Goal: Transaction & Acquisition: Purchase product/service

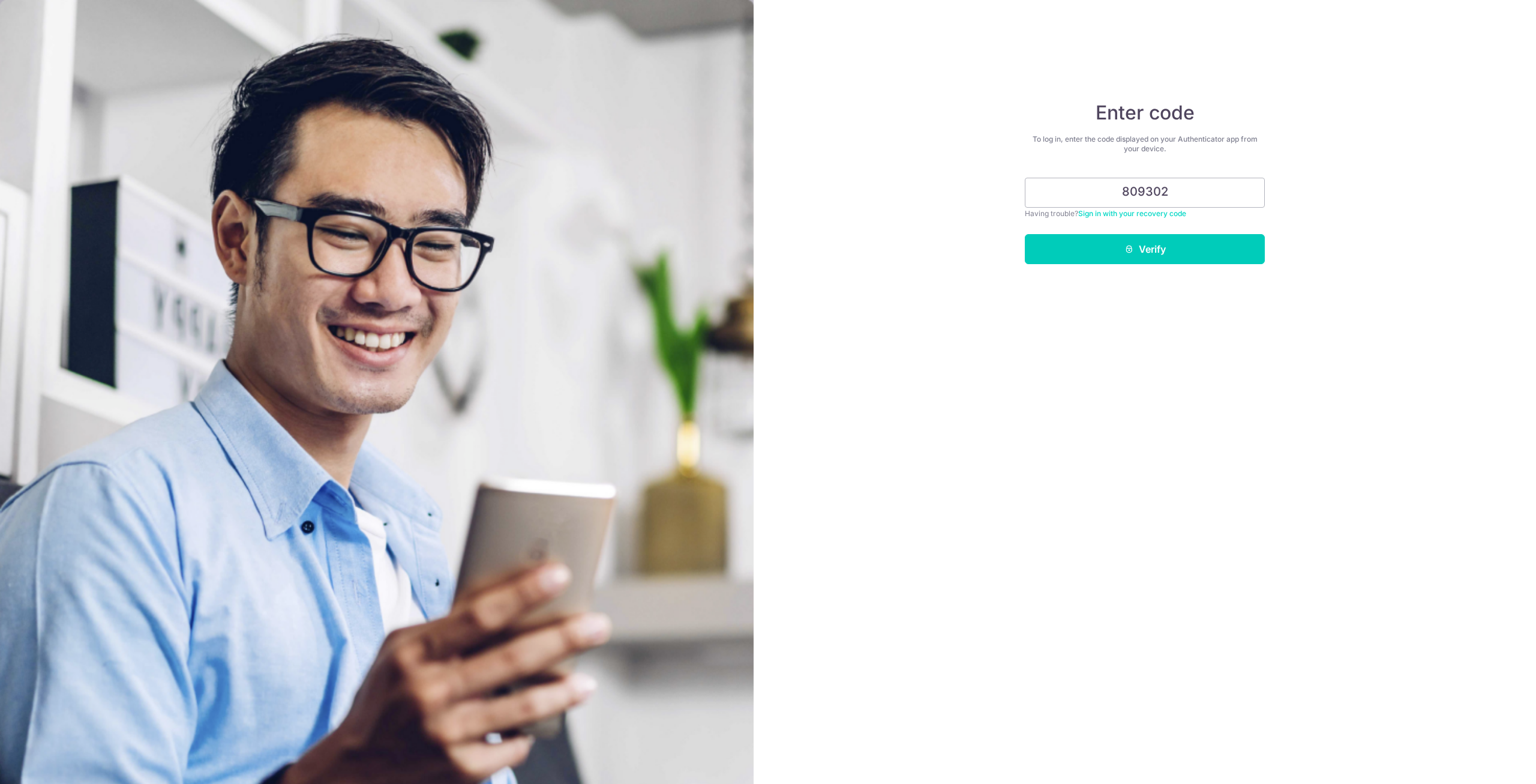
type input "809302"
click at [1145, 249] on button "Verify" at bounding box center [1145, 248] width 240 height 30
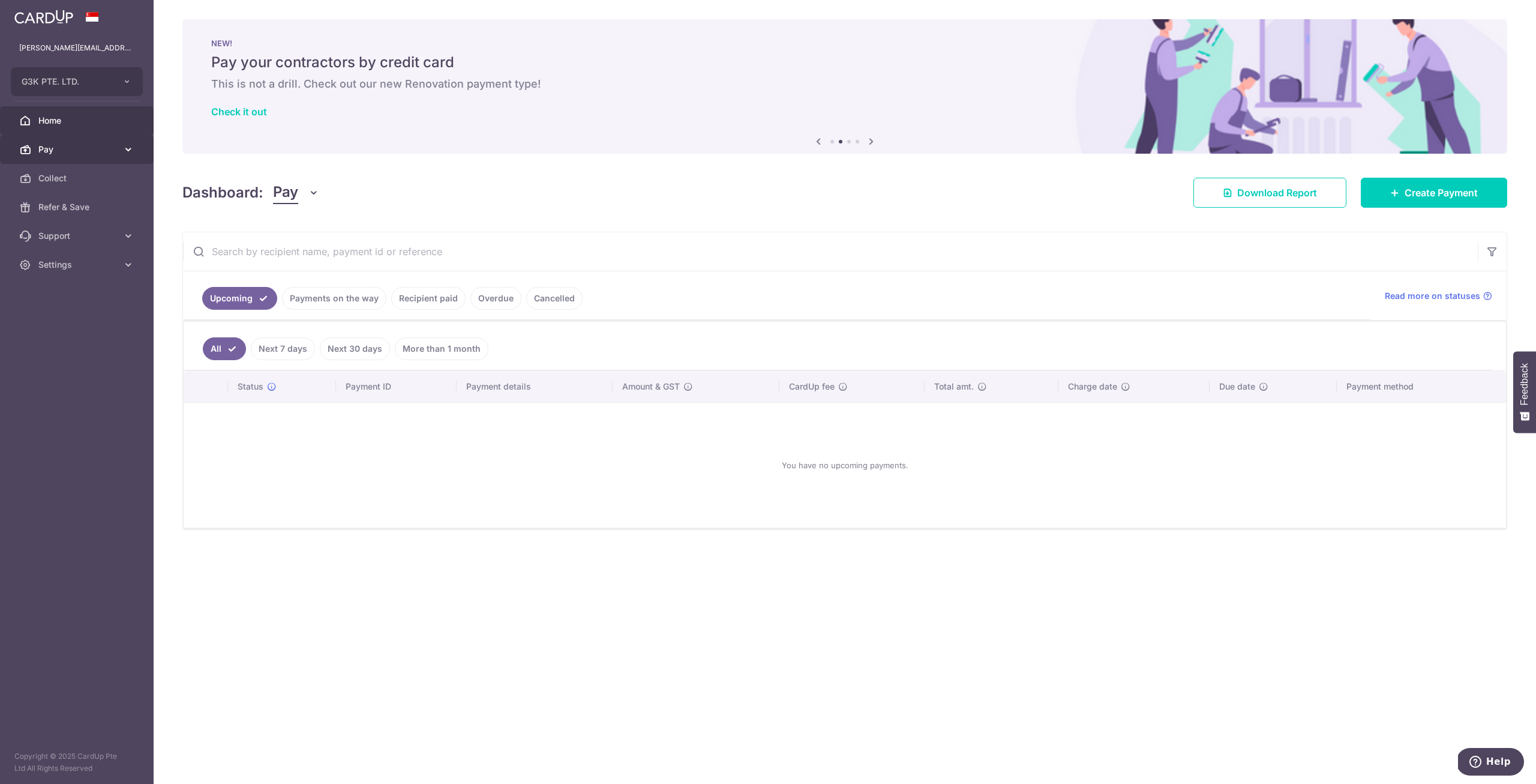
click at [85, 150] on span "Pay" at bounding box center [78, 149] width 79 height 12
click at [92, 179] on span "Payments" at bounding box center [78, 178] width 79 height 12
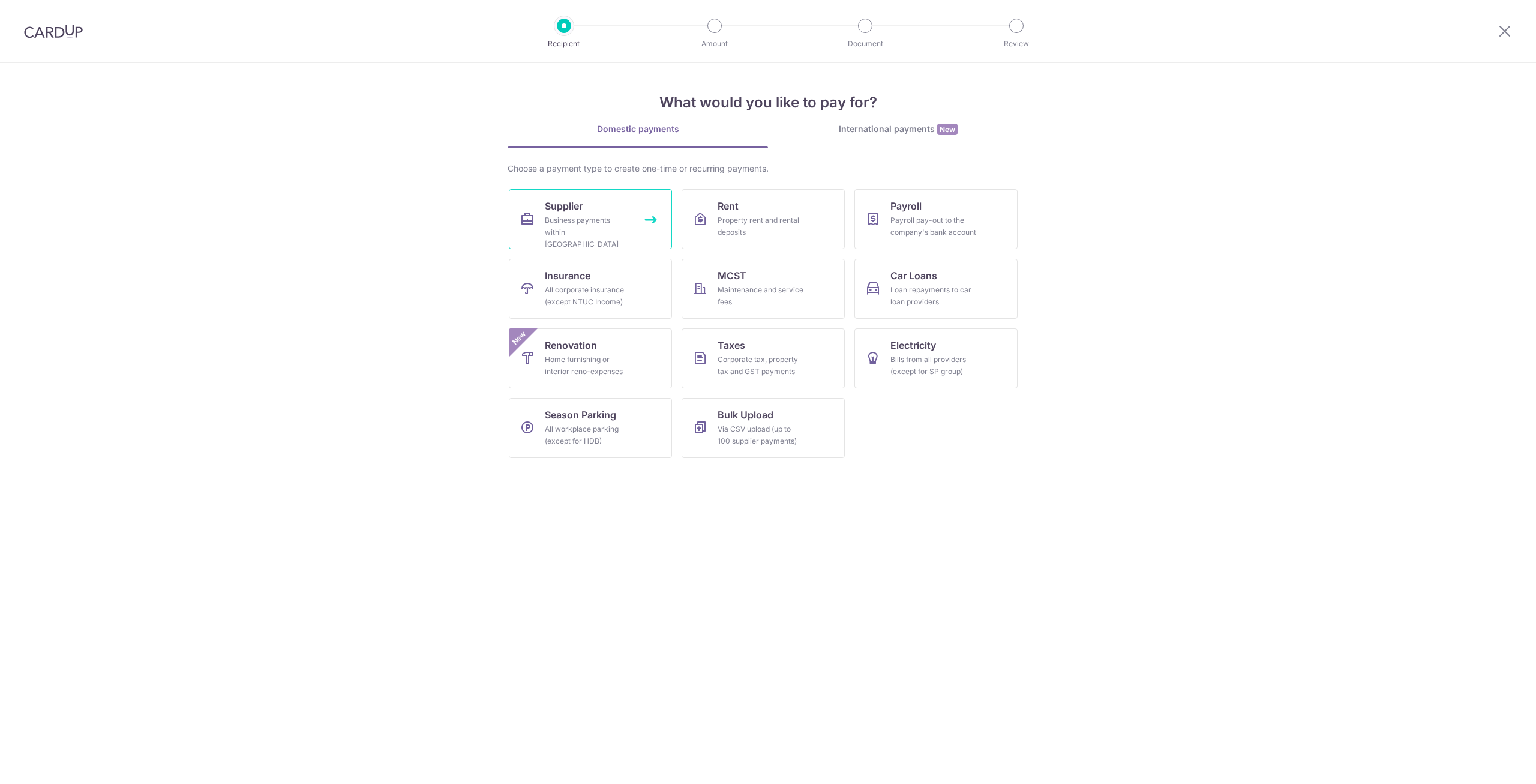
click at [575, 204] on span "Supplier" at bounding box center [563, 205] width 38 height 14
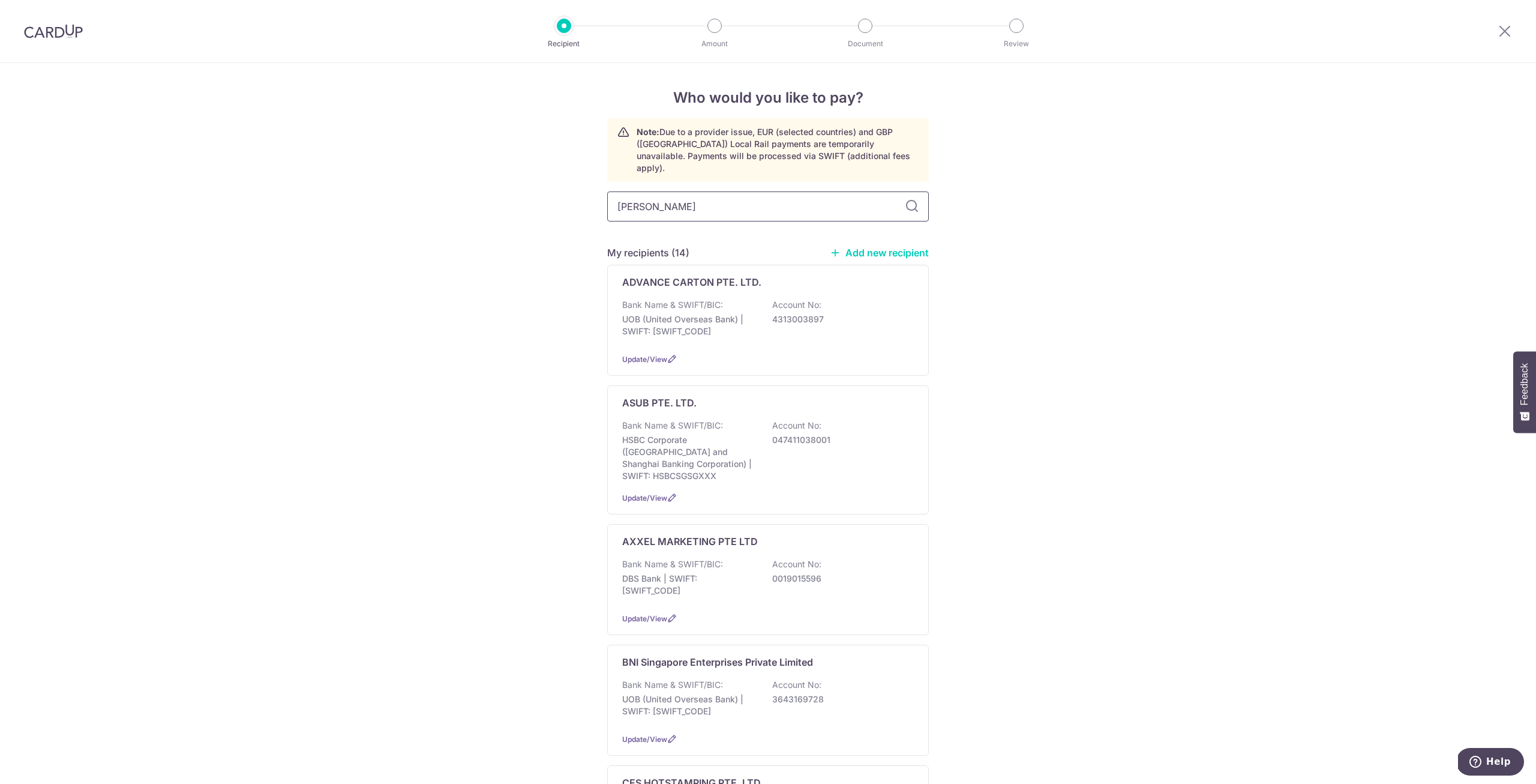
type input "roya"
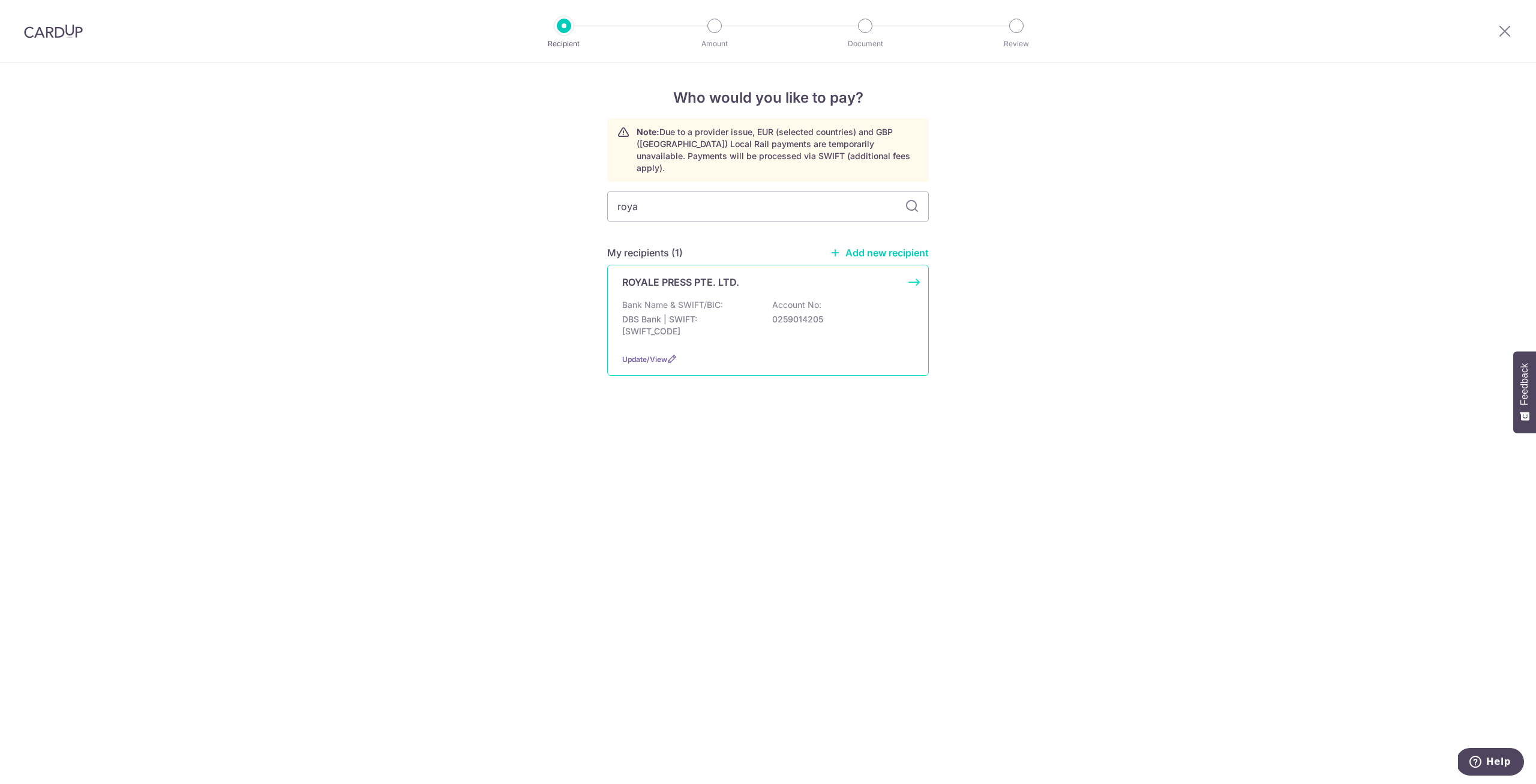
click at [726, 299] on div "Bank Name & SWIFT/BIC: DBS Bank | SWIFT: DBSSSGSGXXX Account No: 0259014205" at bounding box center [768, 320] width 292 height 44
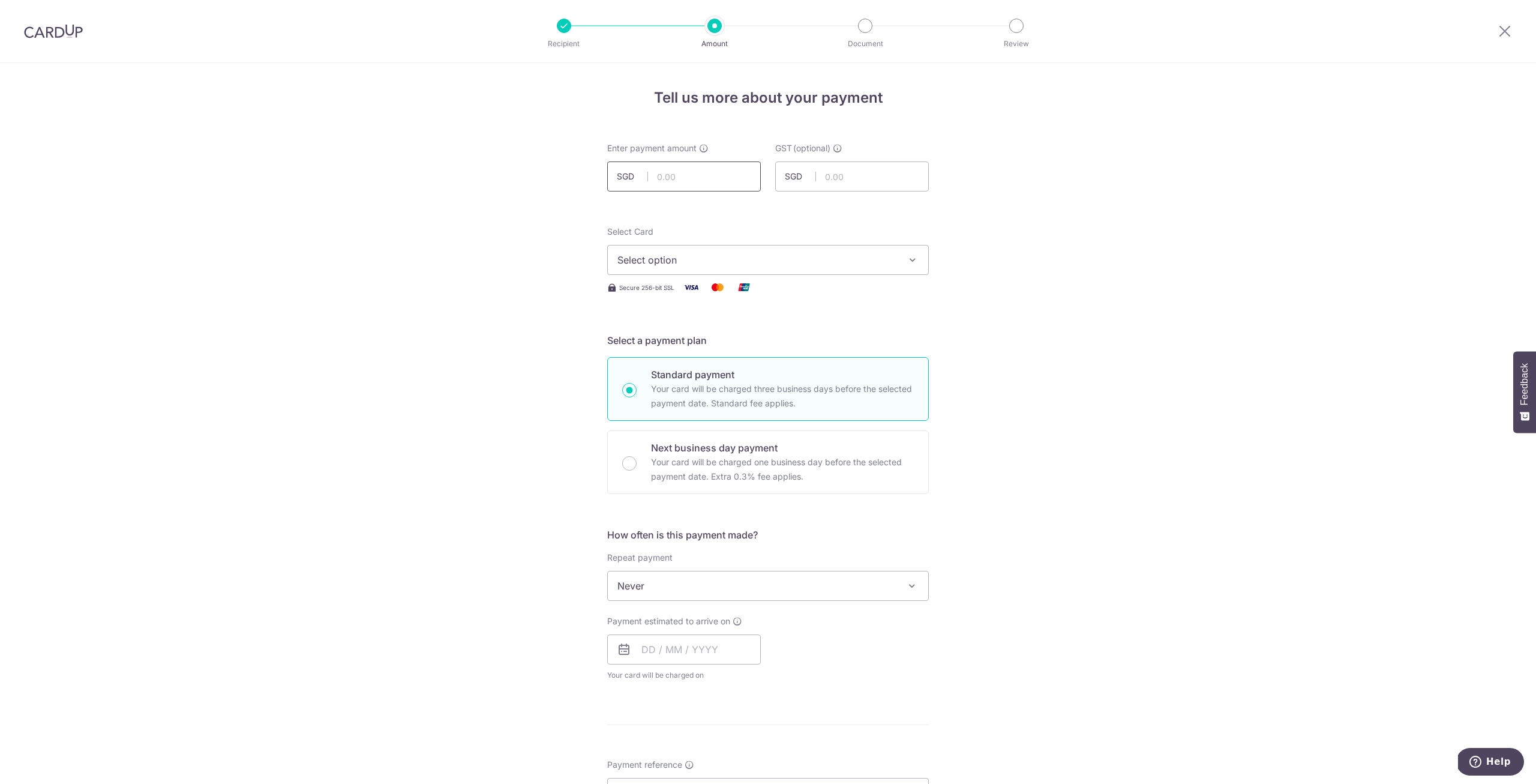
click at [661, 175] on input "text" at bounding box center [684, 176] width 153 height 30
type input "98.10"
click at [660, 255] on span "Select option" at bounding box center [757, 260] width 280 height 14
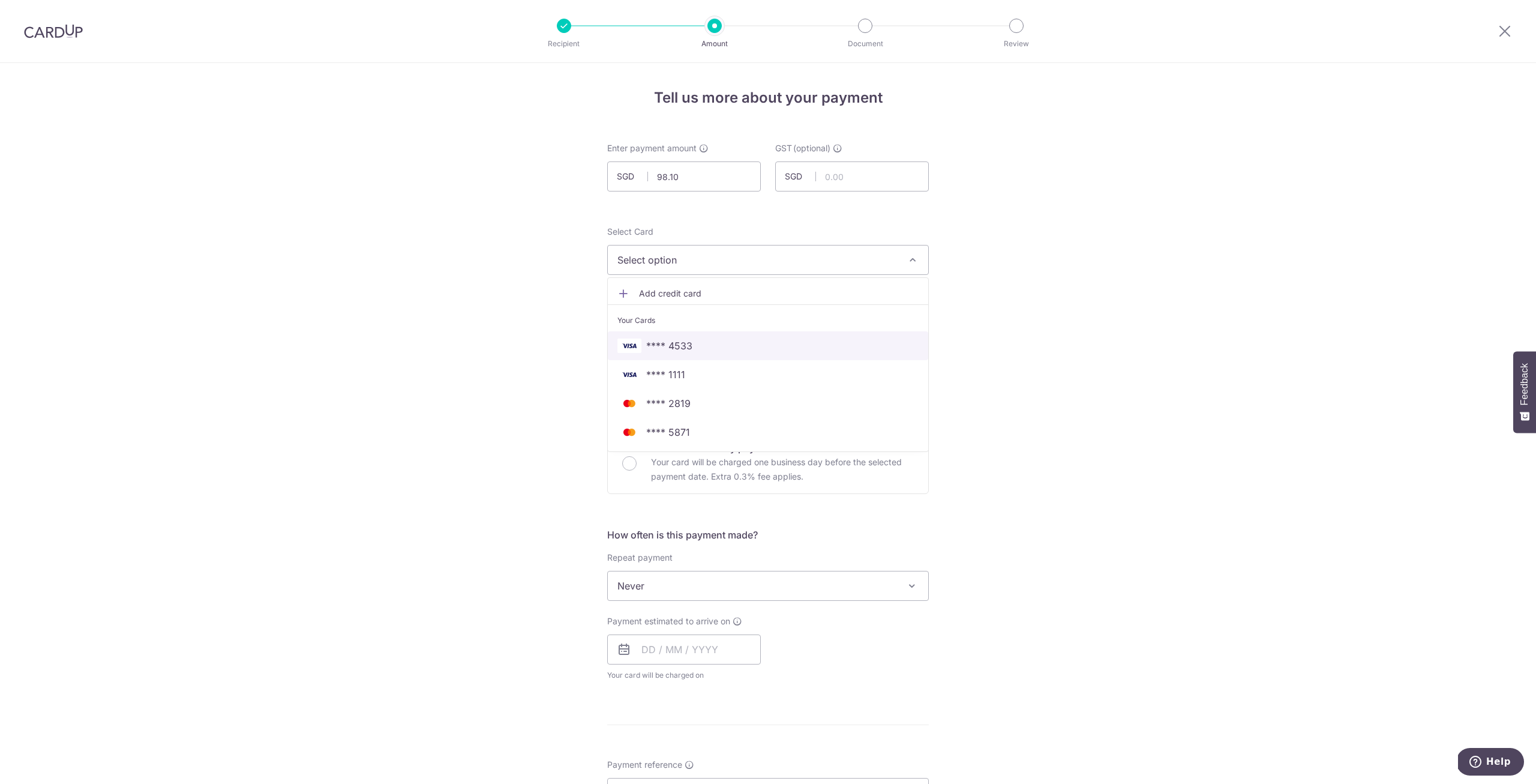
click at [713, 344] on span "**** 4533" at bounding box center [768, 345] width 301 height 14
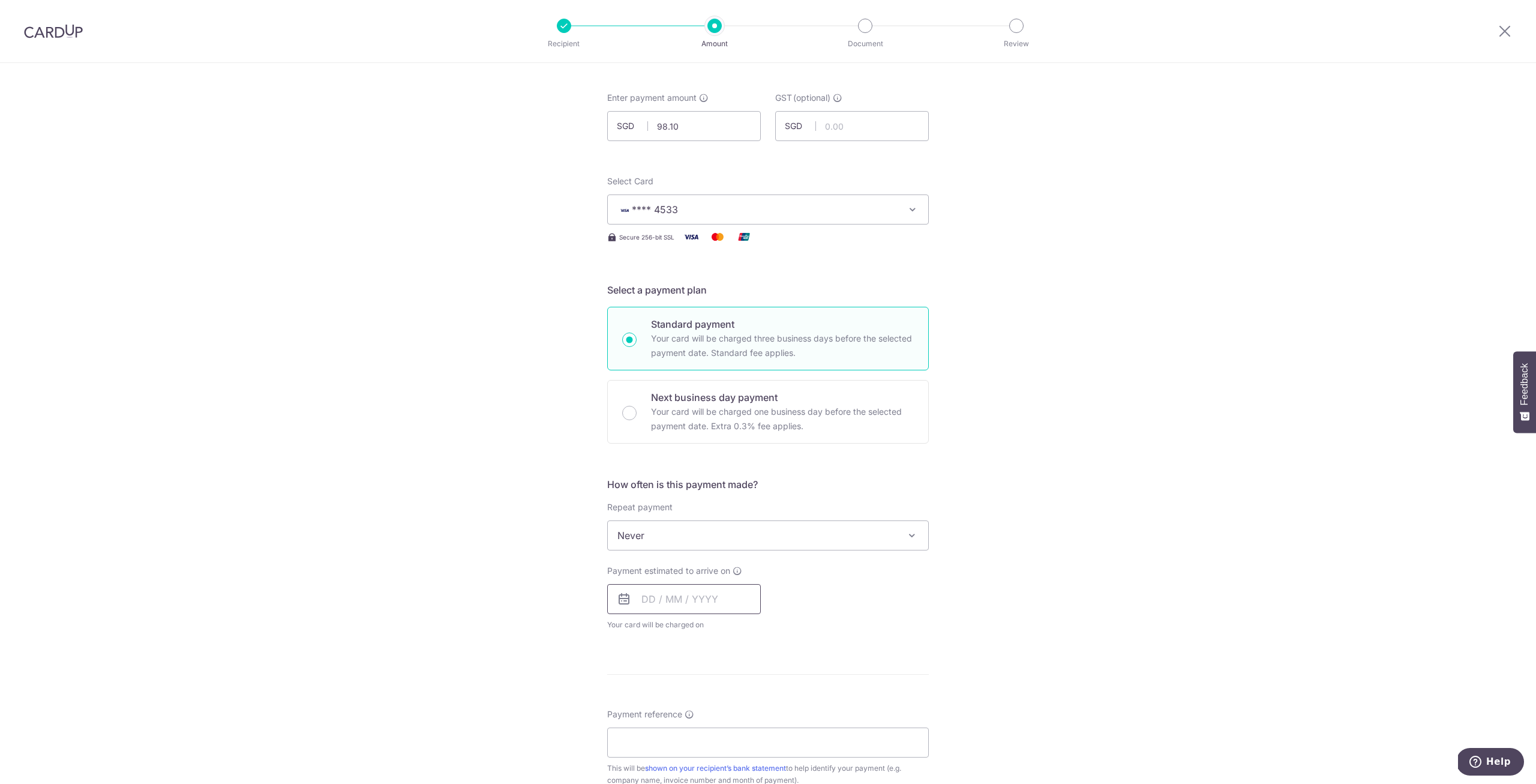
scroll to position [180, 0]
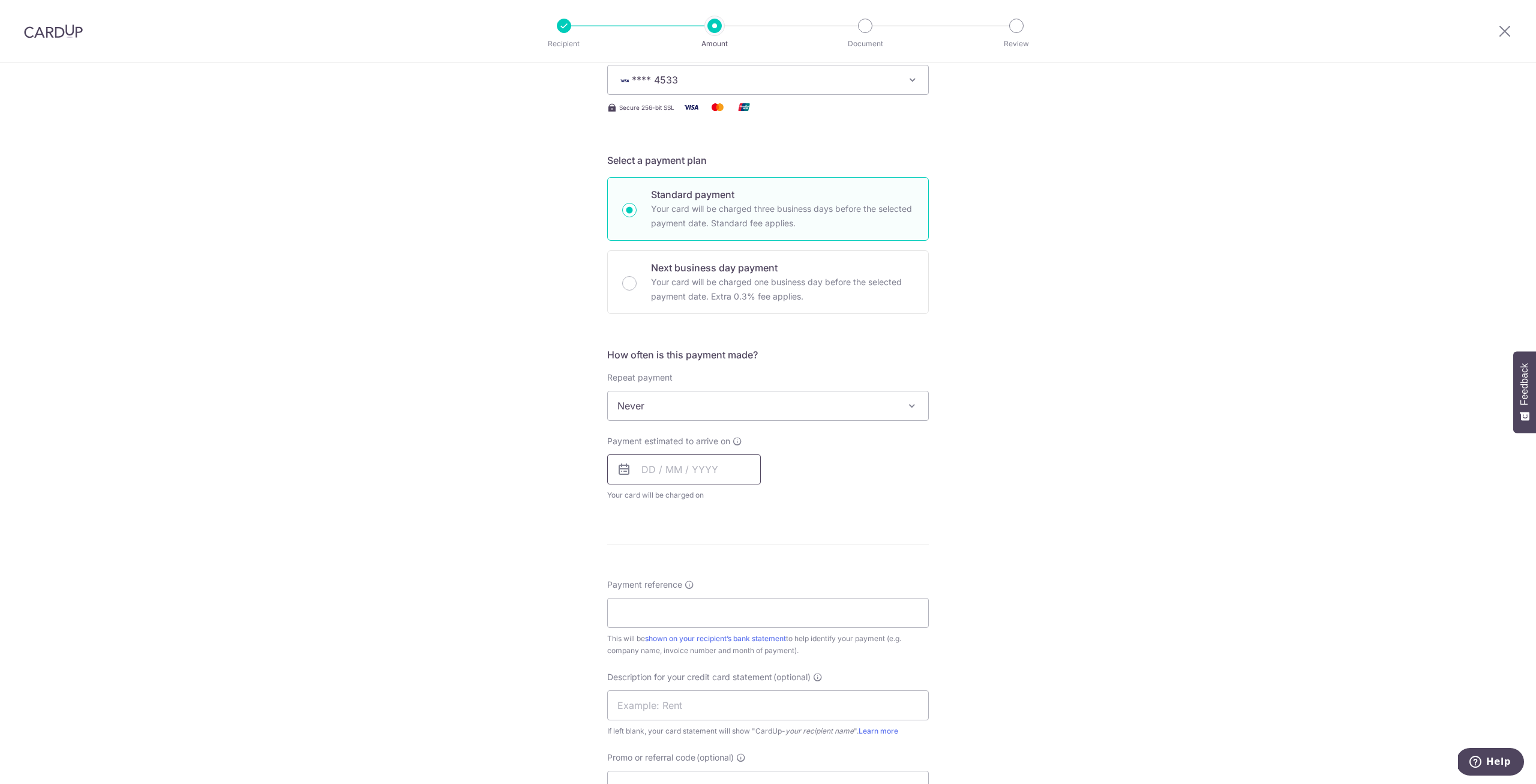
click at [695, 466] on input "text" at bounding box center [684, 468] width 153 height 30
click at [726, 557] on link "4" at bounding box center [728, 553] width 19 height 19
type input "[DATE]"
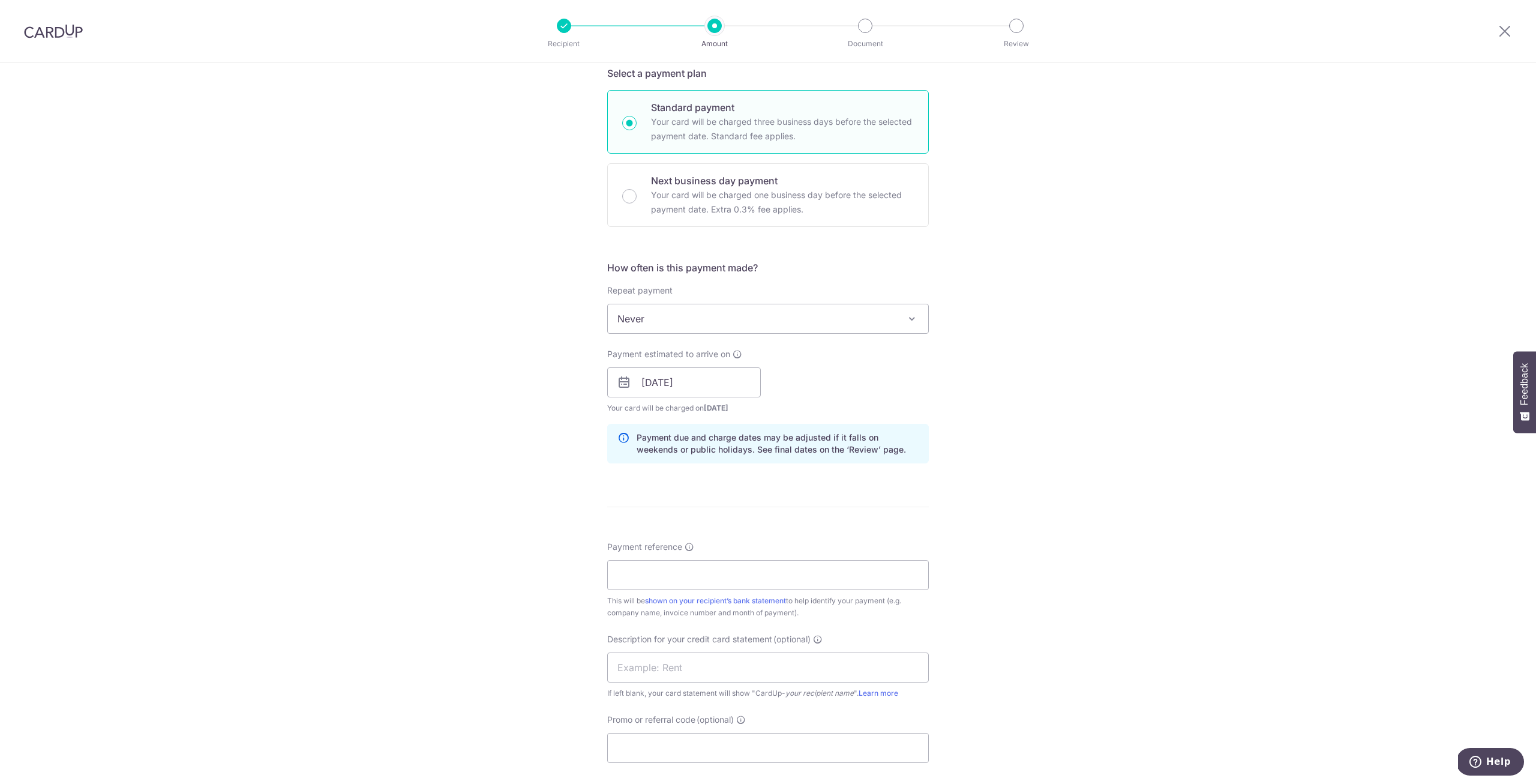
click at [514, 477] on div "Tell us more about your payment Enter payment amount SGD 98.10 98.10 GST (optio…" at bounding box center [768, 428] width 1536 height 1264
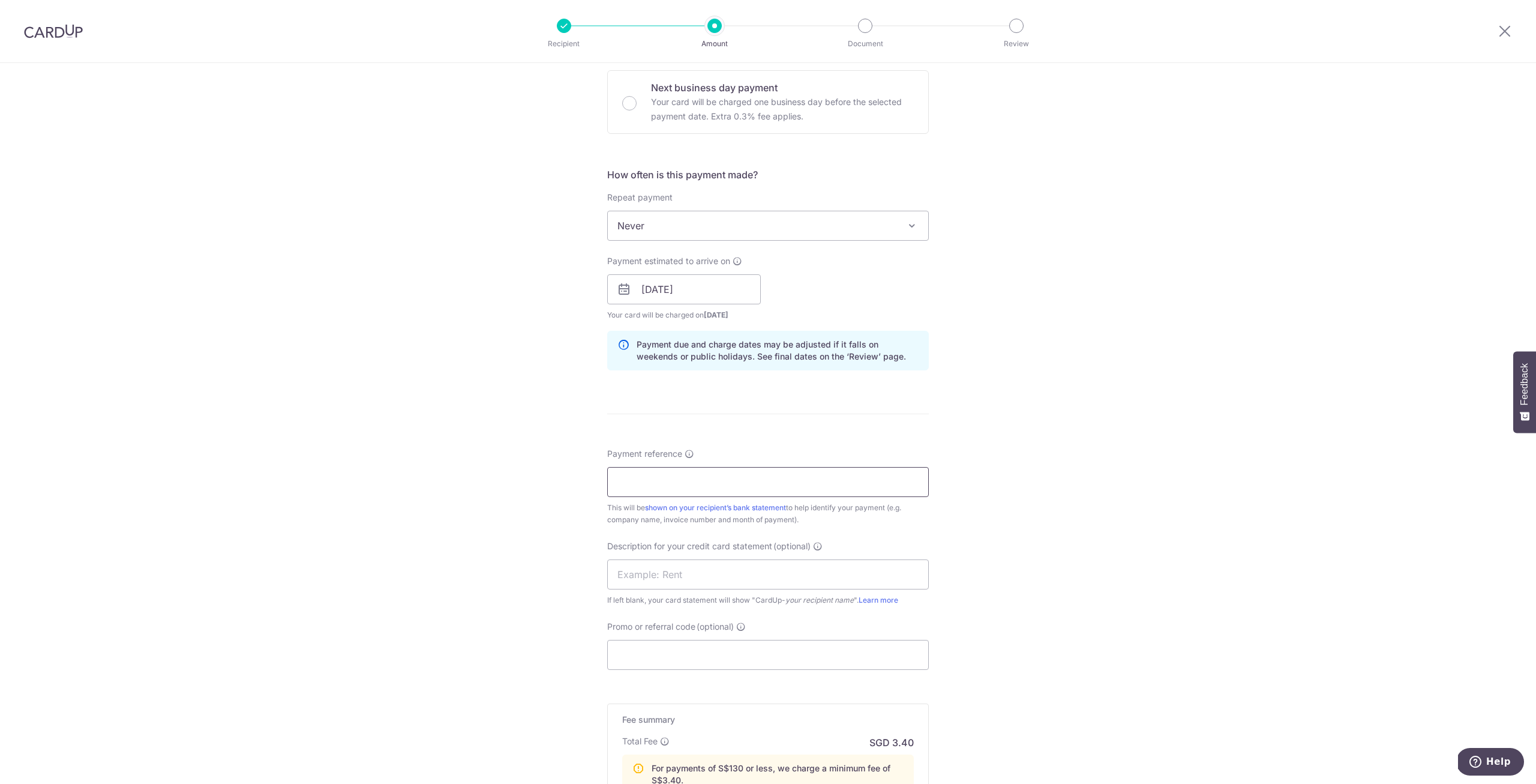
scroll to position [363, 0]
click at [632, 474] on input "Payment reference" at bounding box center [768, 478] width 322 height 30
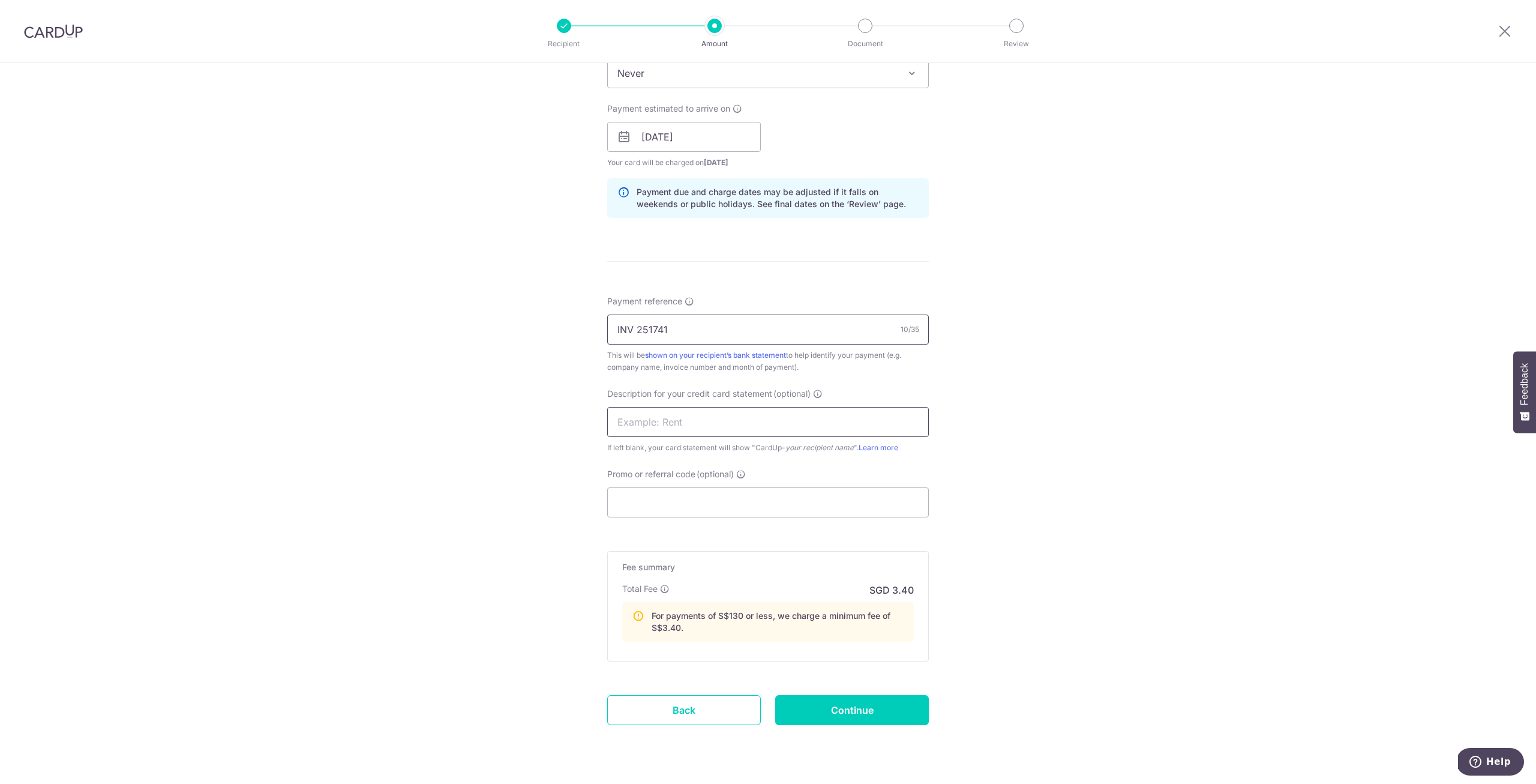
scroll to position [514, 0]
type input "INV 251741"
click at [666, 423] on input "text" at bounding box center [768, 419] width 322 height 30
type input "RP 251741"
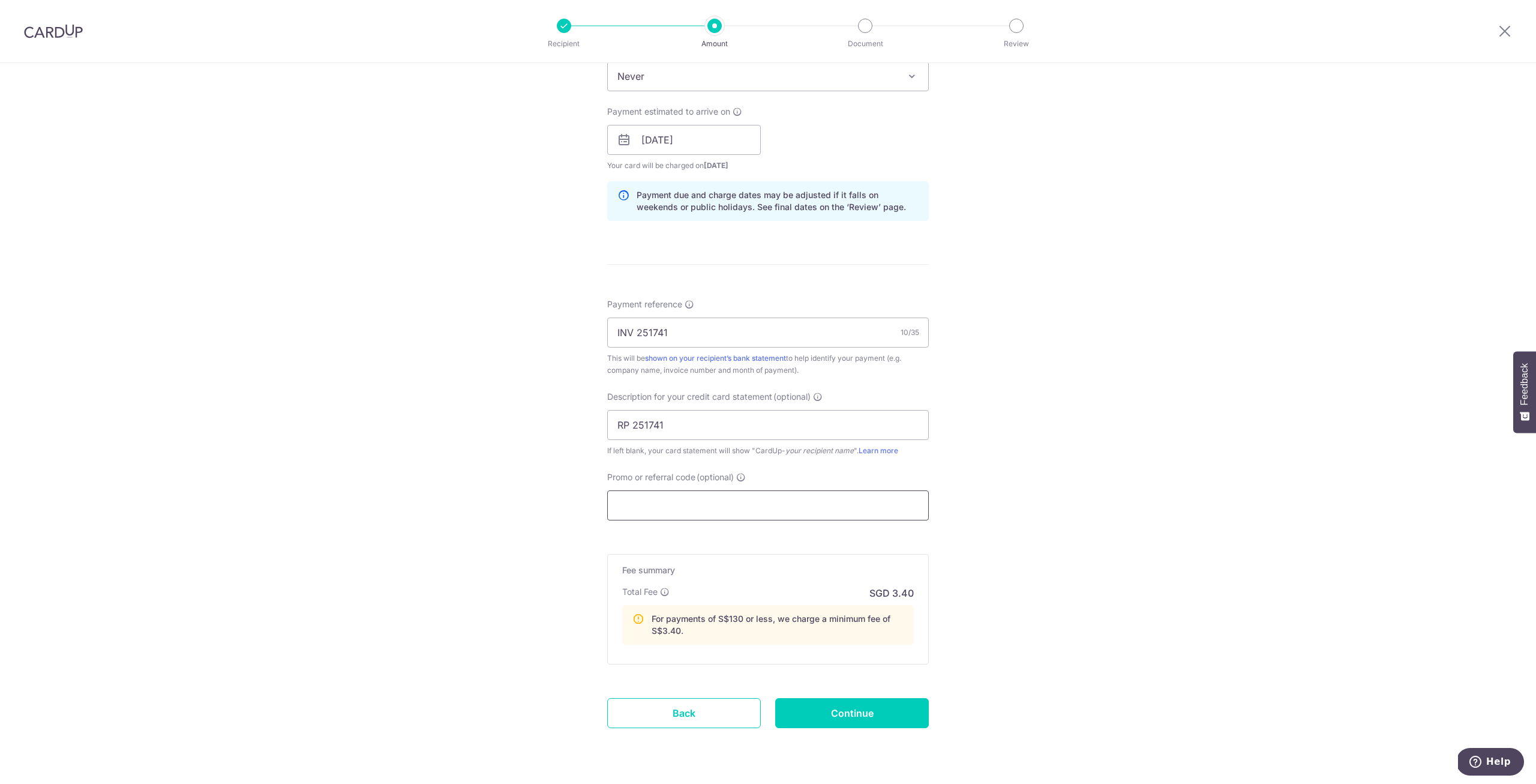
click at [718, 501] on input "Promo or referral code (optional)" at bounding box center [768, 504] width 322 height 30
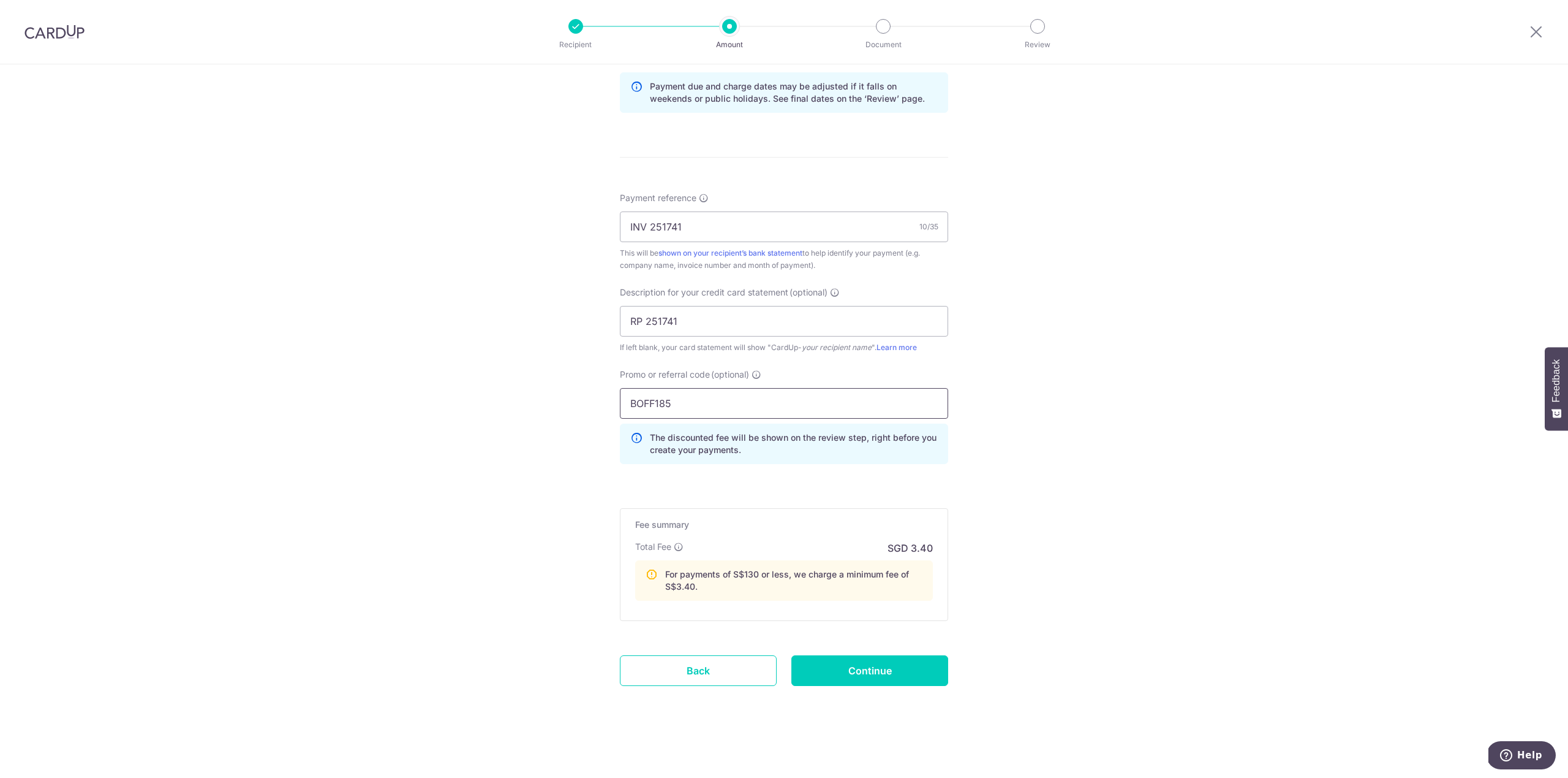
scroll to position [636, 0]
type input "BOFF185"
drag, startPoint x: 966, startPoint y: 557, endPoint x: 969, endPoint y: 551, distance: 6.7
click at [966, 557] on div "Tell us more about your payment Enter payment amount SGD 98.10 98.10 GST (optio…" at bounding box center [784, 104] width 1568 height 1347
click at [873, 675] on input "Continue" at bounding box center [869, 670] width 157 height 30
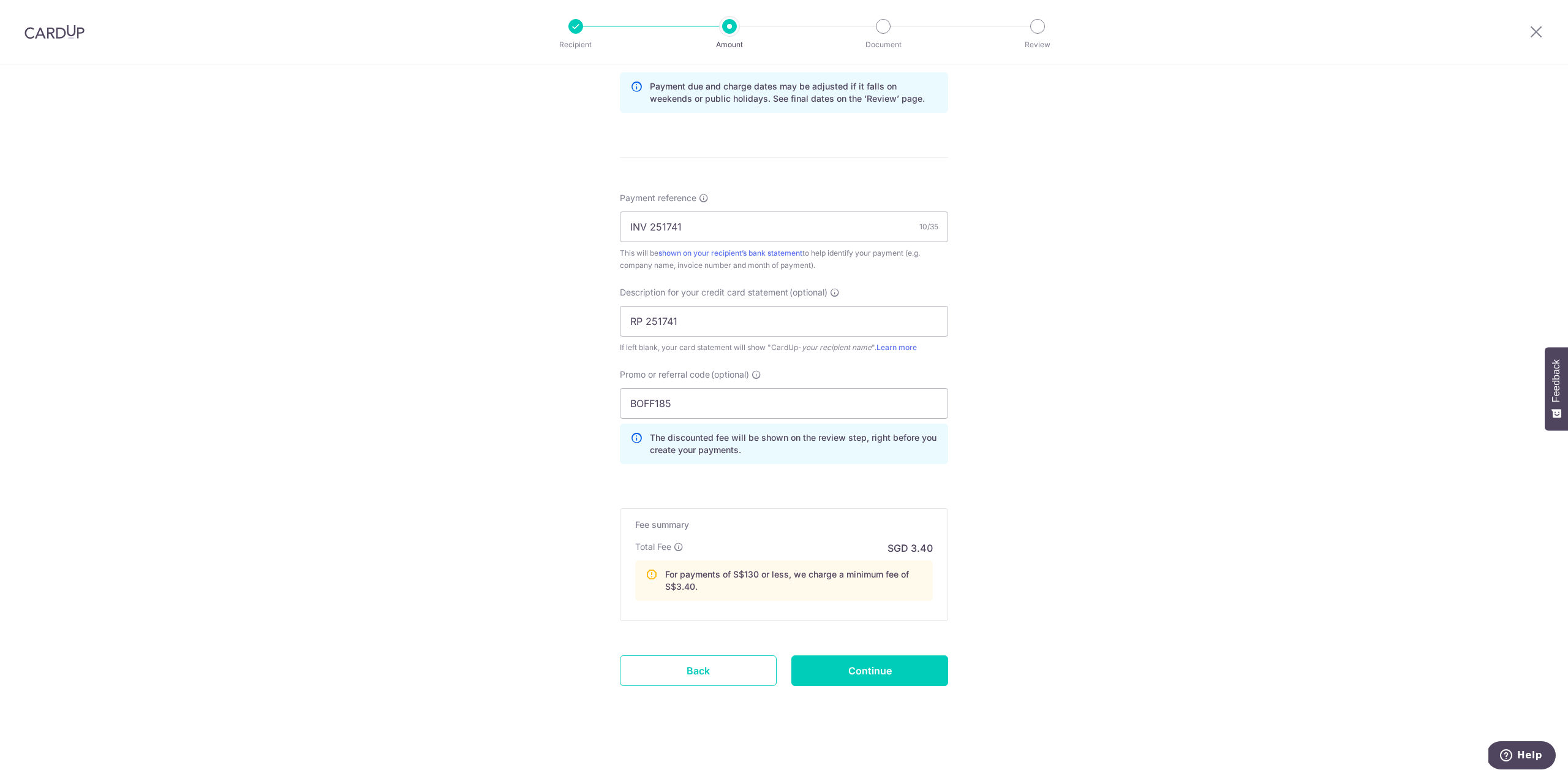
type input "Create Schedule"
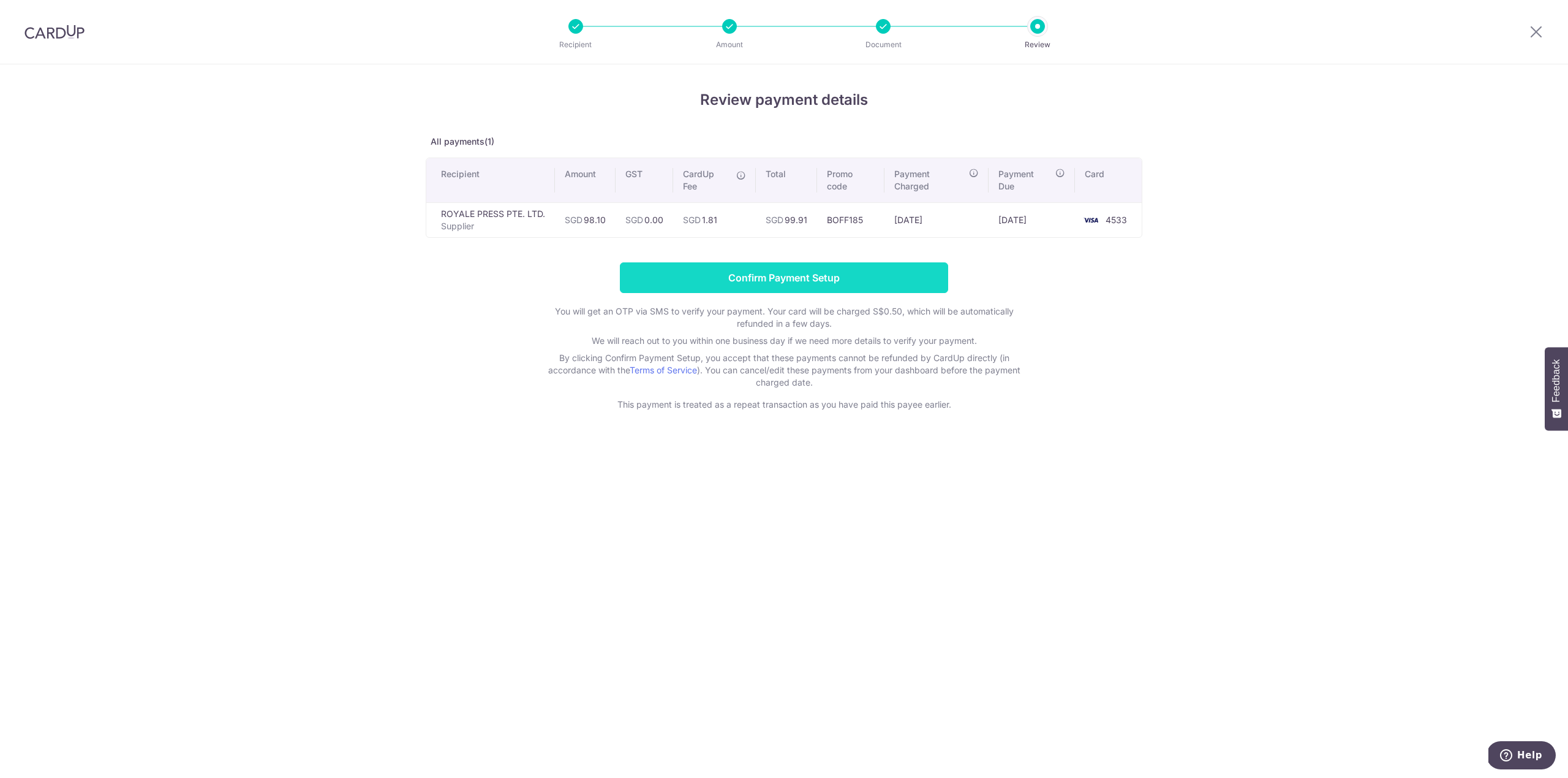
click at [791, 279] on input "Confirm Payment Setup" at bounding box center [784, 277] width 329 height 30
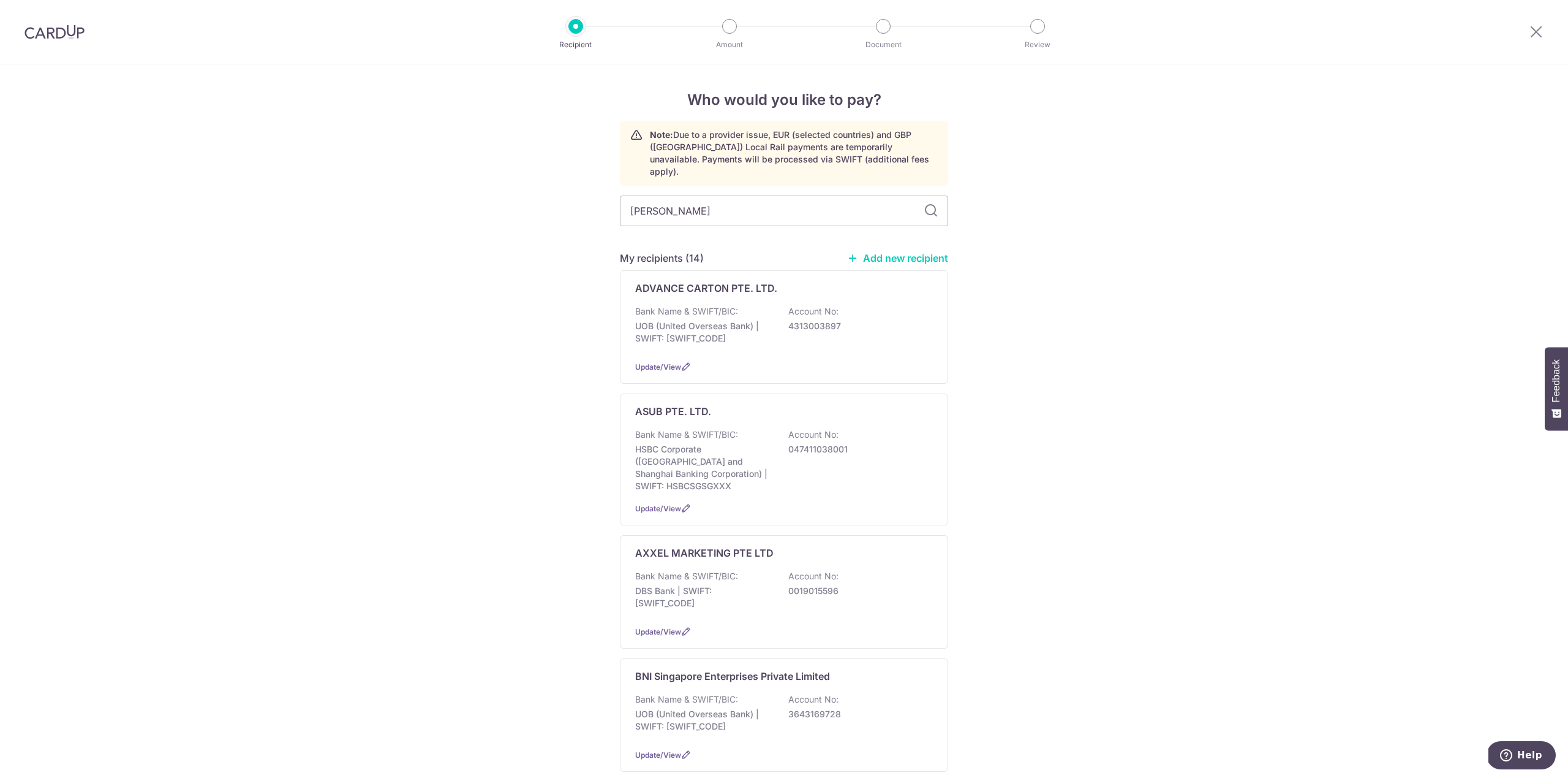
type input "roya"
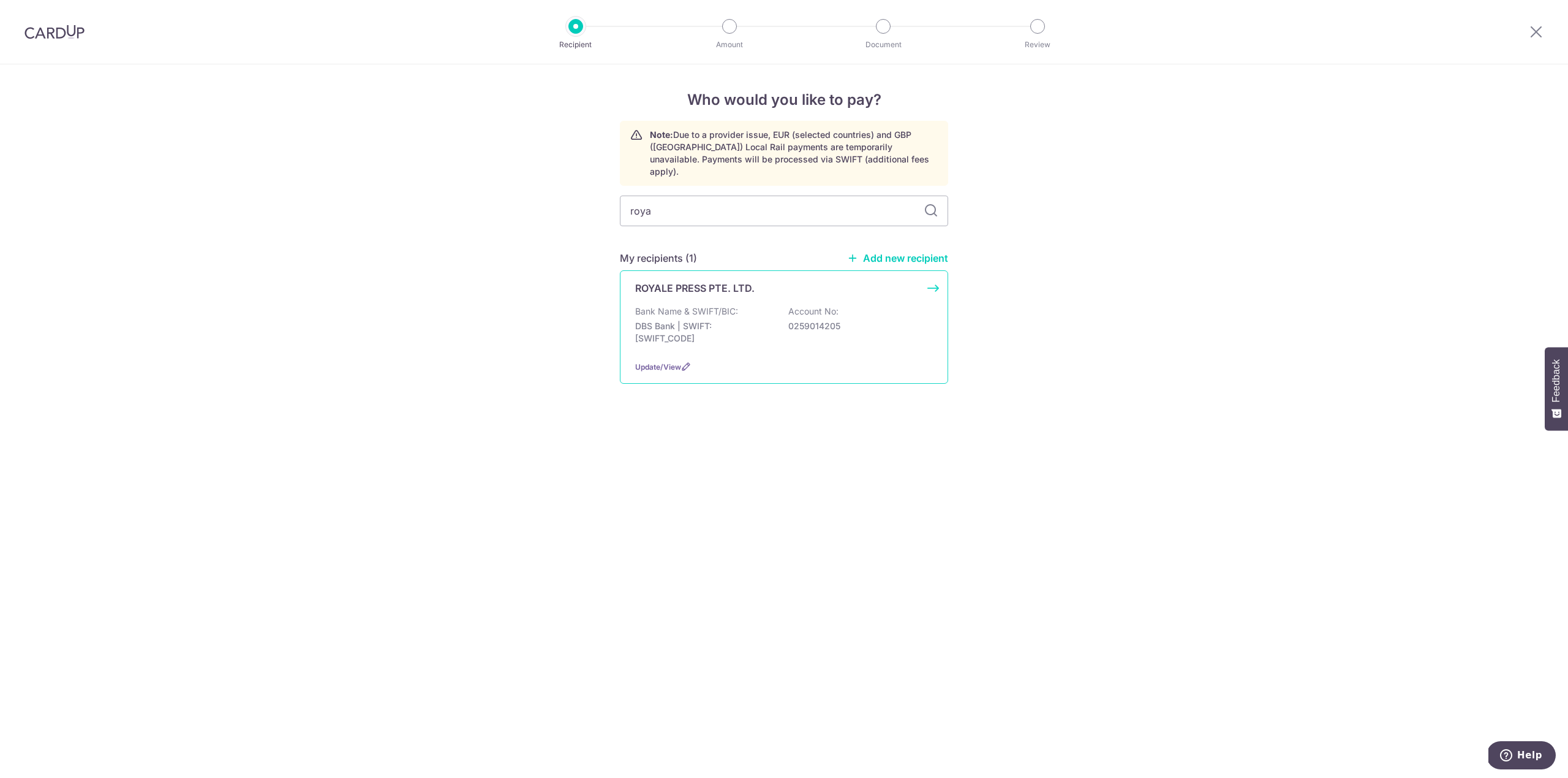
click at [791, 320] on p "0259014205" at bounding box center [857, 325] width 137 height 12
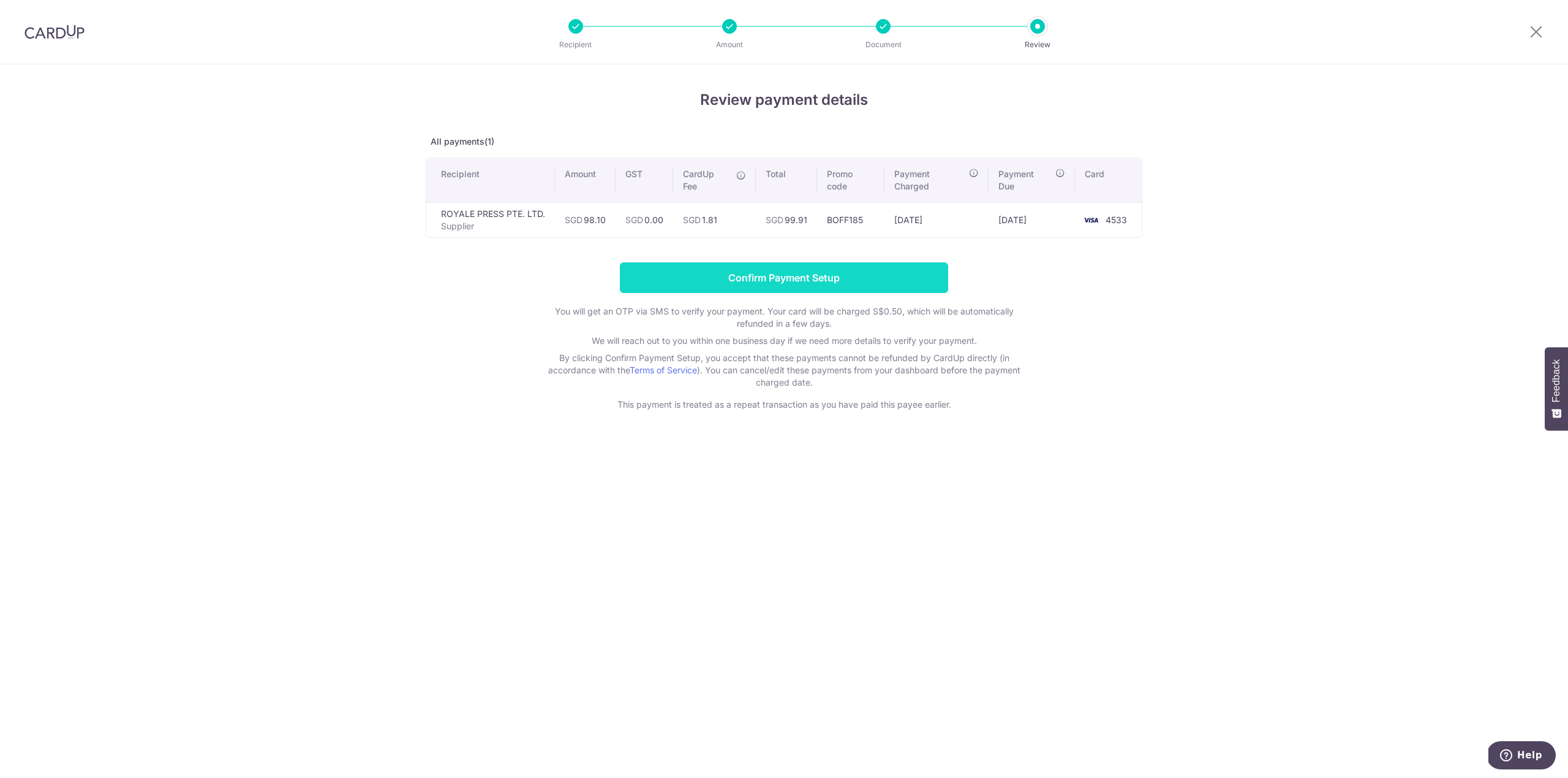
click at [826, 285] on input "Confirm Payment Setup" at bounding box center [784, 277] width 329 height 30
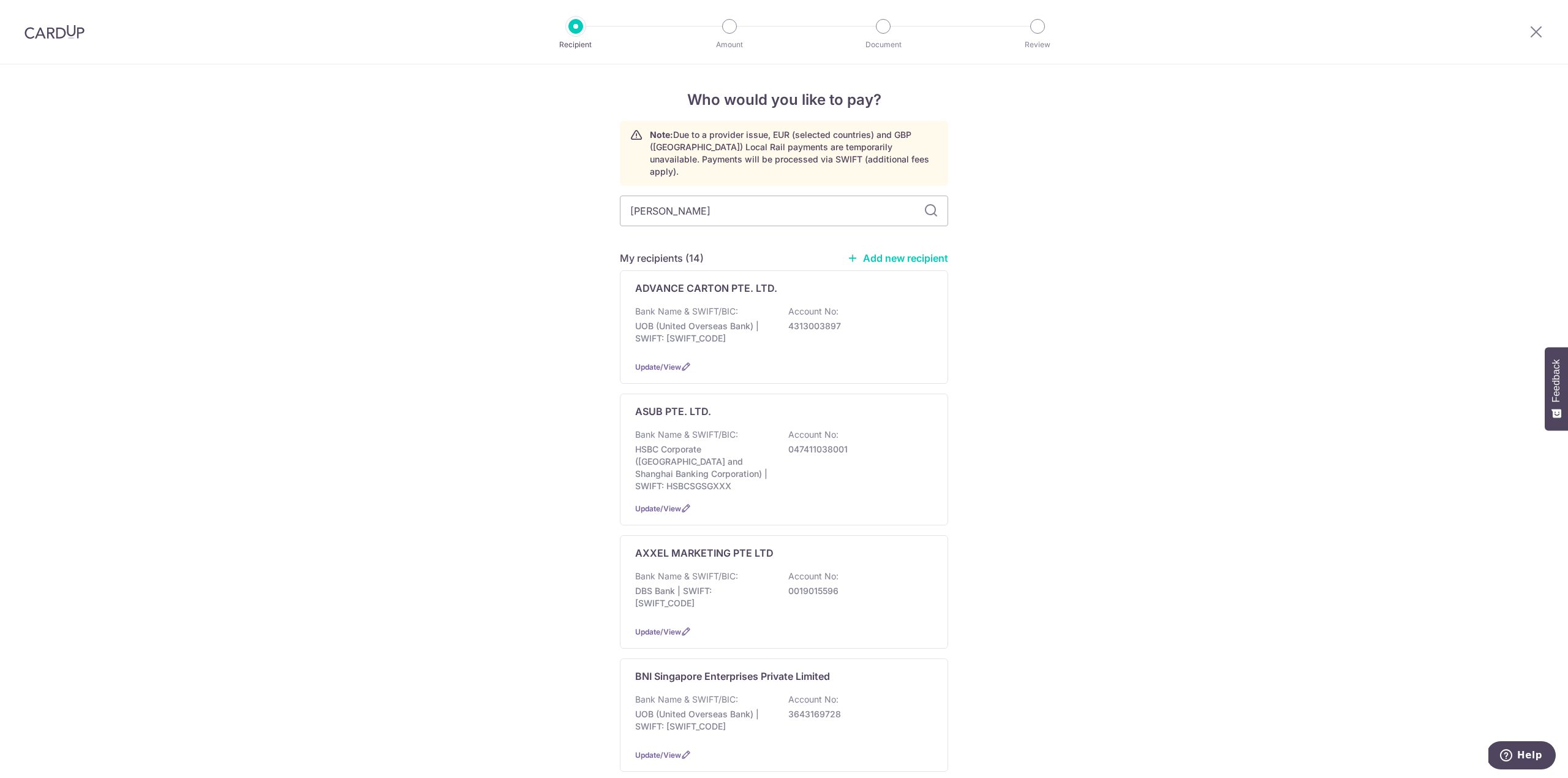
type input "ROYA"
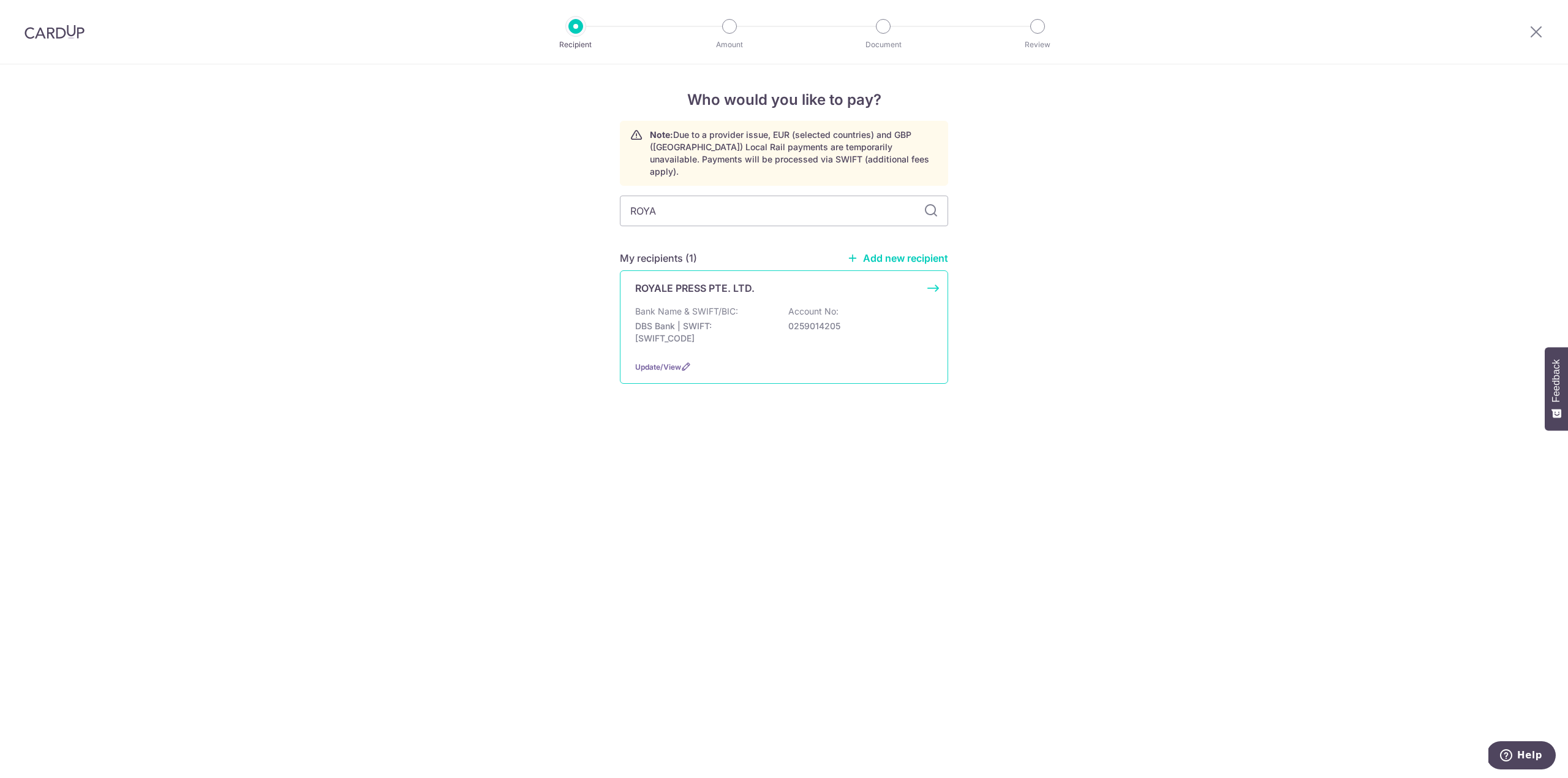
click at [725, 280] on p "ROYALE PRESS PTE. LTD." at bounding box center [695, 288] width 119 height 15
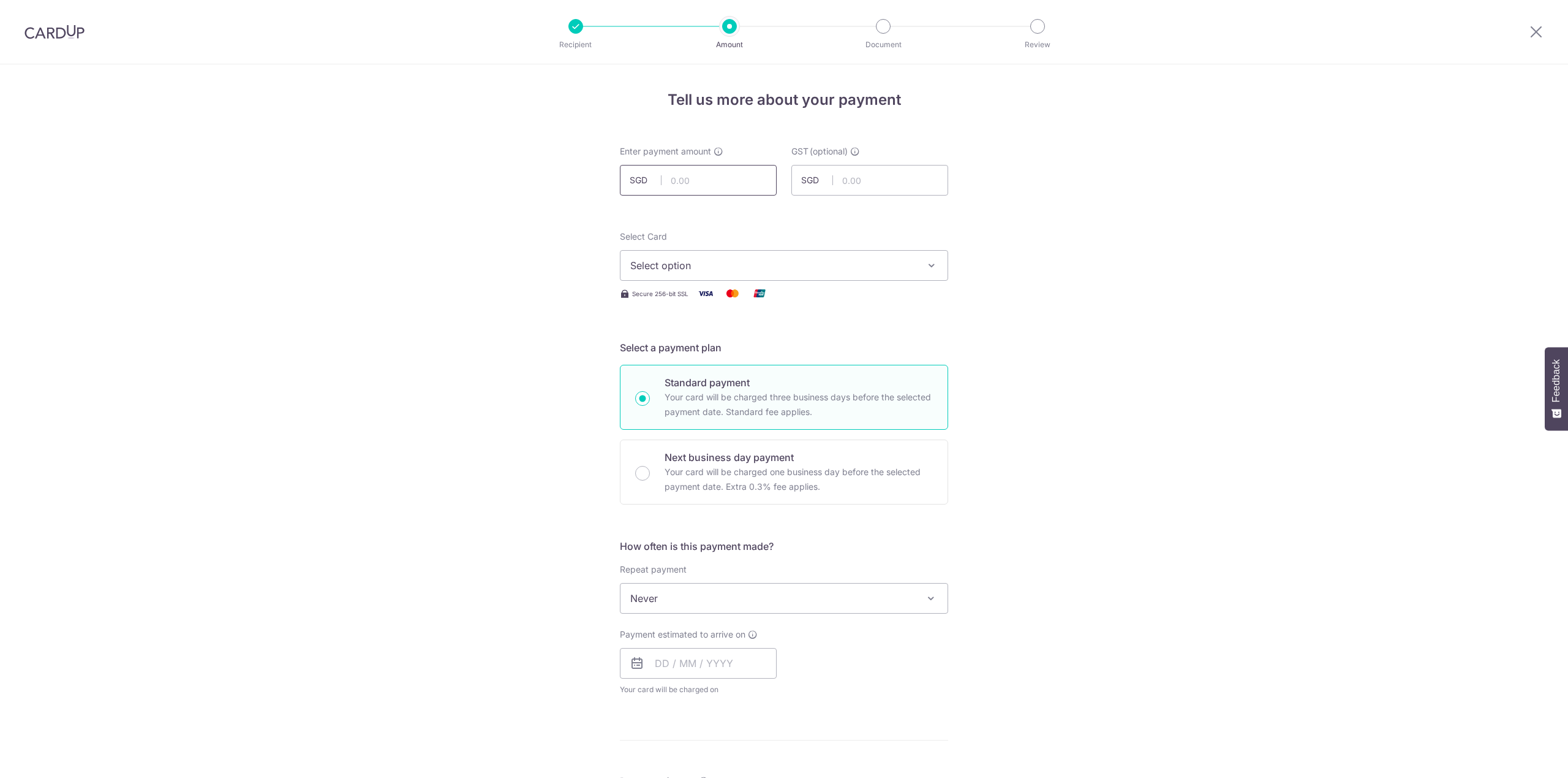
click at [680, 165] on input "text" at bounding box center [698, 180] width 157 height 30
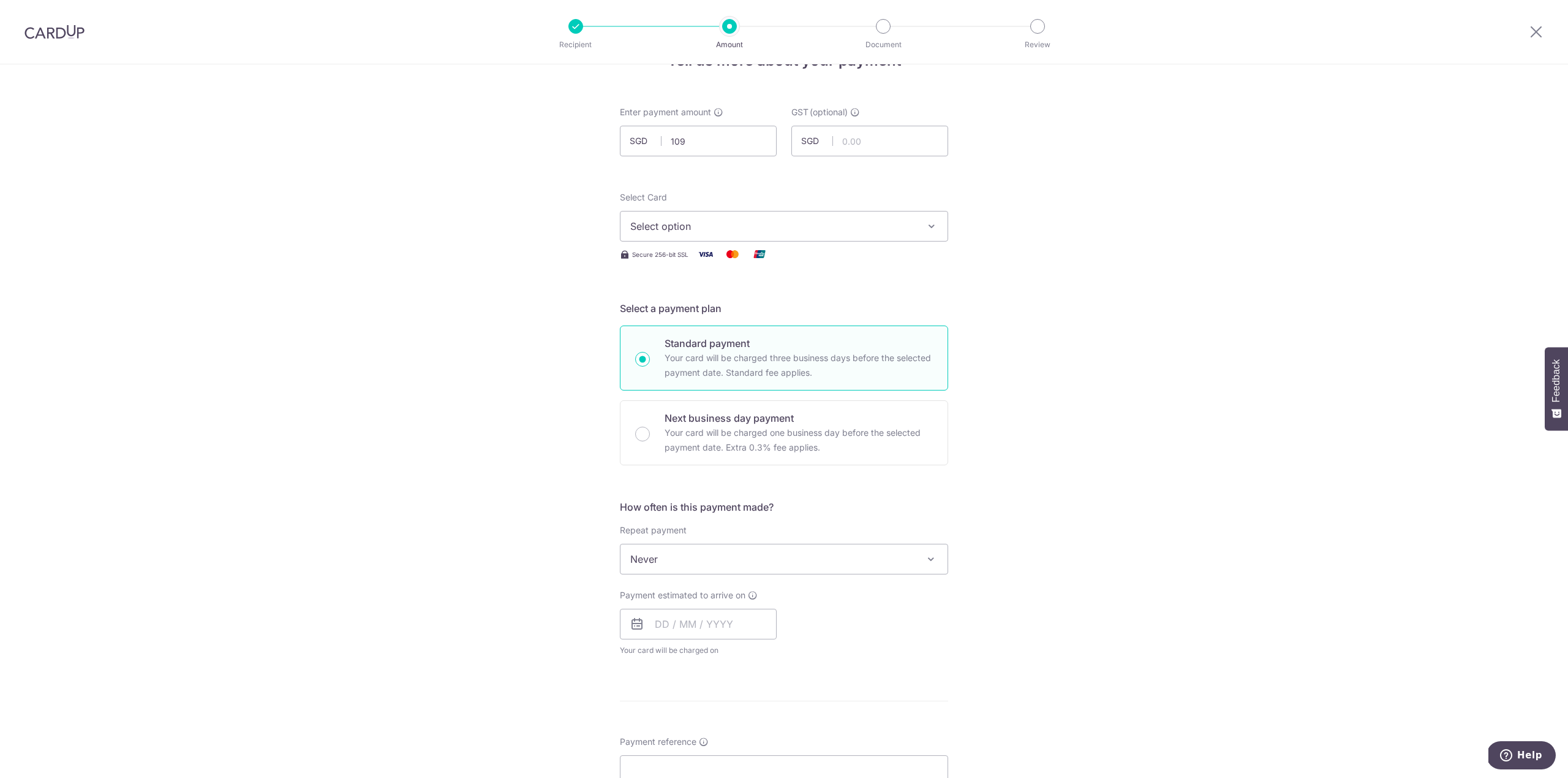
type input "109.00"
click at [733, 221] on span "Select option" at bounding box center [773, 226] width 286 height 15
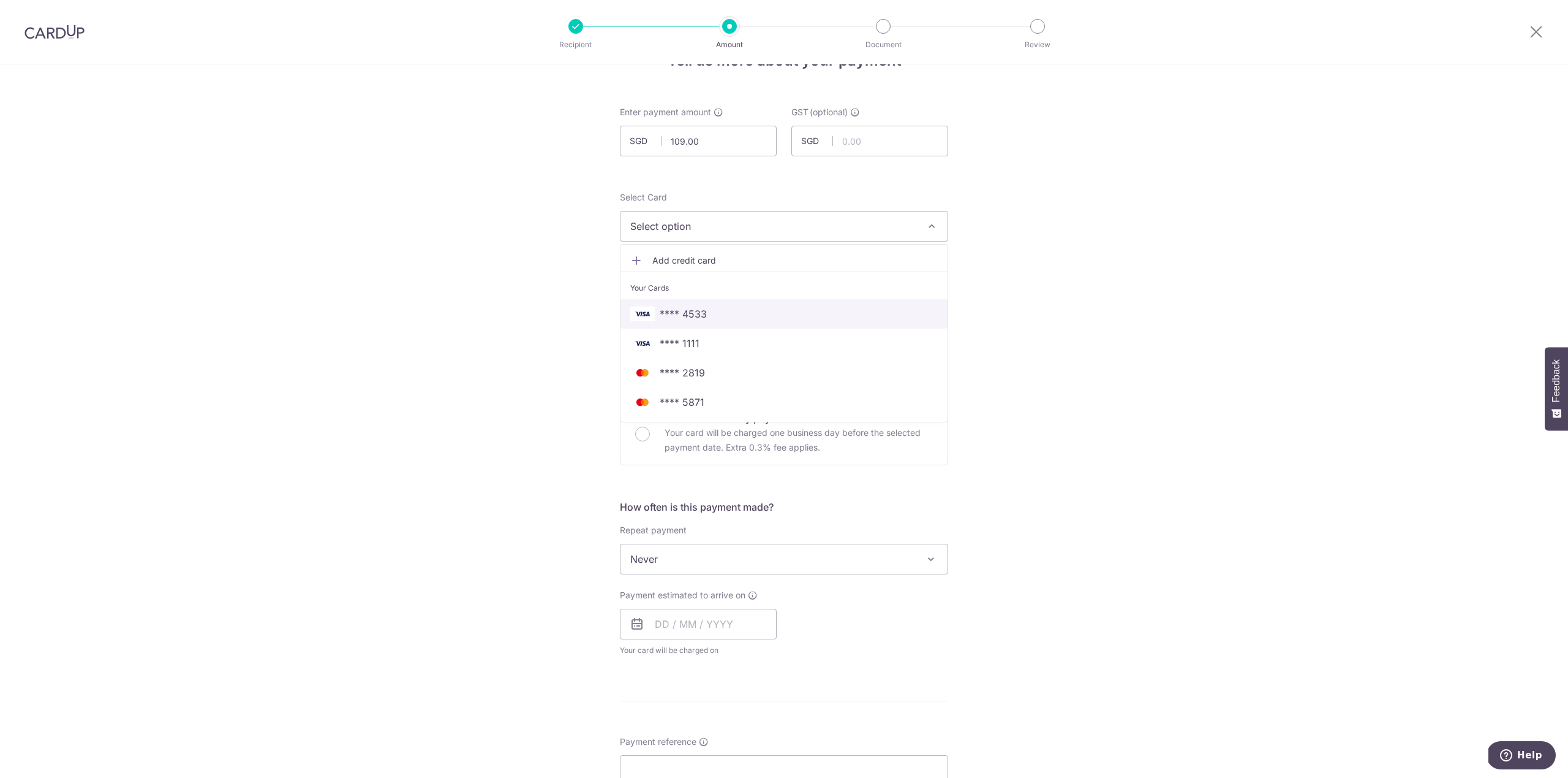
click at [734, 322] on link "**** 4533" at bounding box center [784, 313] width 327 height 29
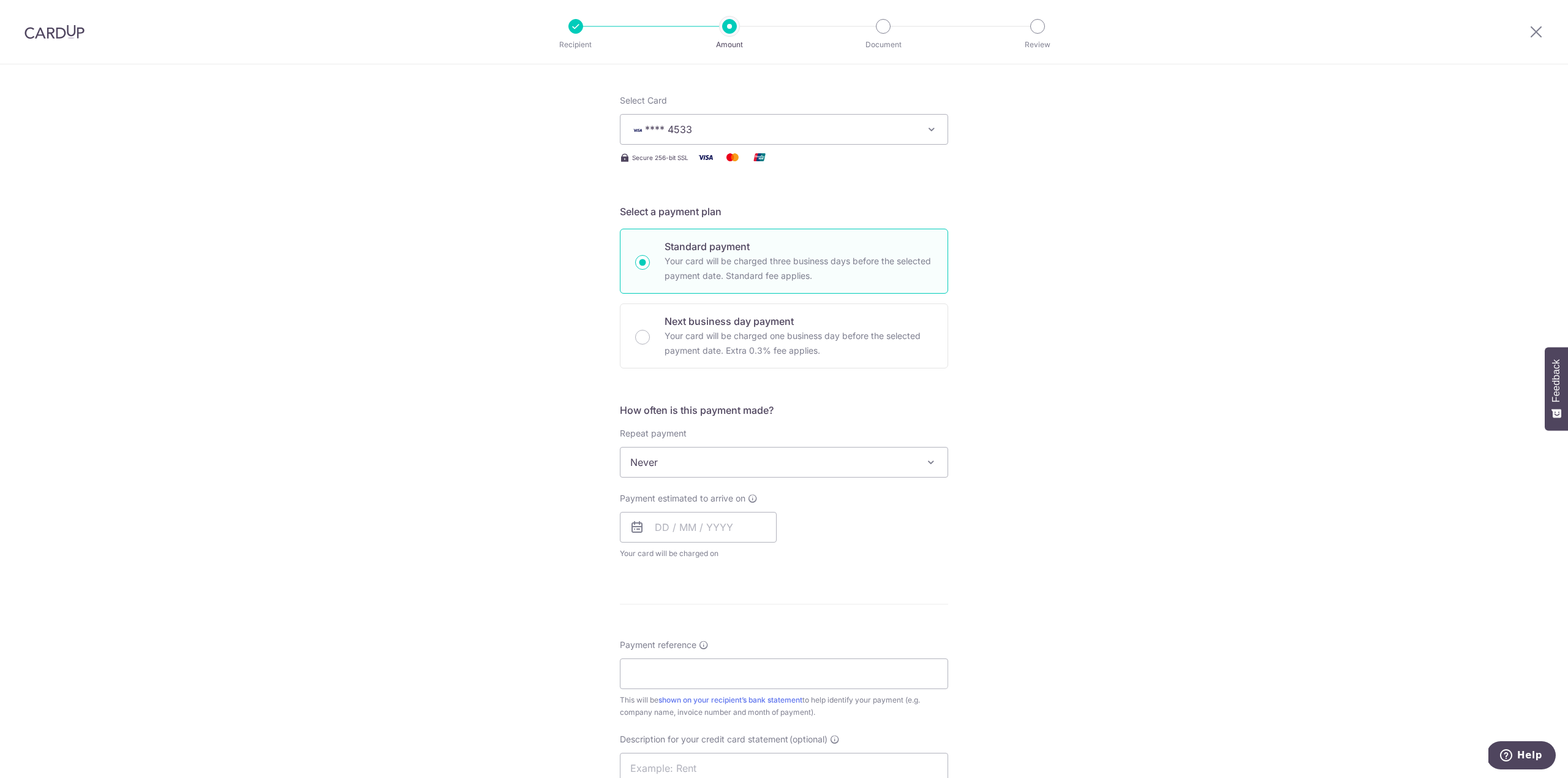
scroll to position [137, 0]
click at [706, 530] on input "text" at bounding box center [698, 525] width 157 height 30
click at [743, 608] on link "4" at bounding box center [743, 612] width 19 height 19
type input "[DATE]"
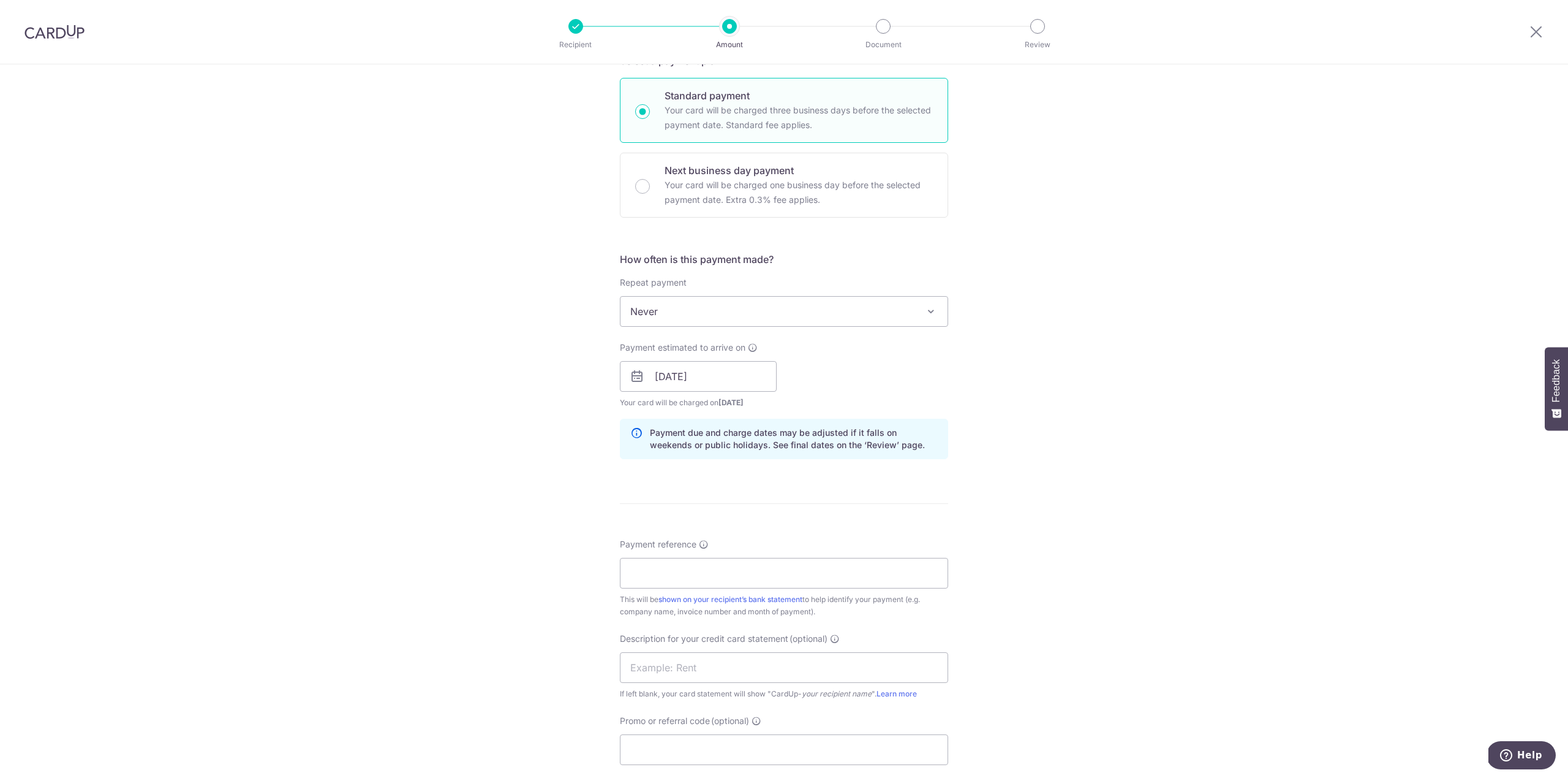
scroll to position [301, 0]
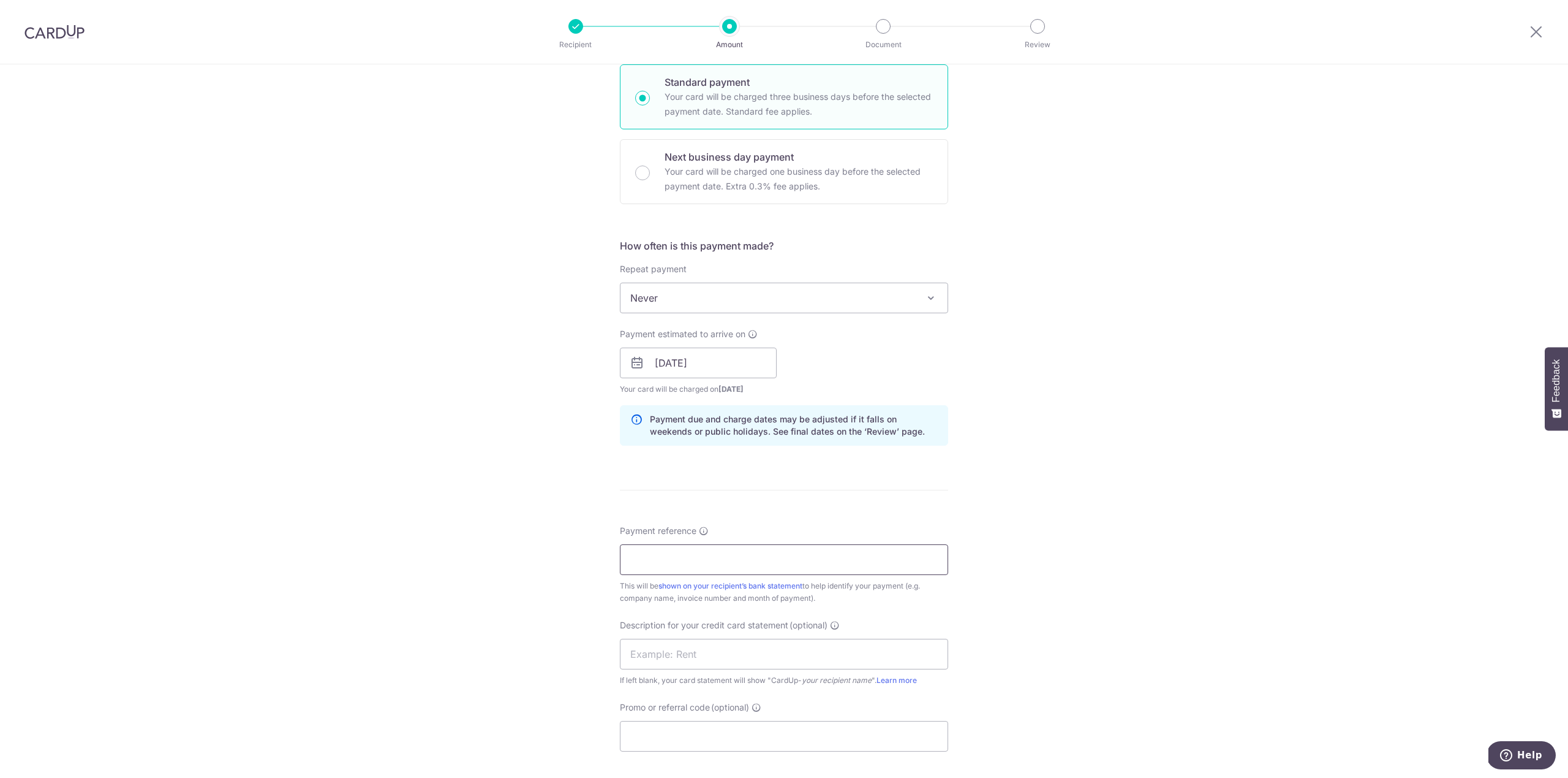
click at [718, 560] on input "Payment reference" at bounding box center [784, 559] width 329 height 30
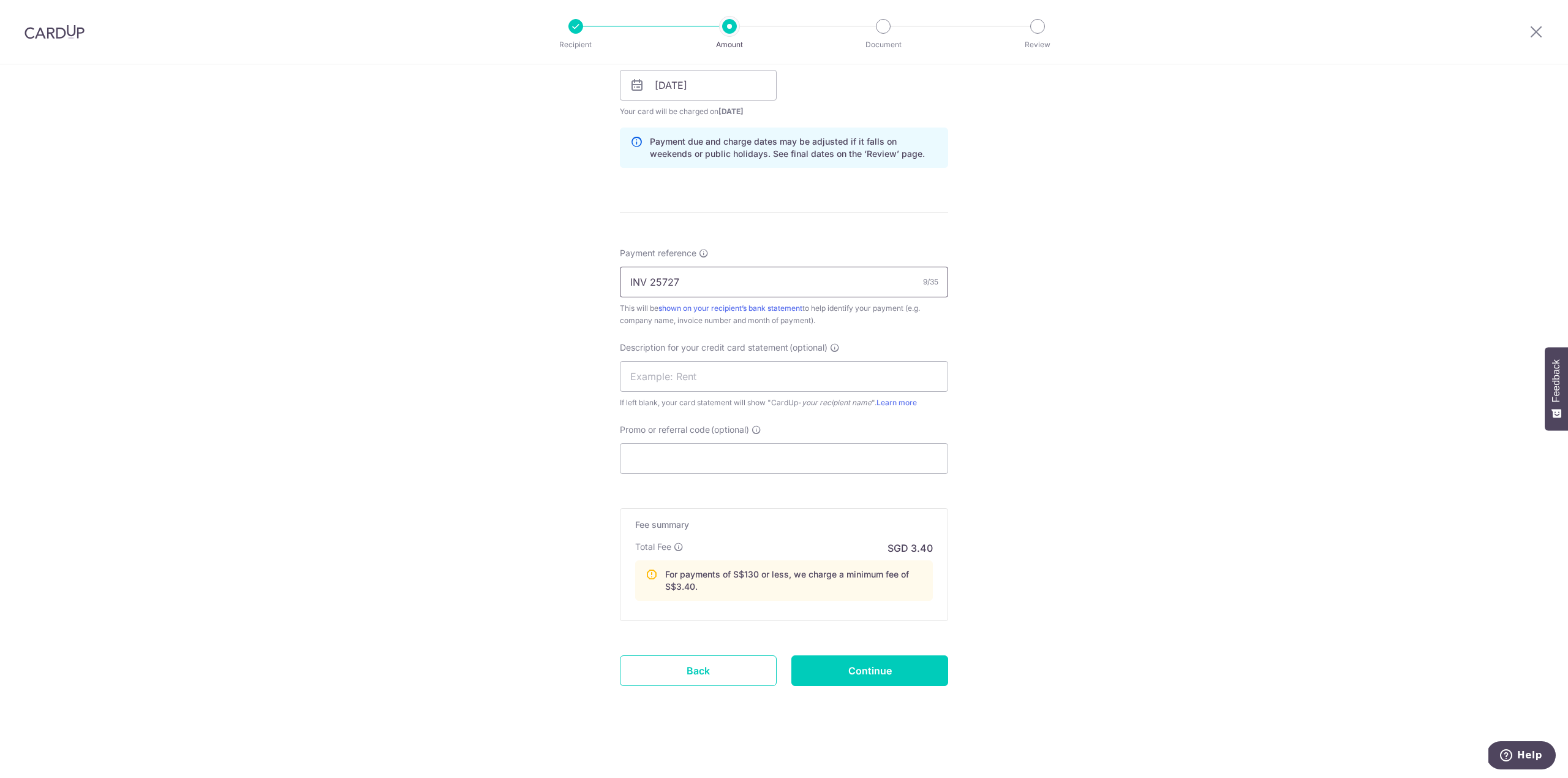
scroll to position [581, 0]
type input "INV 25727"
click at [676, 376] on input "text" at bounding box center [784, 376] width 329 height 30
type input "RP INV 25727"
click at [795, 452] on input "Promo or referral code (optional)" at bounding box center [784, 458] width 329 height 30
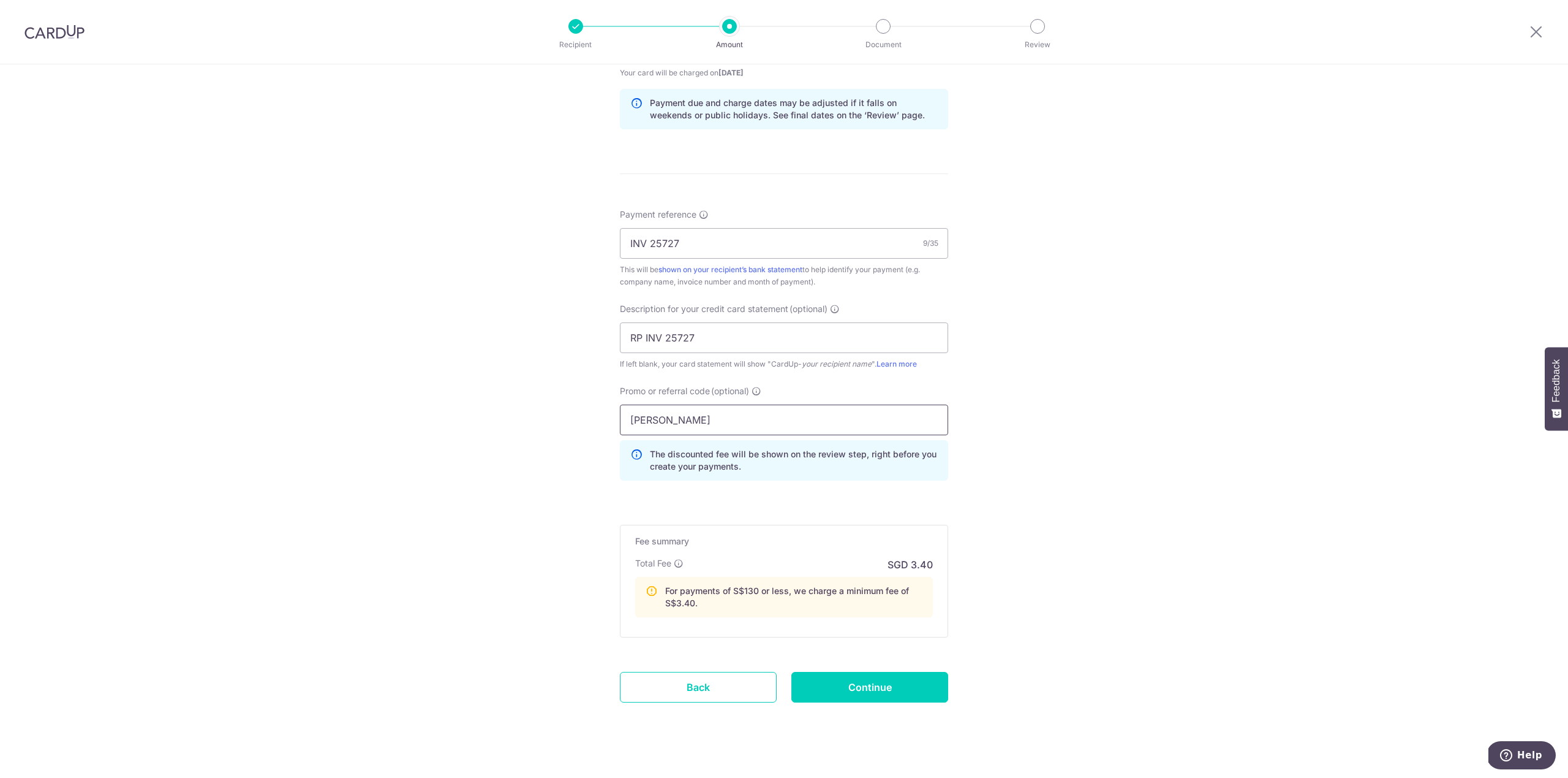
scroll to position [618, 0]
type input "BOFF185"
click at [924, 691] on input "Continue" at bounding box center [869, 685] width 157 height 30
type input "Create Schedule"
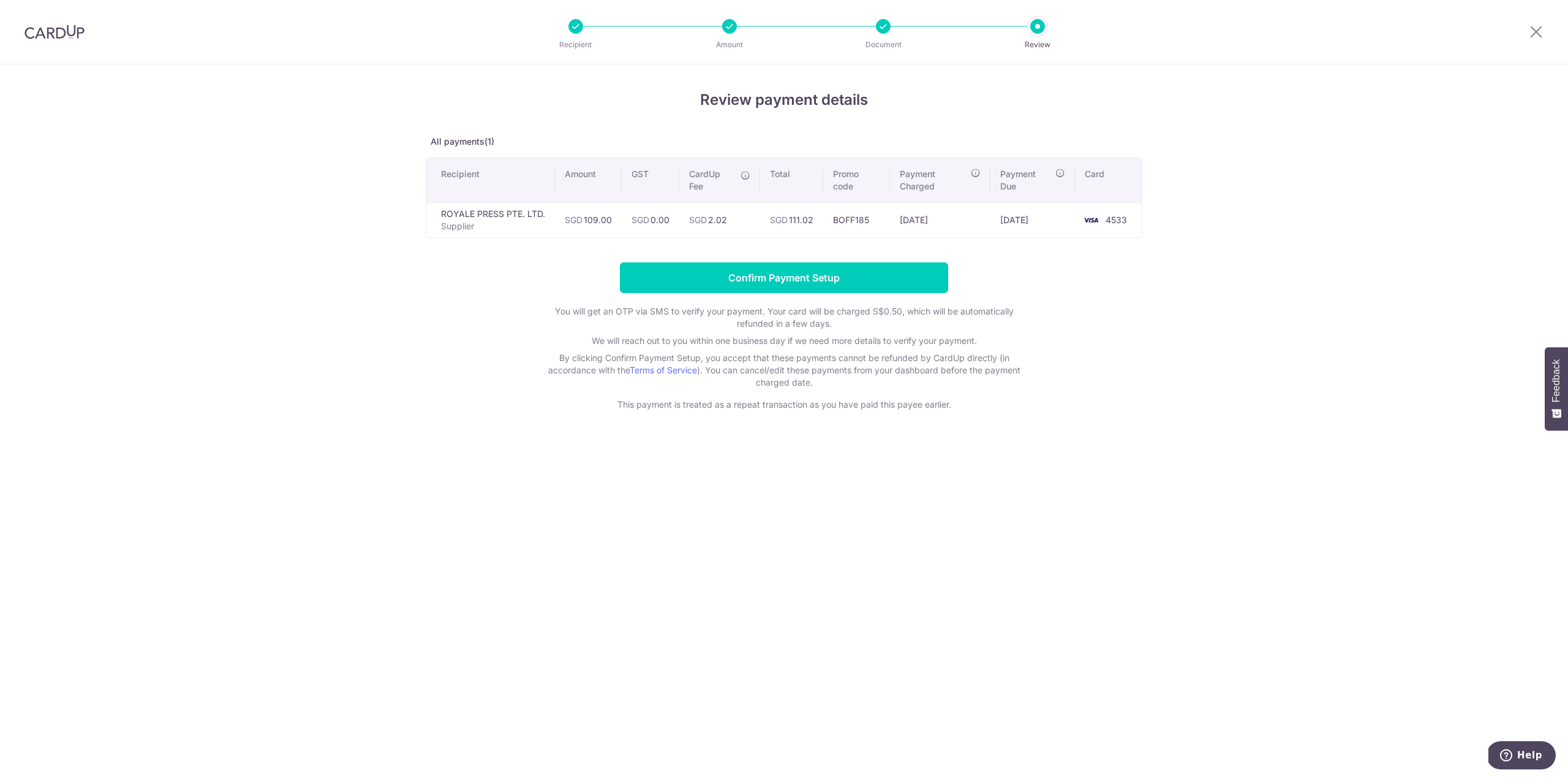
click at [729, 32] on div at bounding box center [730, 27] width 15 height 15
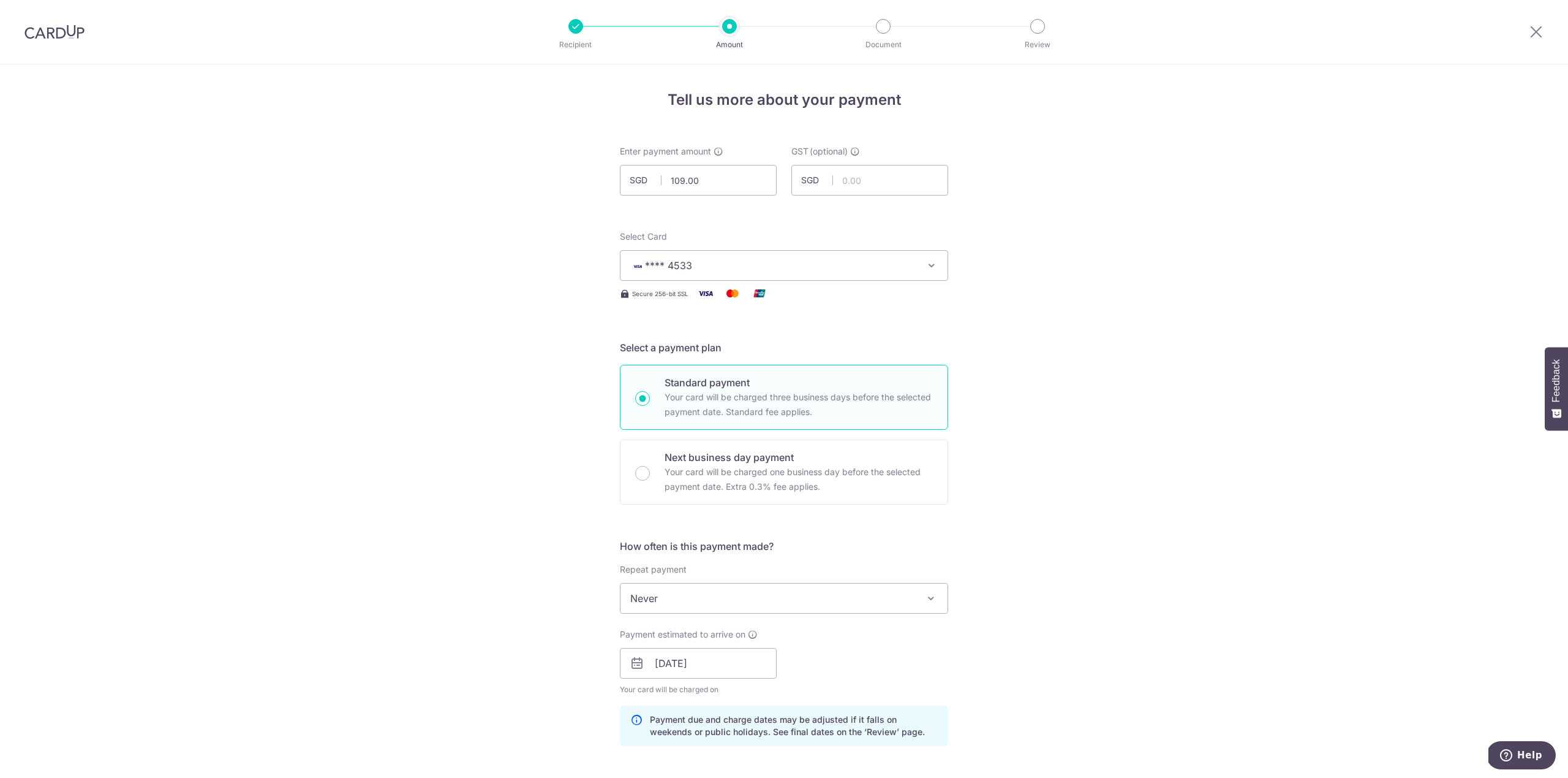
scroll to position [505, 0]
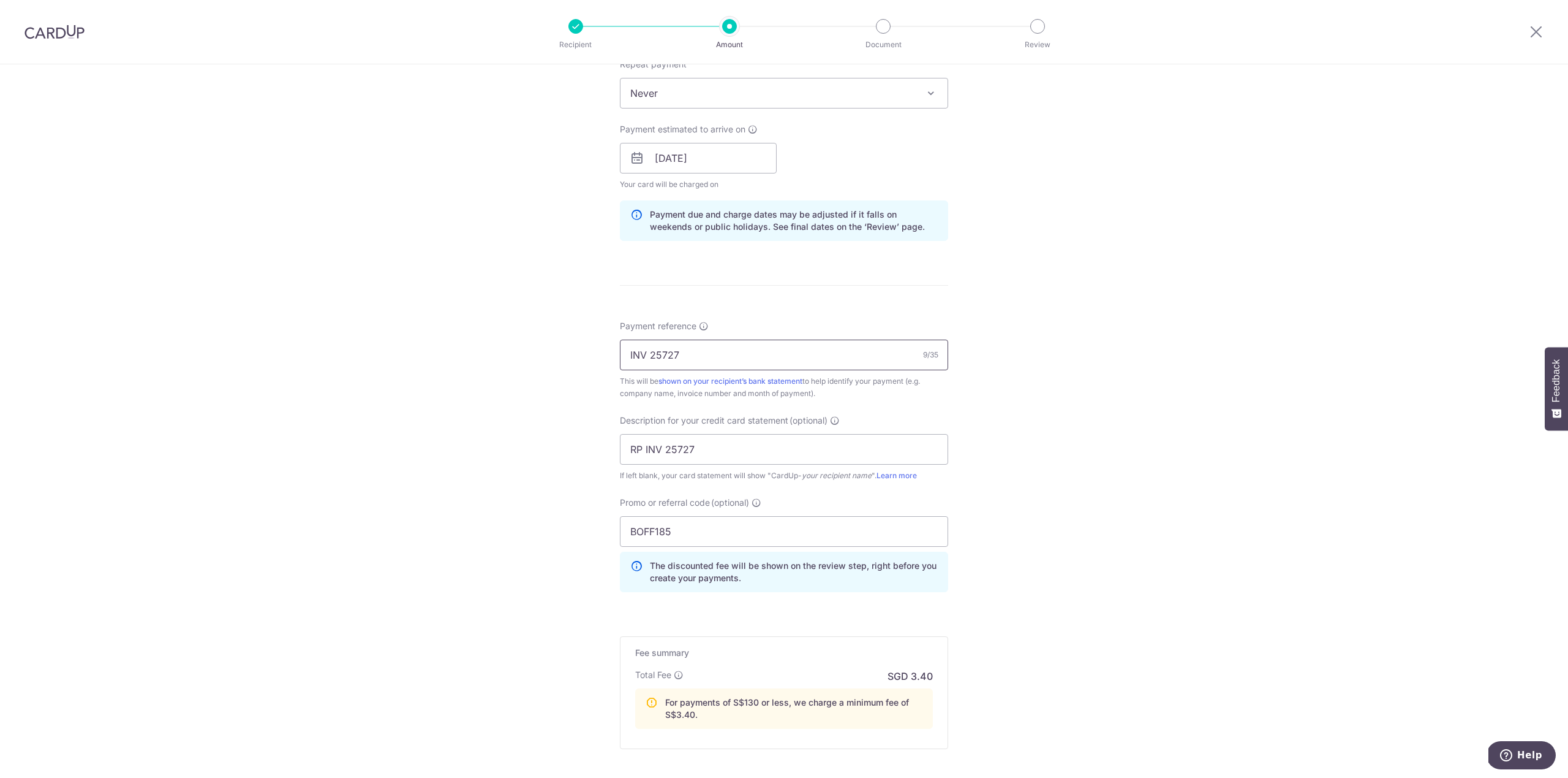
click at [661, 358] on input "INV 25727" at bounding box center [784, 355] width 329 height 30
type input "INV 251727"
click at [677, 452] on input "RP INV 25727" at bounding box center [784, 449] width 329 height 30
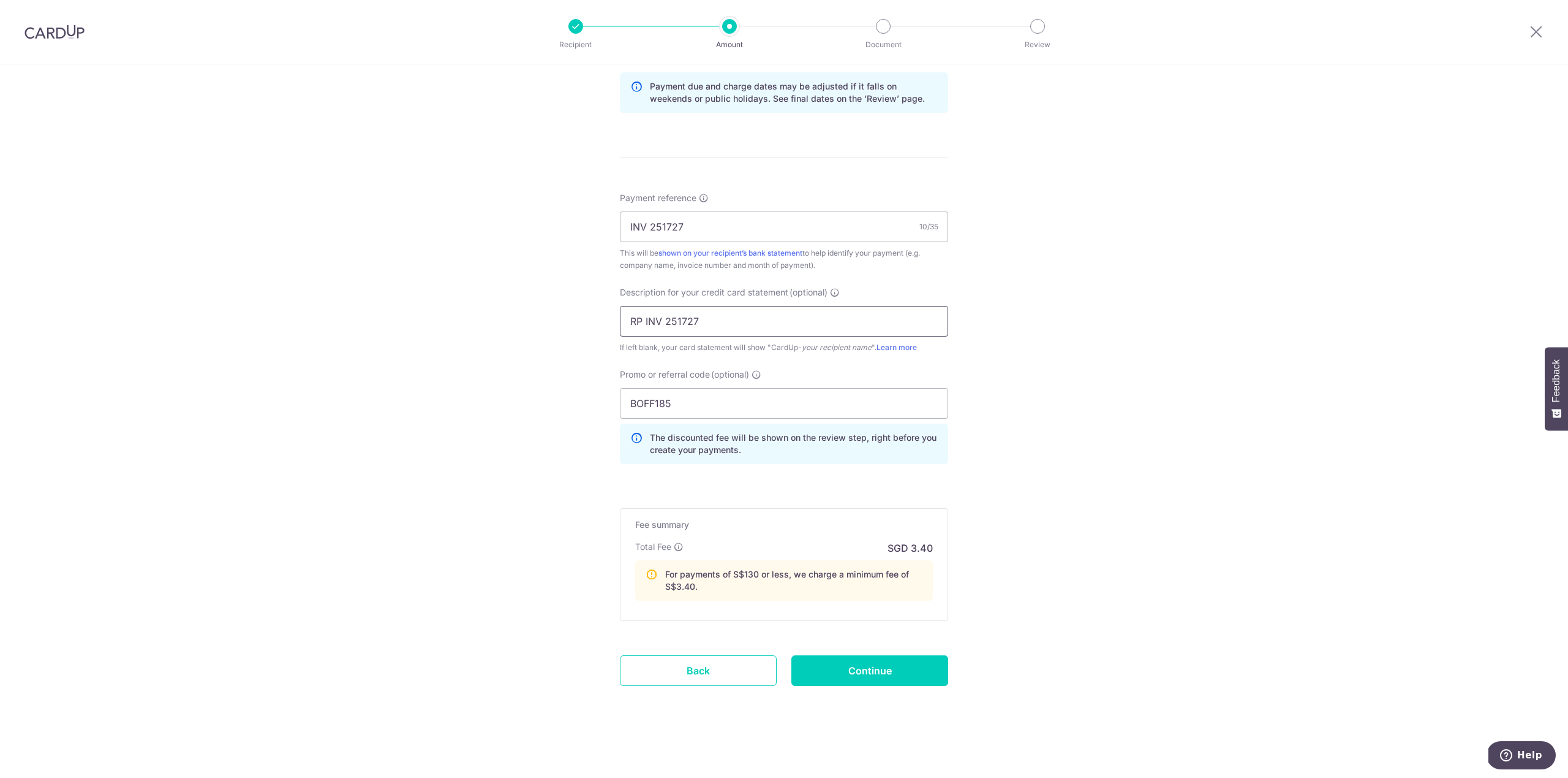
scroll to position [636, 0]
type input "RP INV 251727"
click at [880, 665] on input "Continue" at bounding box center [869, 670] width 157 height 30
type input "Update Schedule"
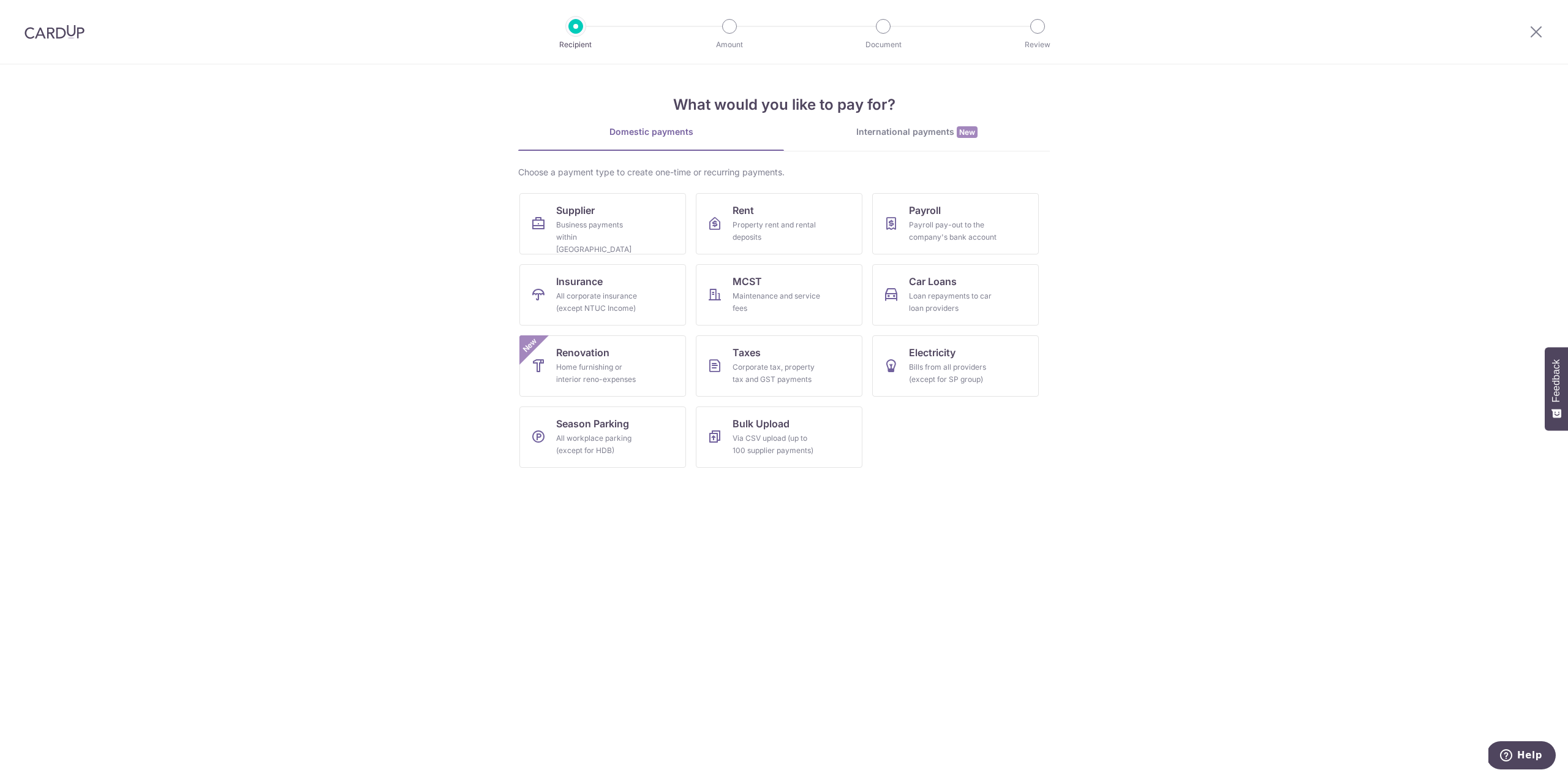
click at [924, 140] on link "International payments New" at bounding box center [917, 137] width 266 height 25
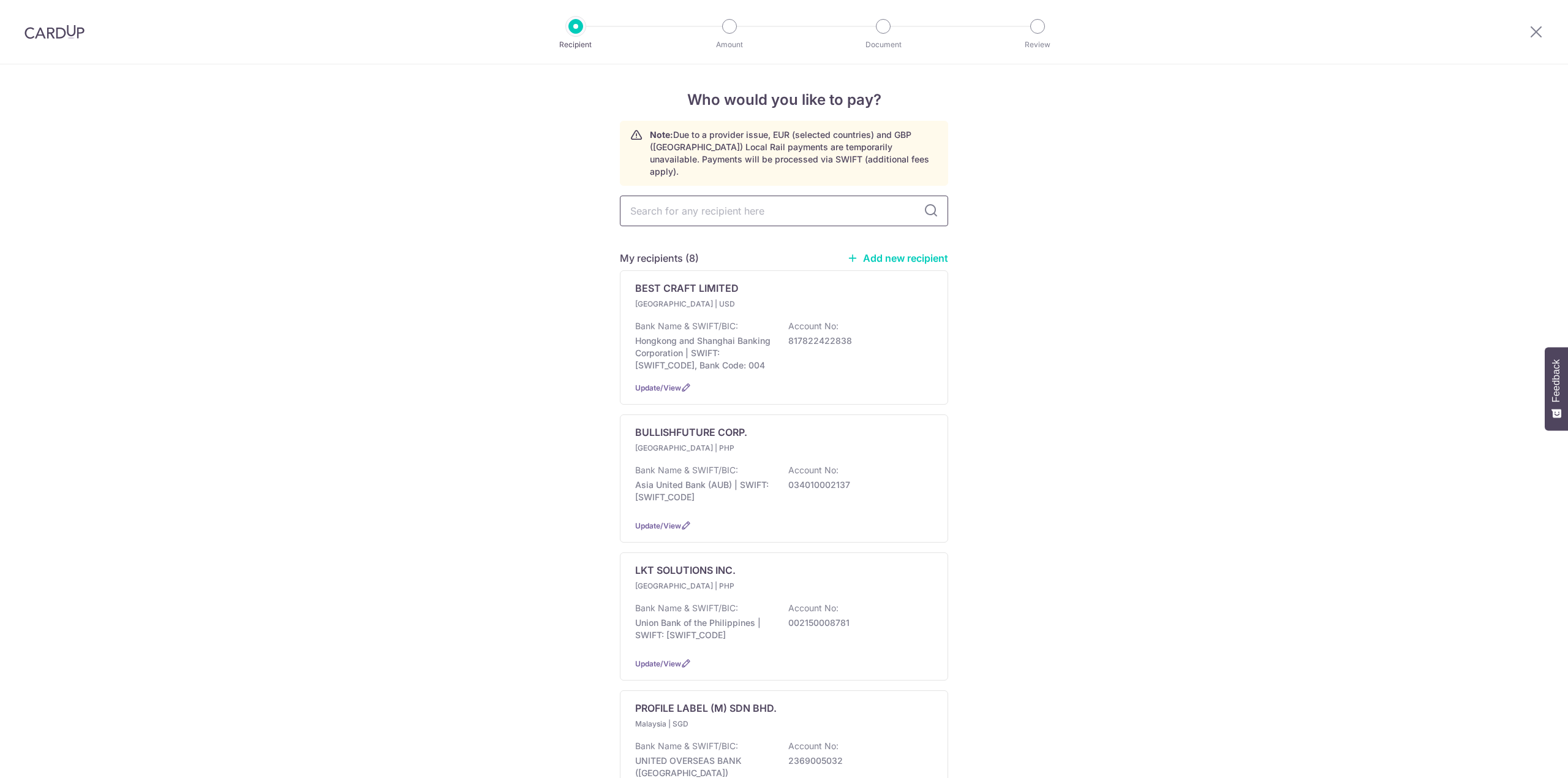
click at [671, 203] on input "text" at bounding box center [784, 210] width 329 height 30
type input "VID"
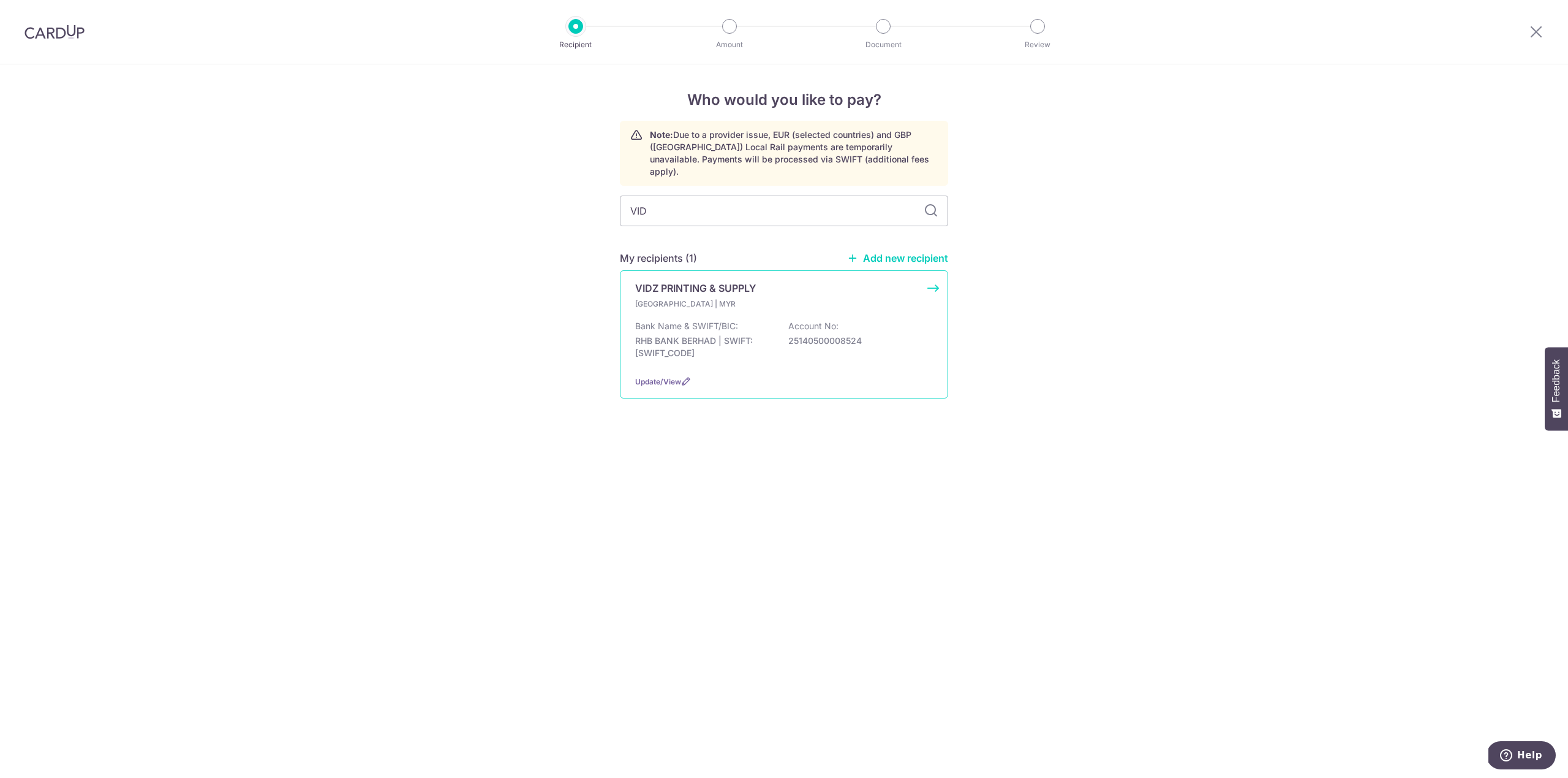
click at [722, 342] on p "RHB BANK BERHAD | SWIFT: RHBBMYKLXXX" at bounding box center [704, 346] width 137 height 25
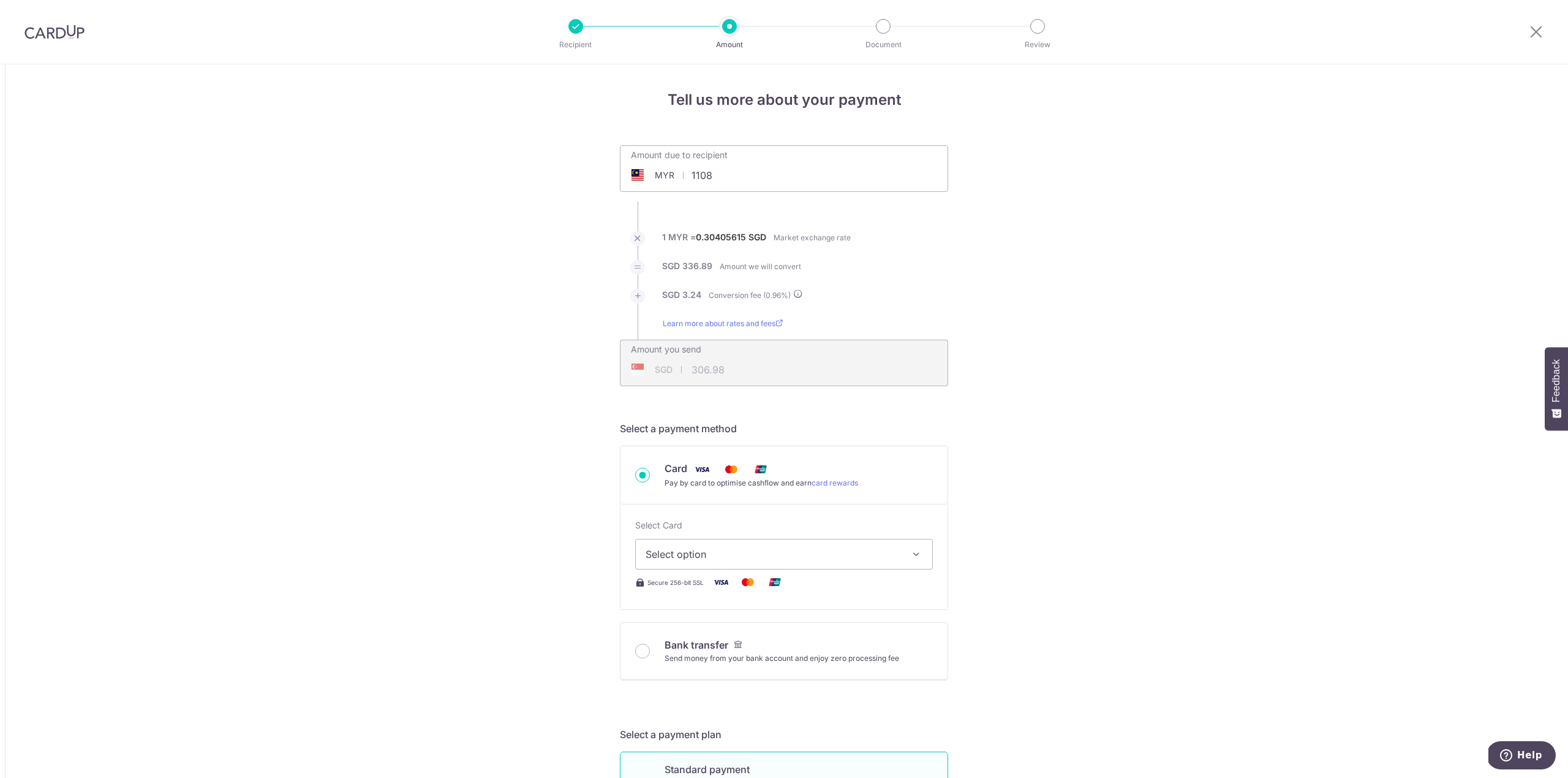
type input "1,108.00"
type input "340.13"
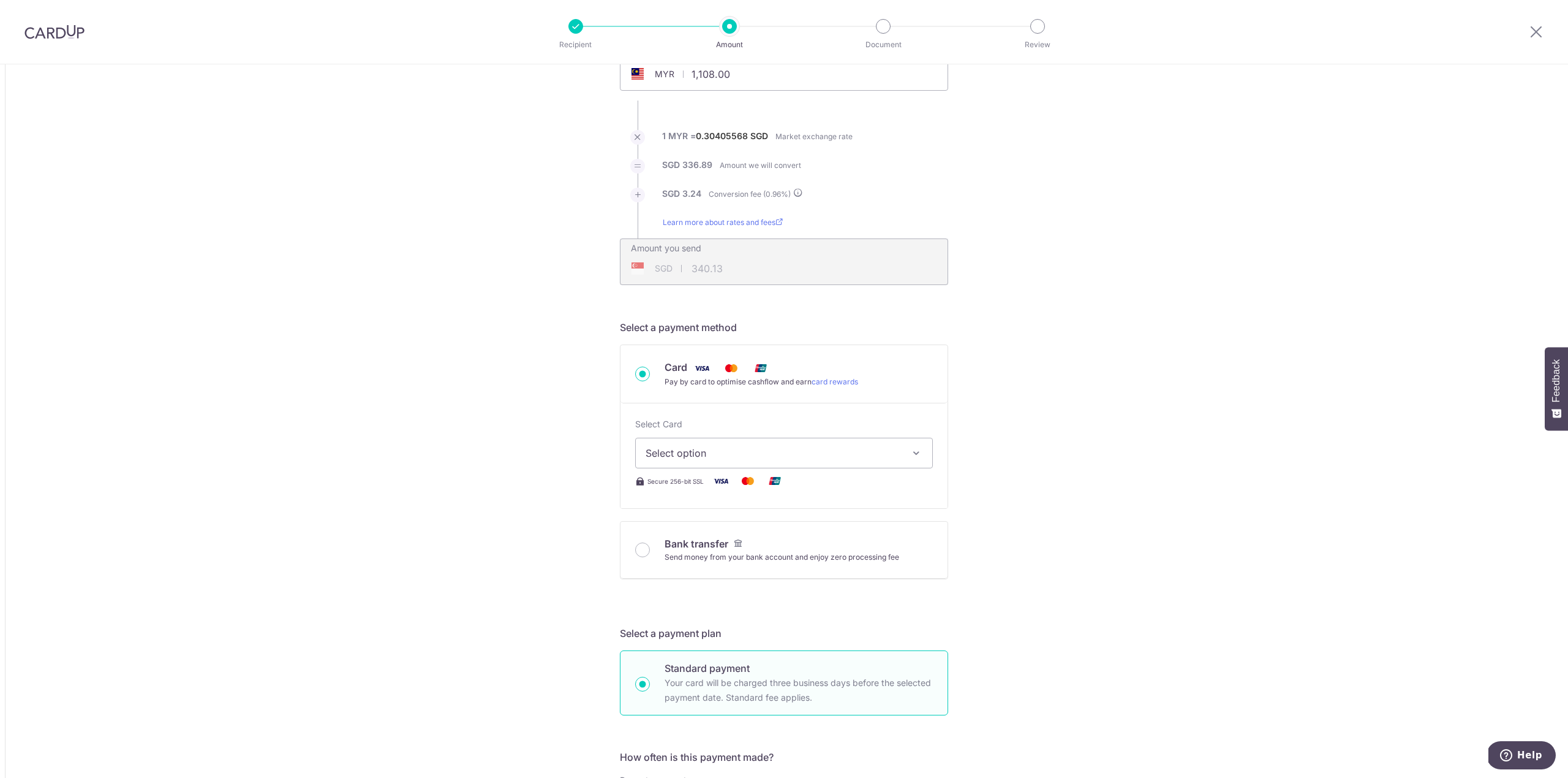
scroll to position [108, 0]
click at [810, 451] on span "Select option" at bounding box center [773, 446] width 255 height 15
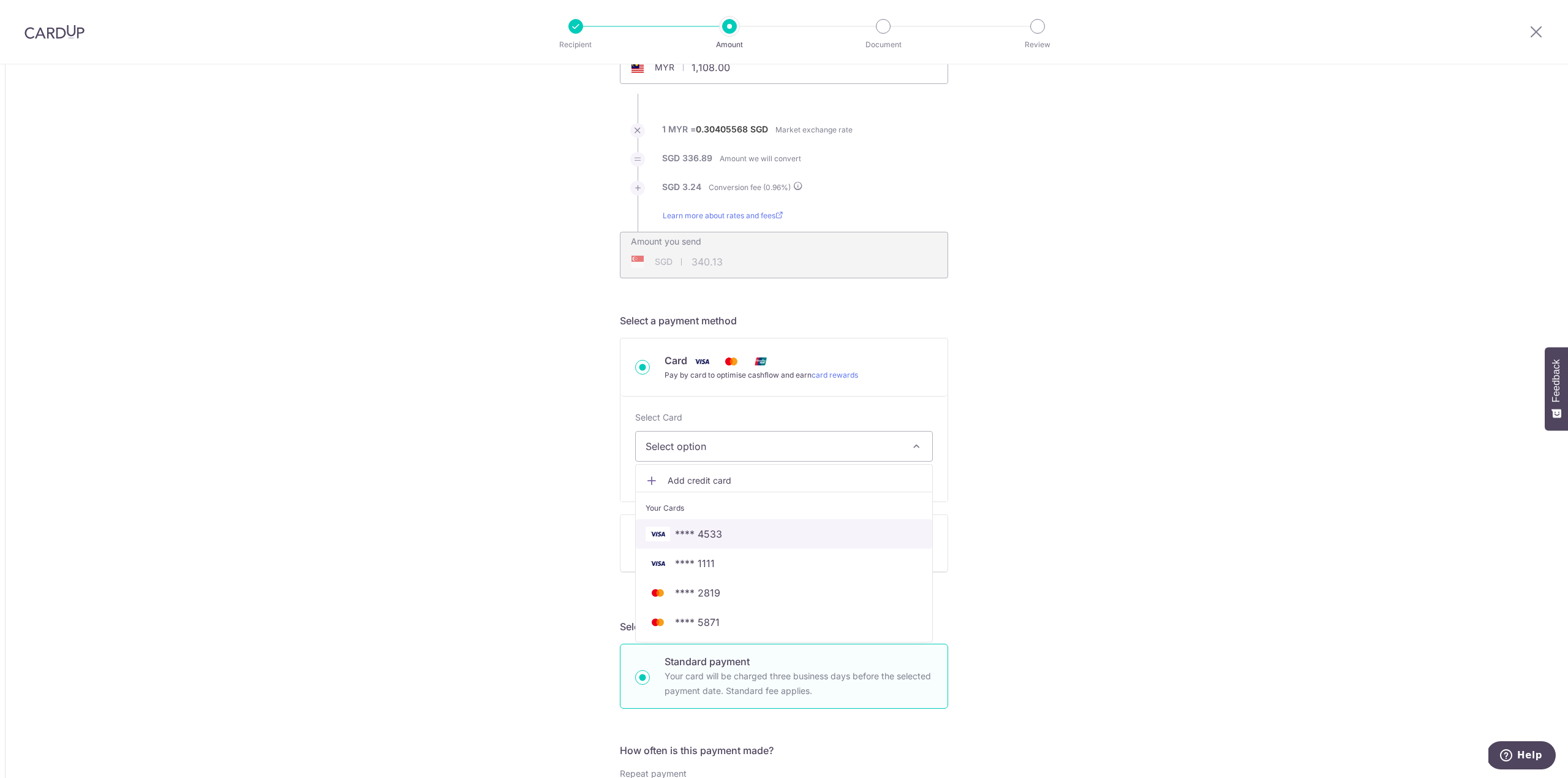
click at [748, 525] on link "**** 4533" at bounding box center [784, 534] width 297 height 29
type input "1,108.00"
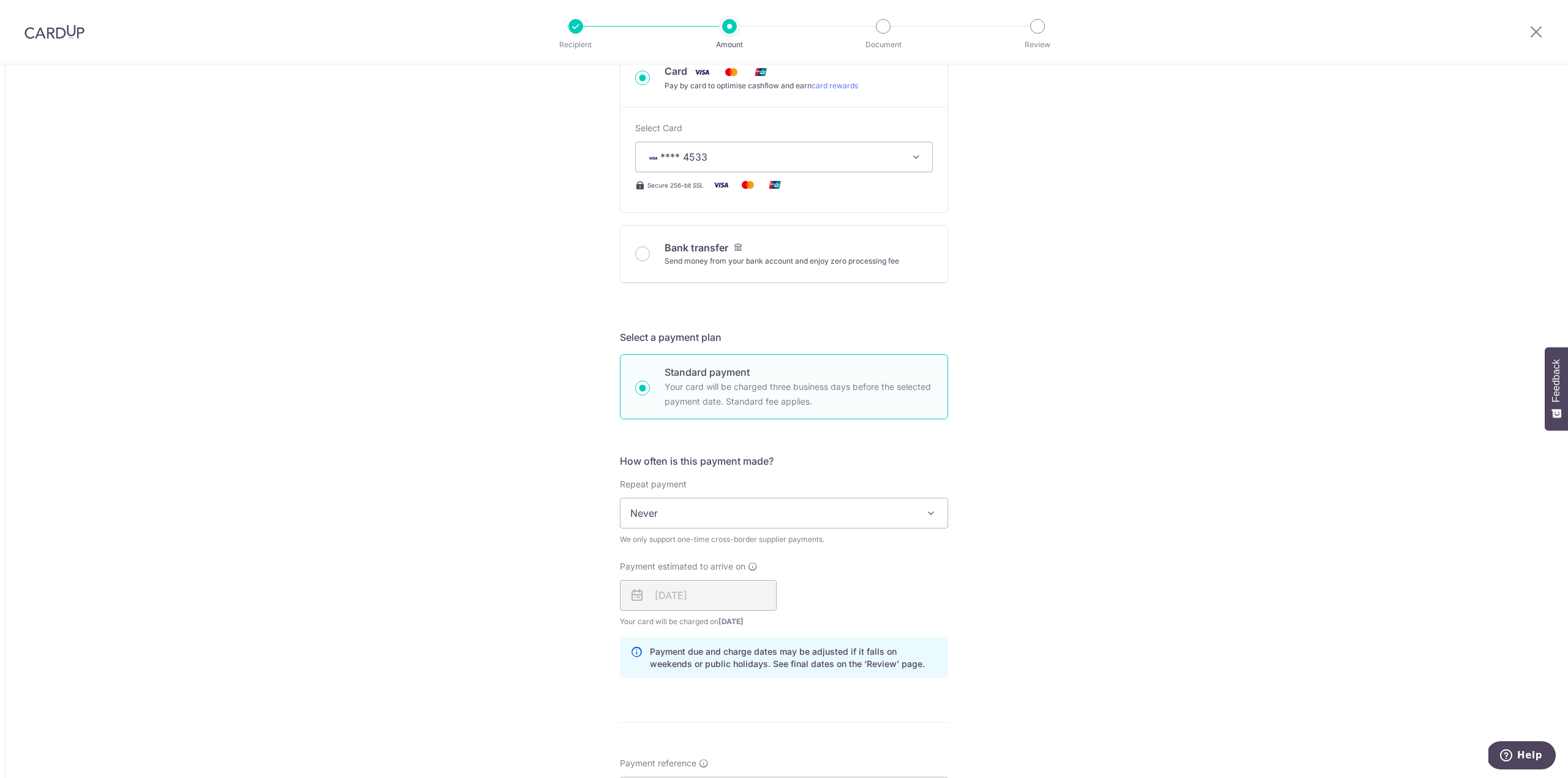
scroll to position [402, 0]
click at [694, 499] on span "Never" at bounding box center [784, 508] width 327 height 29
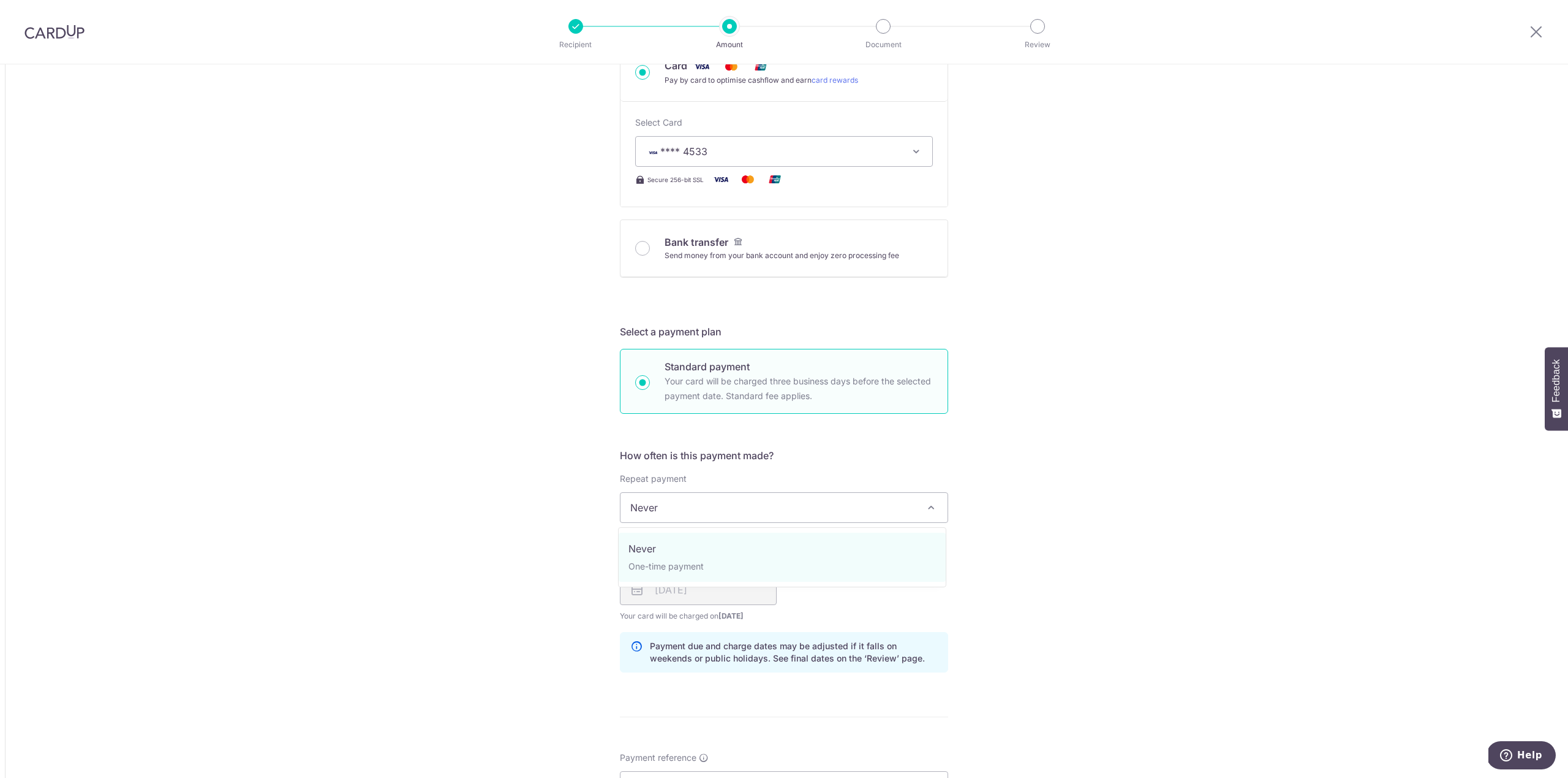
click at [502, 467] on div "Tell us more about your payment Amount due to recipient MYR 1,108.00 1108 1 MYR…" at bounding box center [784, 488] width 1568 height 1652
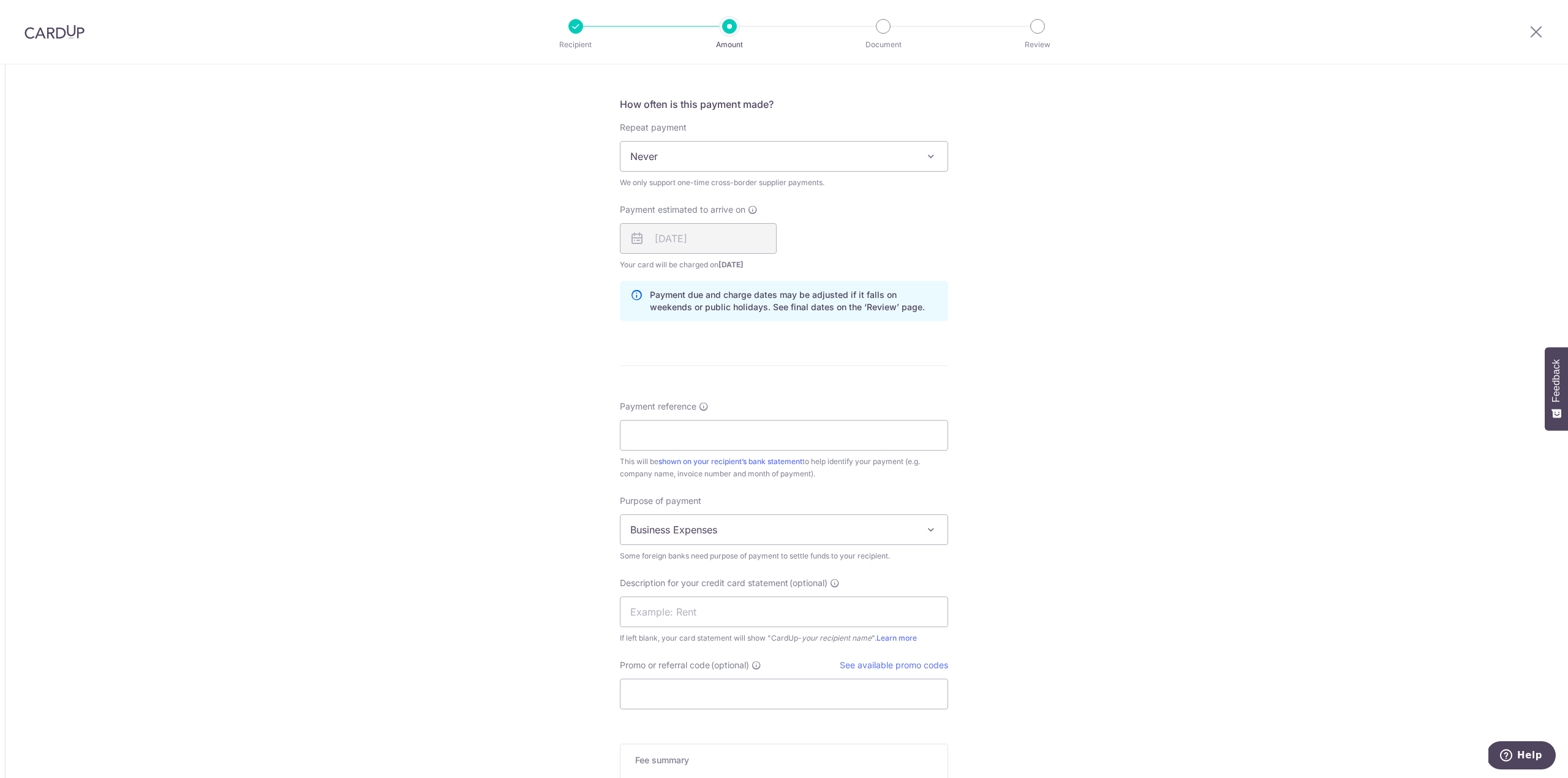
scroll to position [771, 0]
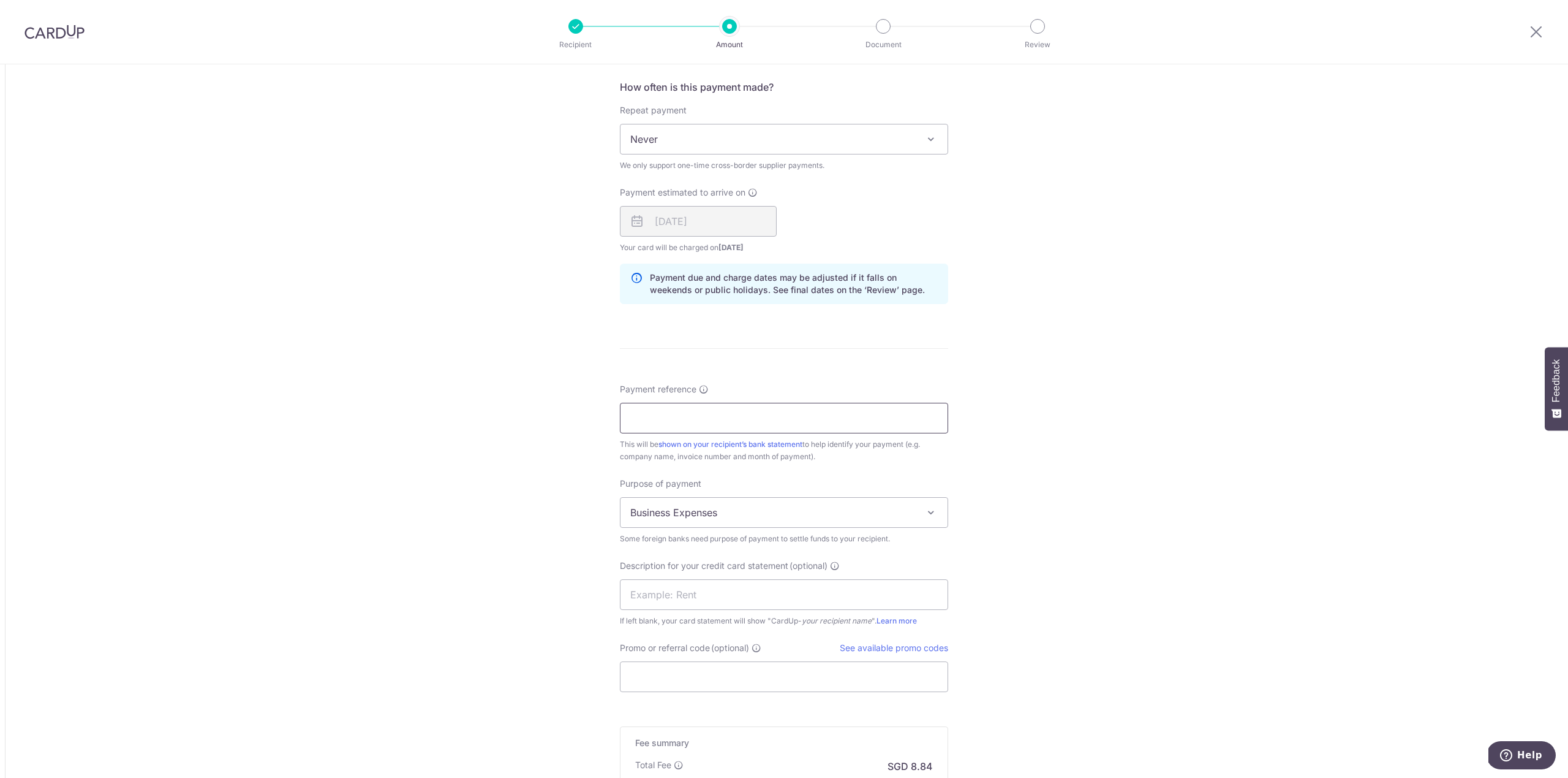
click at [709, 405] on input "Payment reference" at bounding box center [784, 417] width 329 height 30
click at [717, 418] on input "I-002108" at bounding box center [784, 417] width 329 height 30
type input "I-002108"
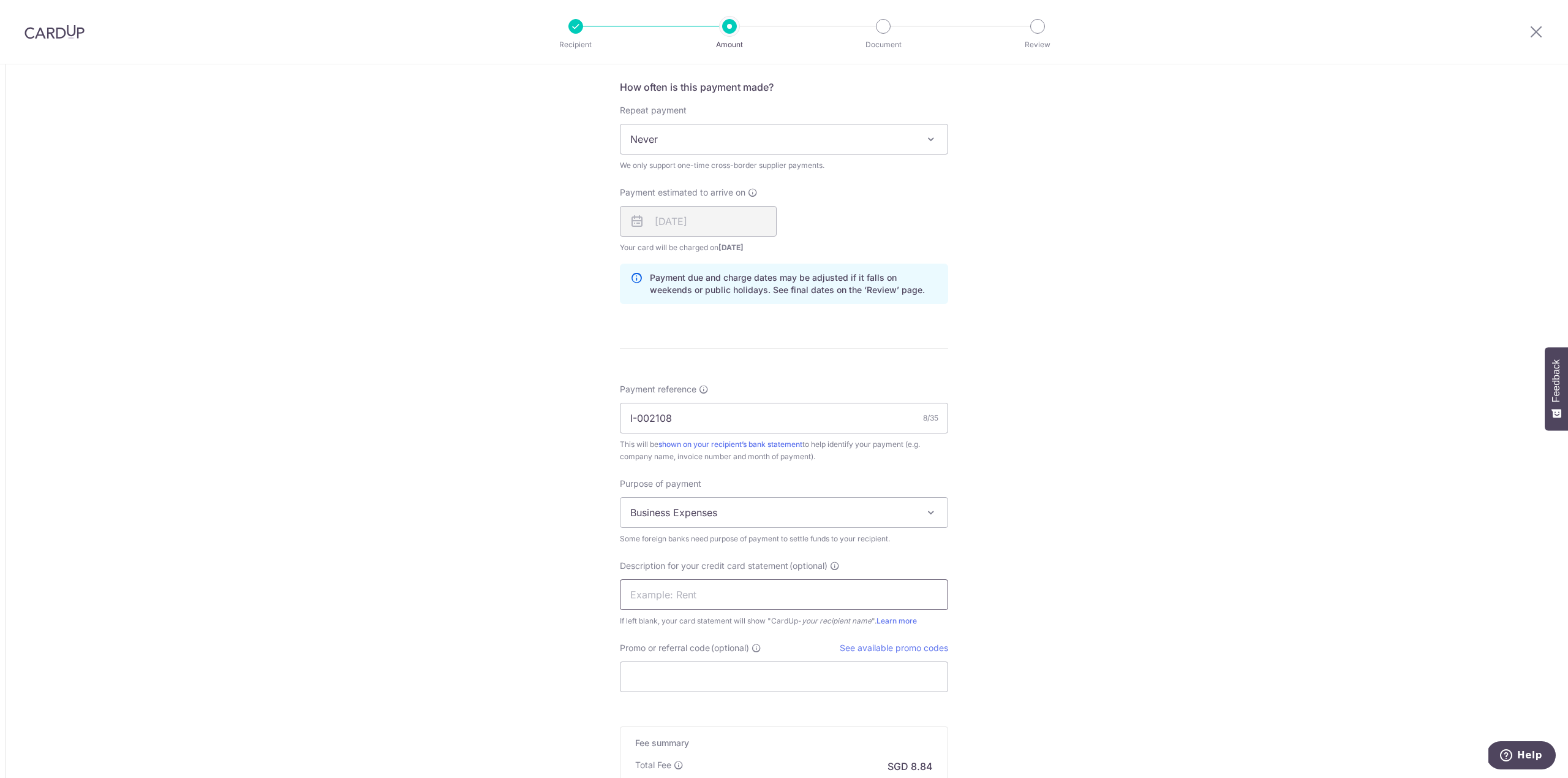
click at [684, 595] on input "text" at bounding box center [784, 594] width 329 height 30
paste input "I-002108"
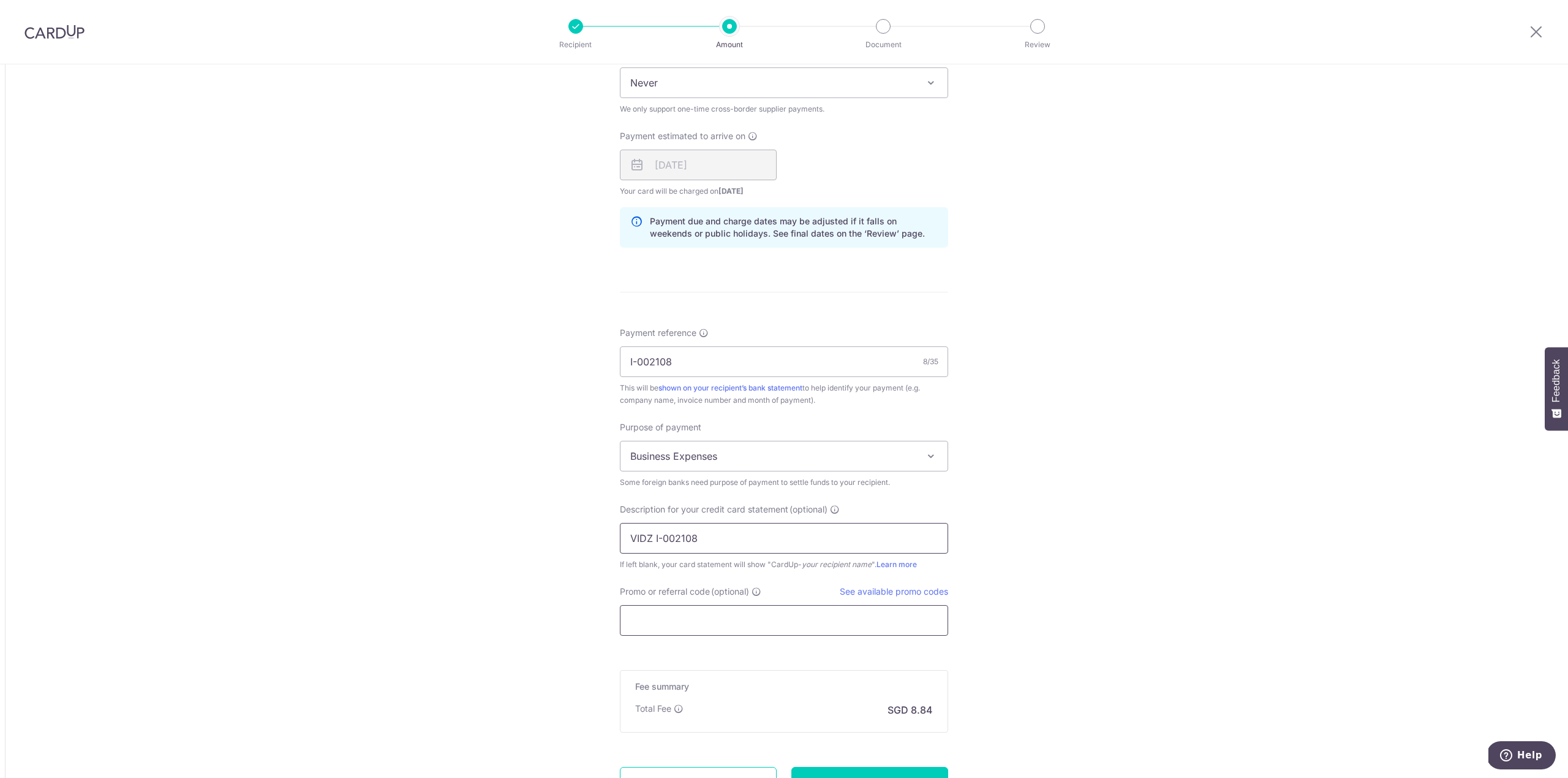
scroll to position [844, 0]
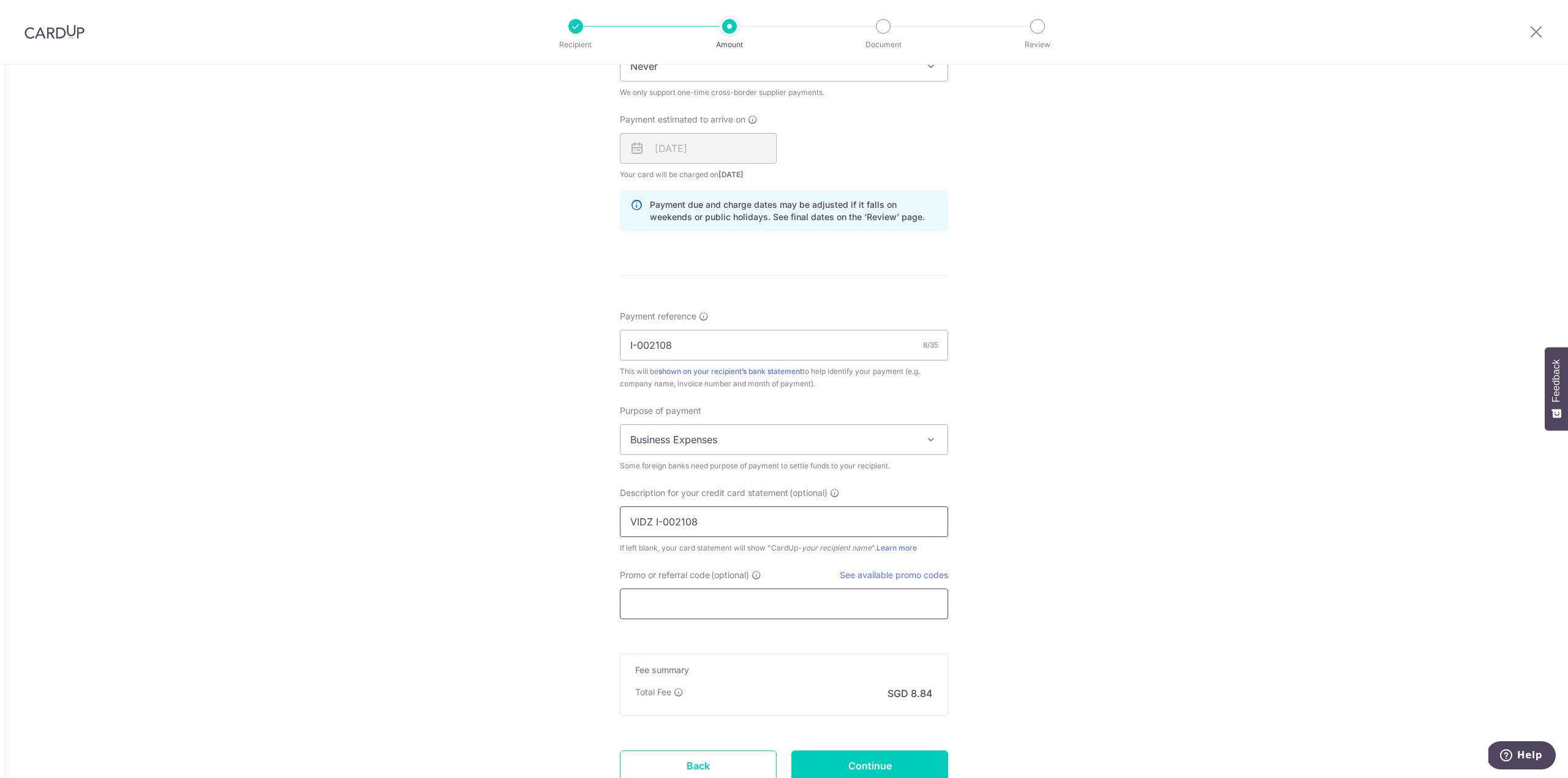
type input "VIDZ I-002108"
click at [712, 596] on input "Promo or referral code (optional)" at bounding box center [784, 603] width 329 height 30
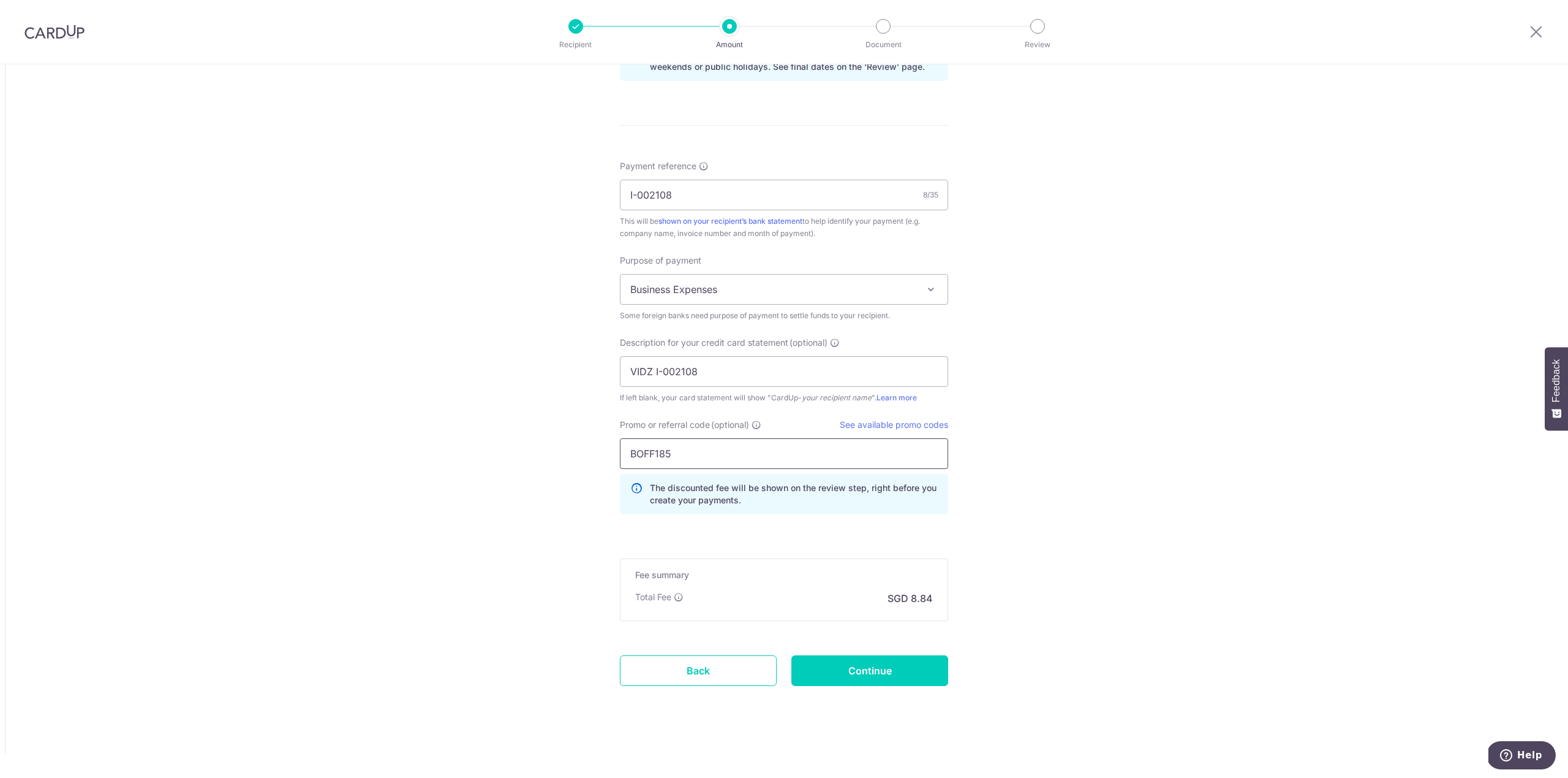
scroll to position [998, 0]
type input "BOFF185"
click at [845, 685] on input "Continue" at bounding box center [869, 670] width 157 height 30
type input "Create Schedule"
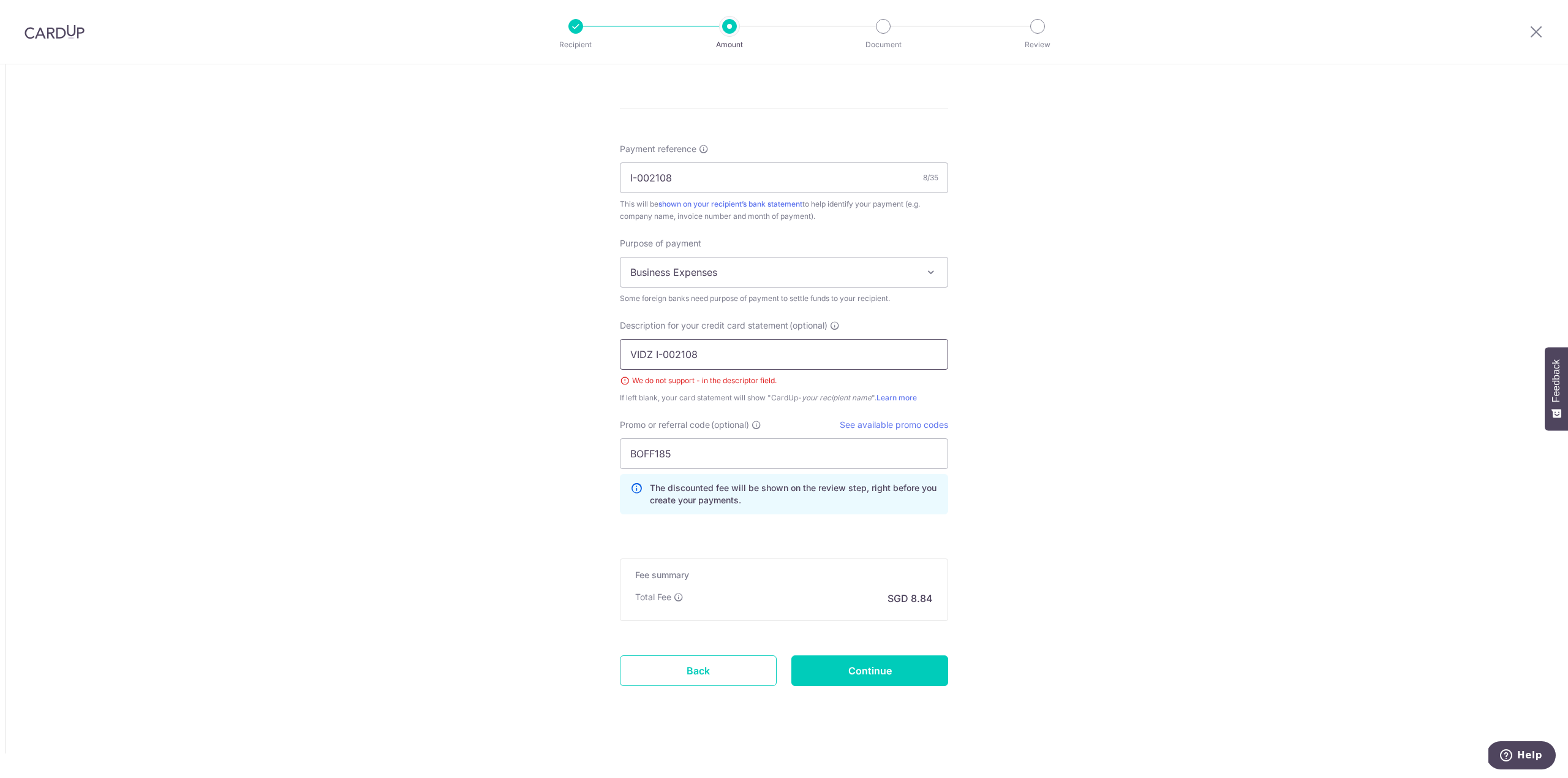
click at [660, 355] on input "VIDZ I-002108" at bounding box center [784, 354] width 329 height 30
type input "VIDZ I 002108"
click at [883, 675] on input "Continue" at bounding box center [869, 670] width 157 height 30
type input "Create Schedule"
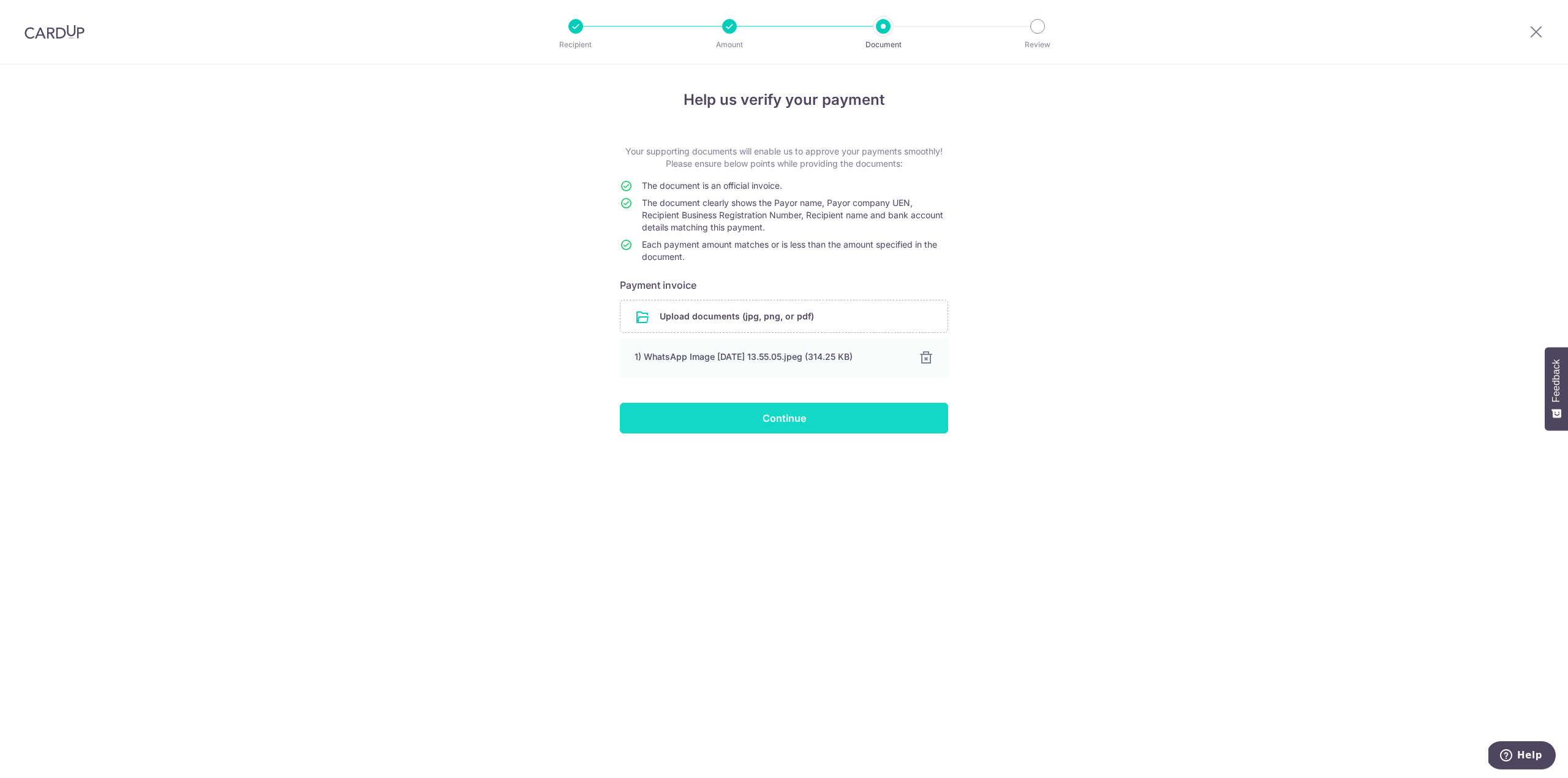
click at [789, 420] on input "Continue" at bounding box center [784, 417] width 329 height 30
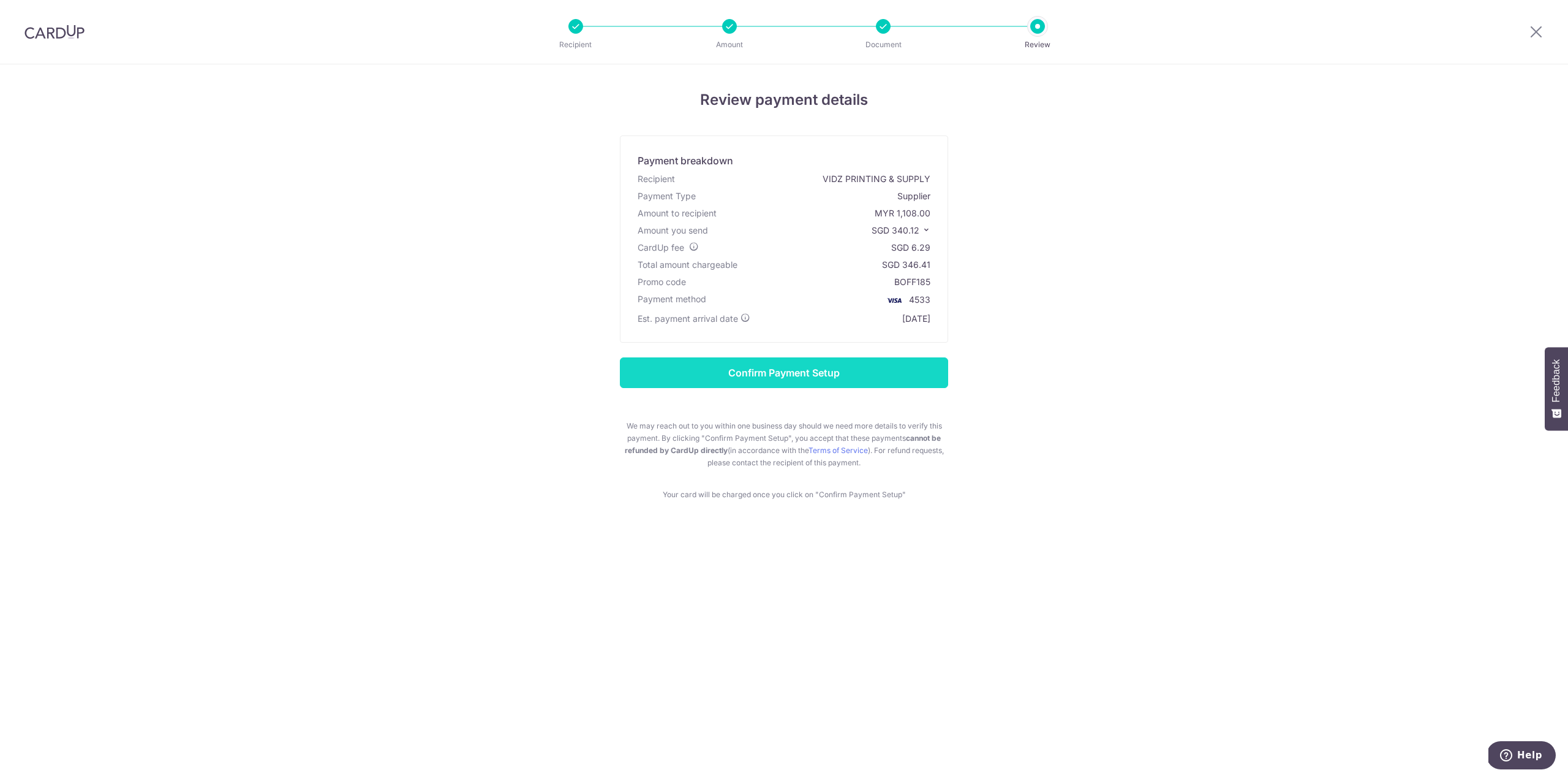
click at [724, 371] on input "Confirm Payment Setup" at bounding box center [784, 372] width 329 height 30
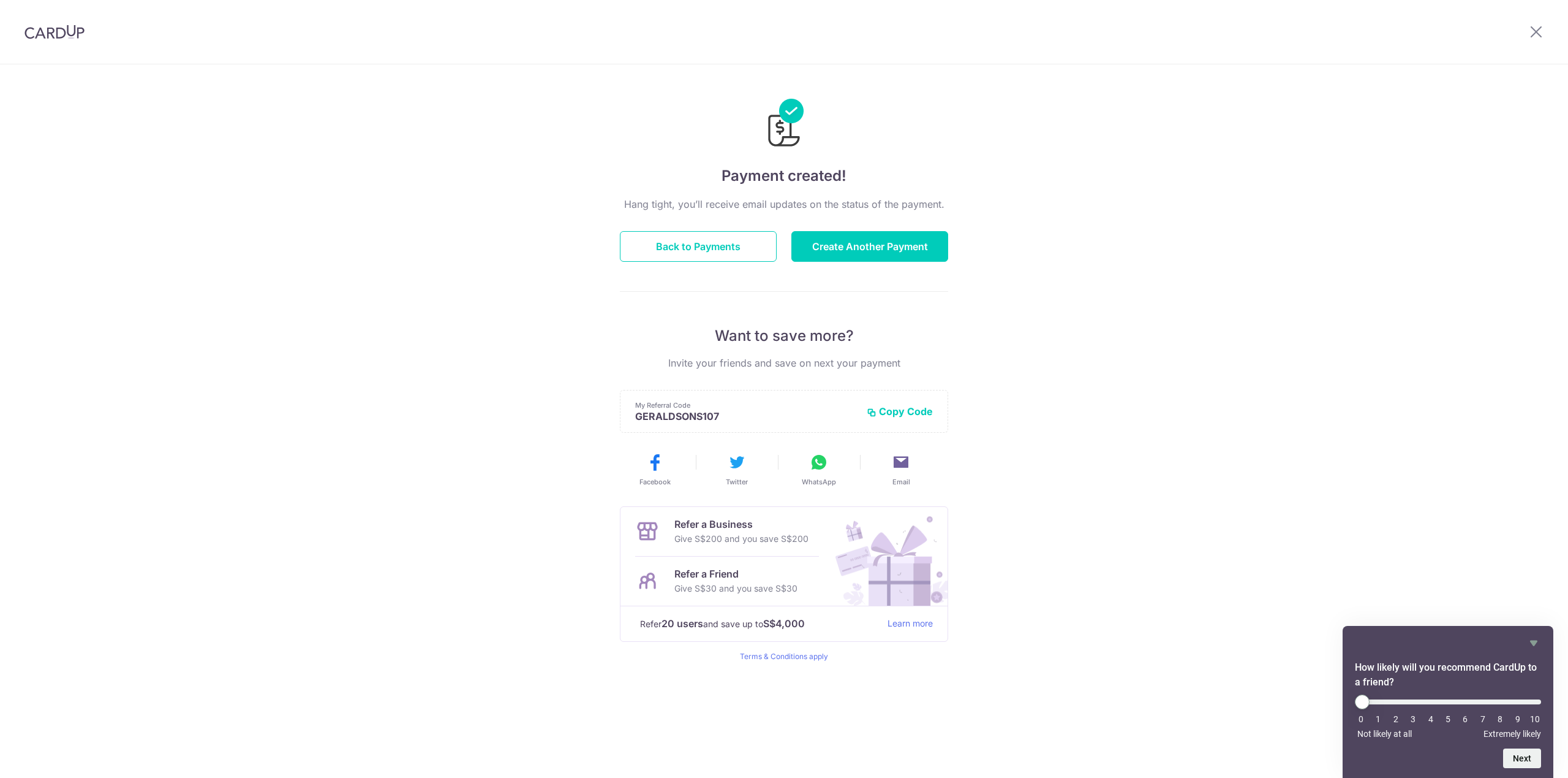
click at [733, 260] on button "Back to Payments" at bounding box center [698, 246] width 157 height 30
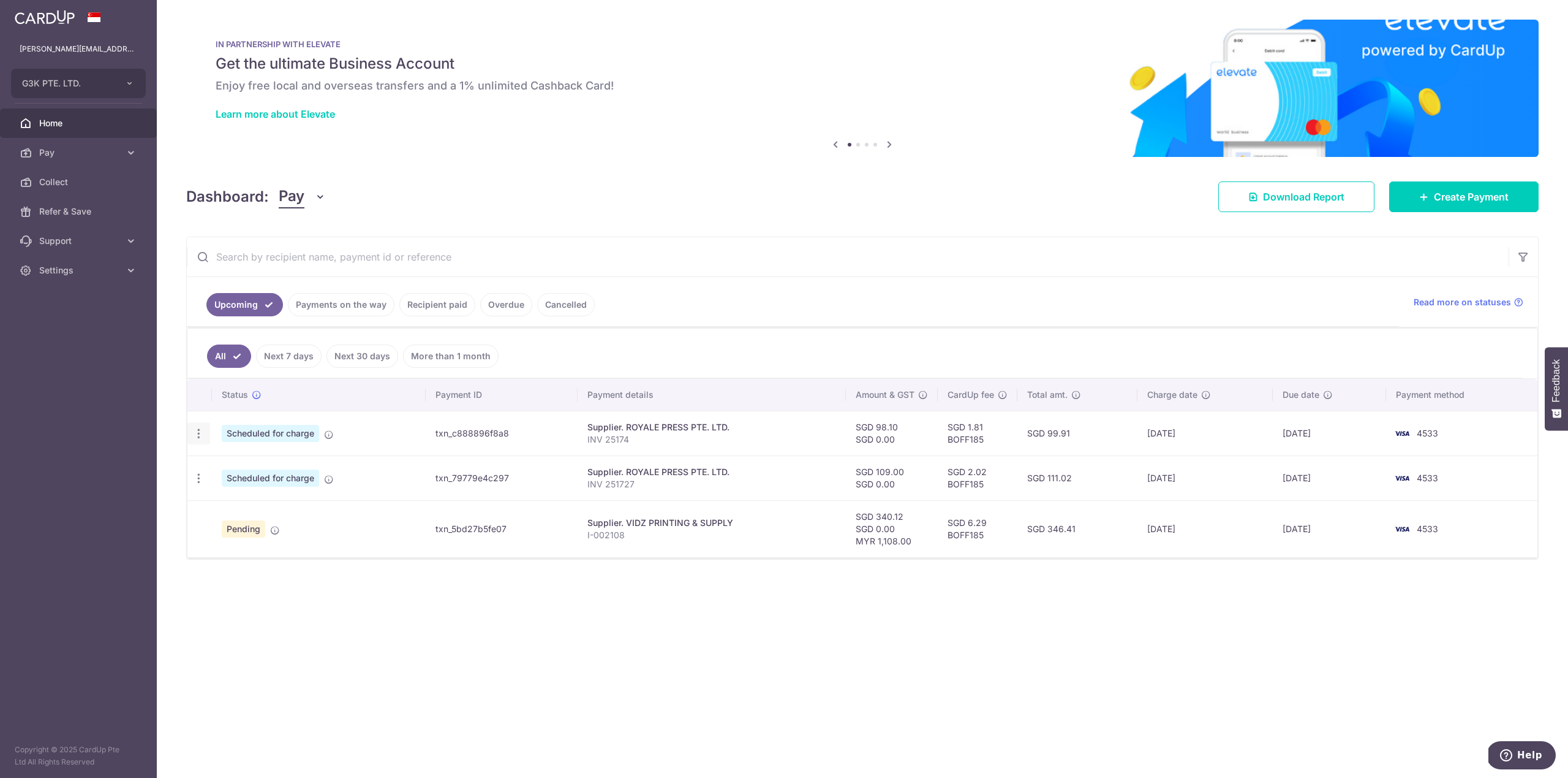
click at [201, 438] on icon "button" at bounding box center [199, 433] width 13 height 13
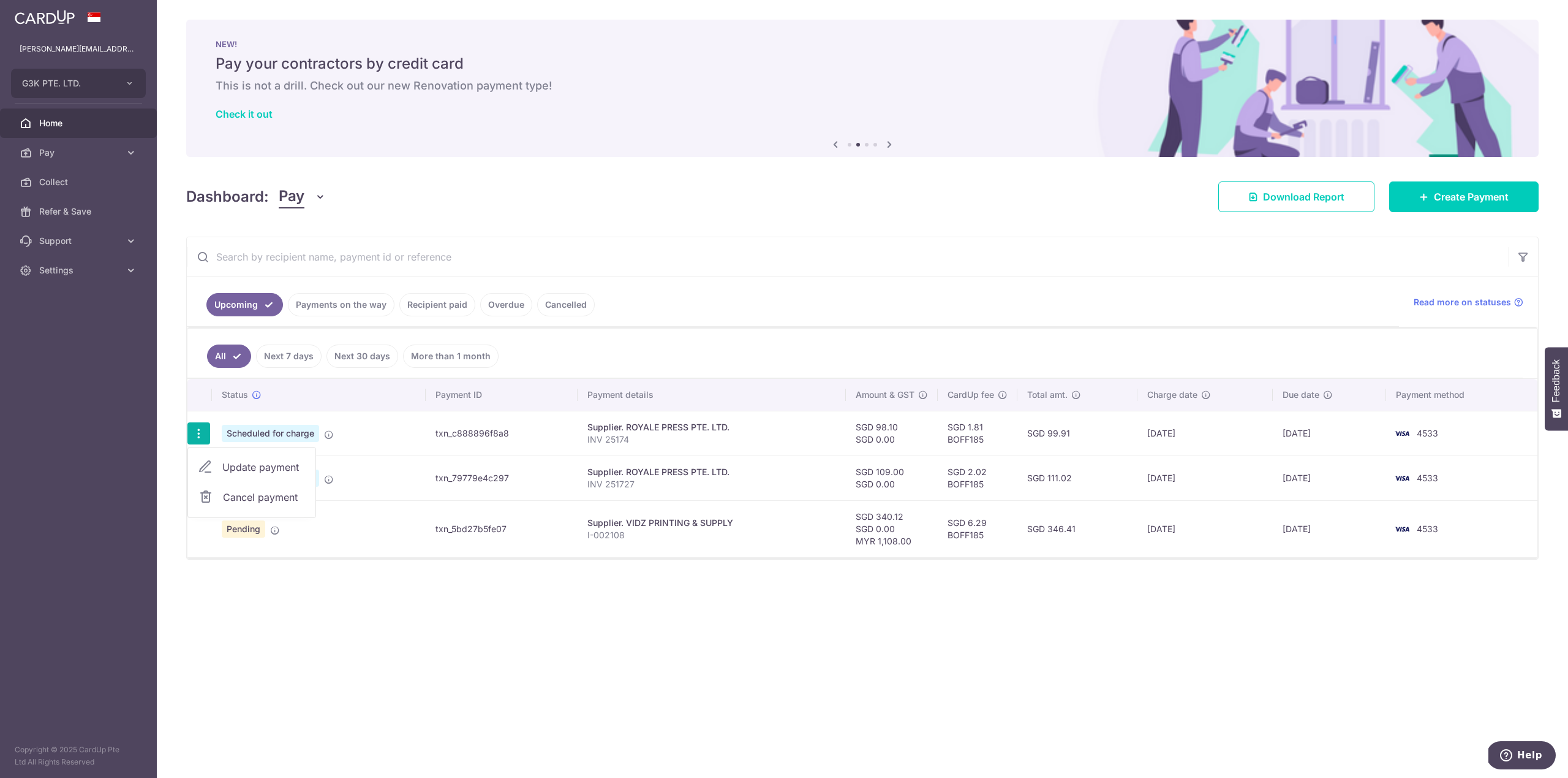
click at [258, 472] on span "Update payment" at bounding box center [264, 467] width 83 height 15
radio input "true"
type input "98.10"
type input "0.00"
type input "[DATE]"
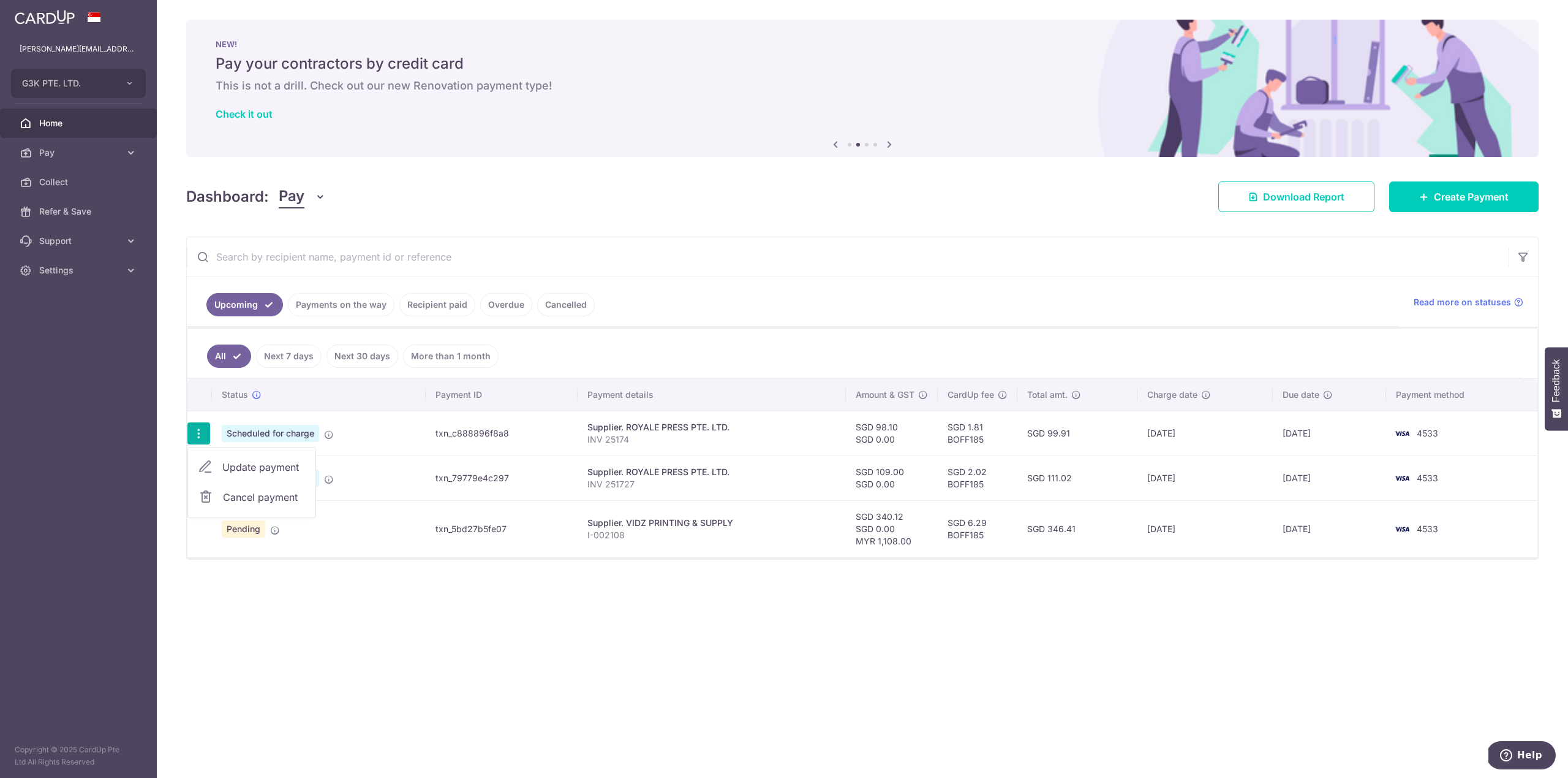
type input "INV 25174"
type input "RP INV 25174"
type input "BOFF185"
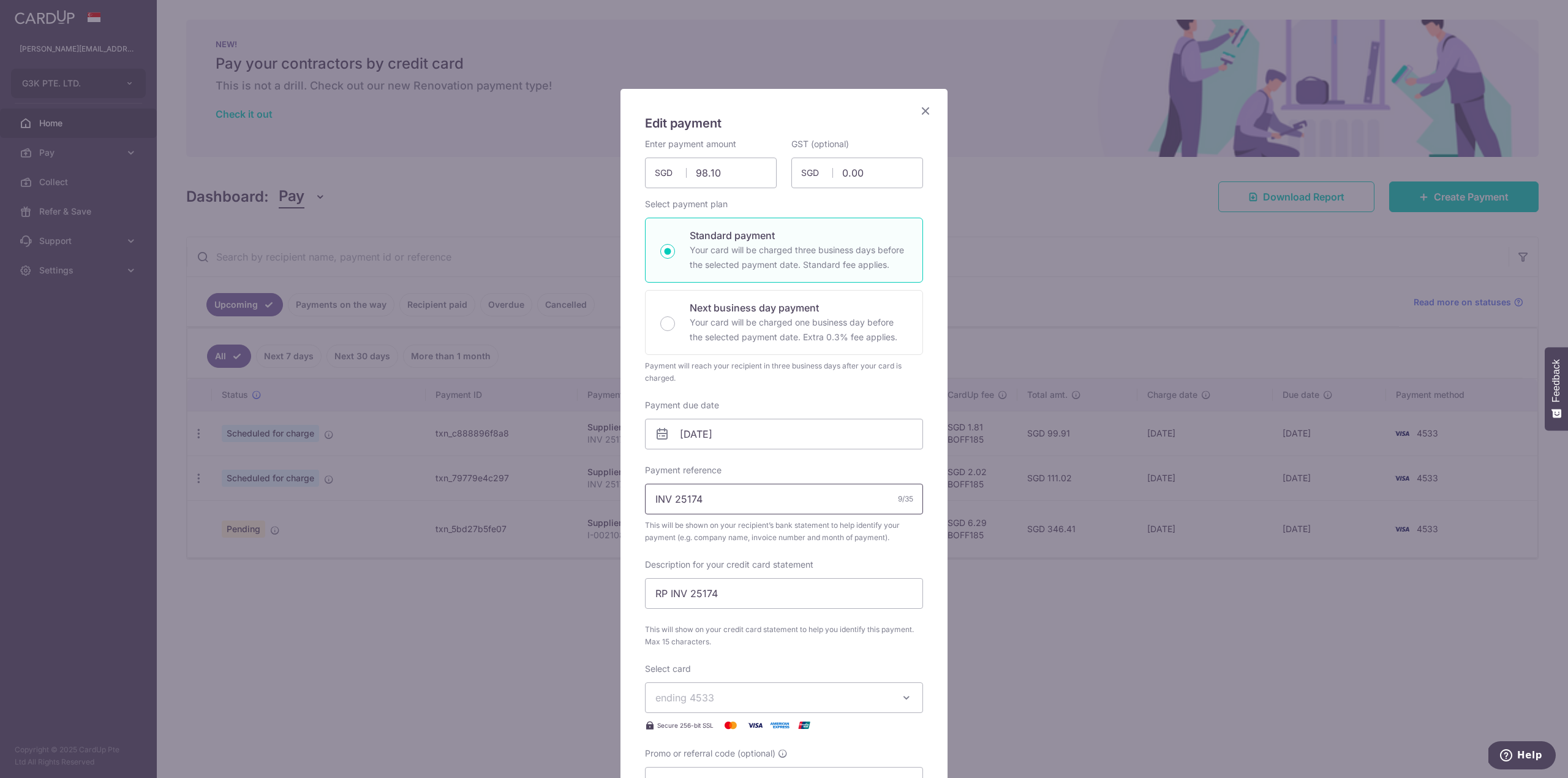
click at [716, 504] on input "INV 25174" at bounding box center [784, 499] width 278 height 30
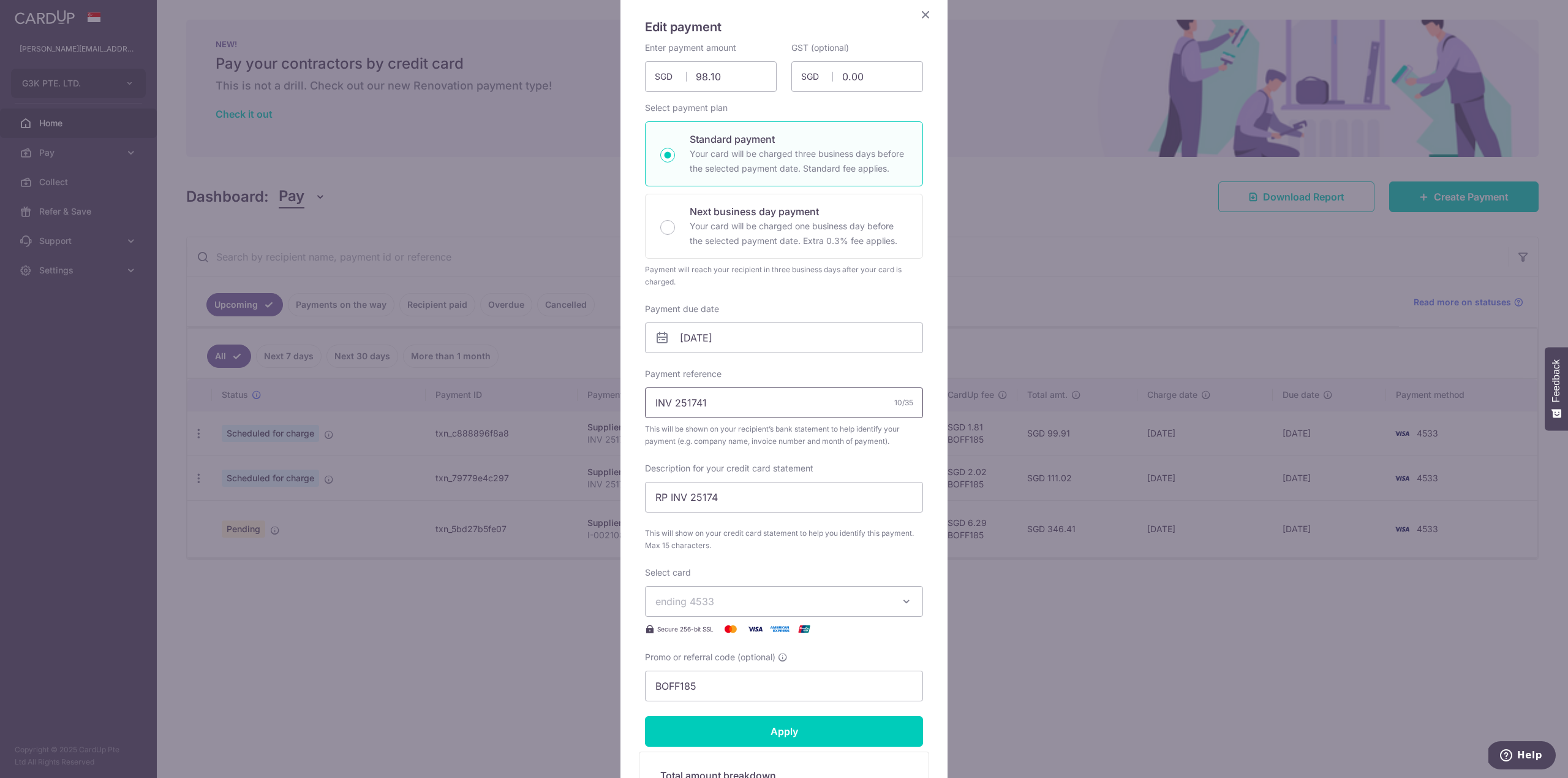
scroll to position [109, 0]
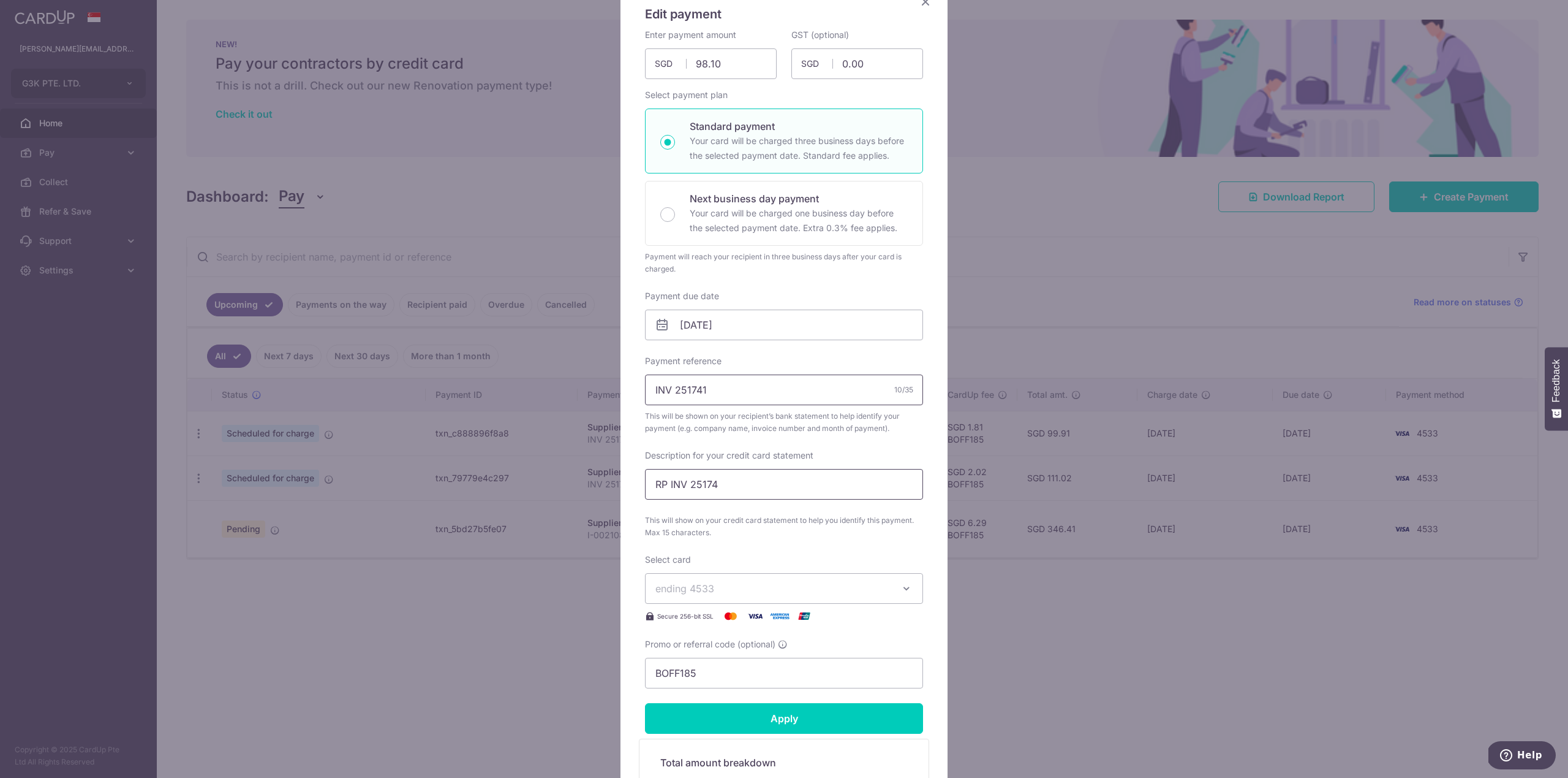
type input "INV 251741"
click at [743, 491] on input "RP INV 25174" at bounding box center [784, 484] width 278 height 30
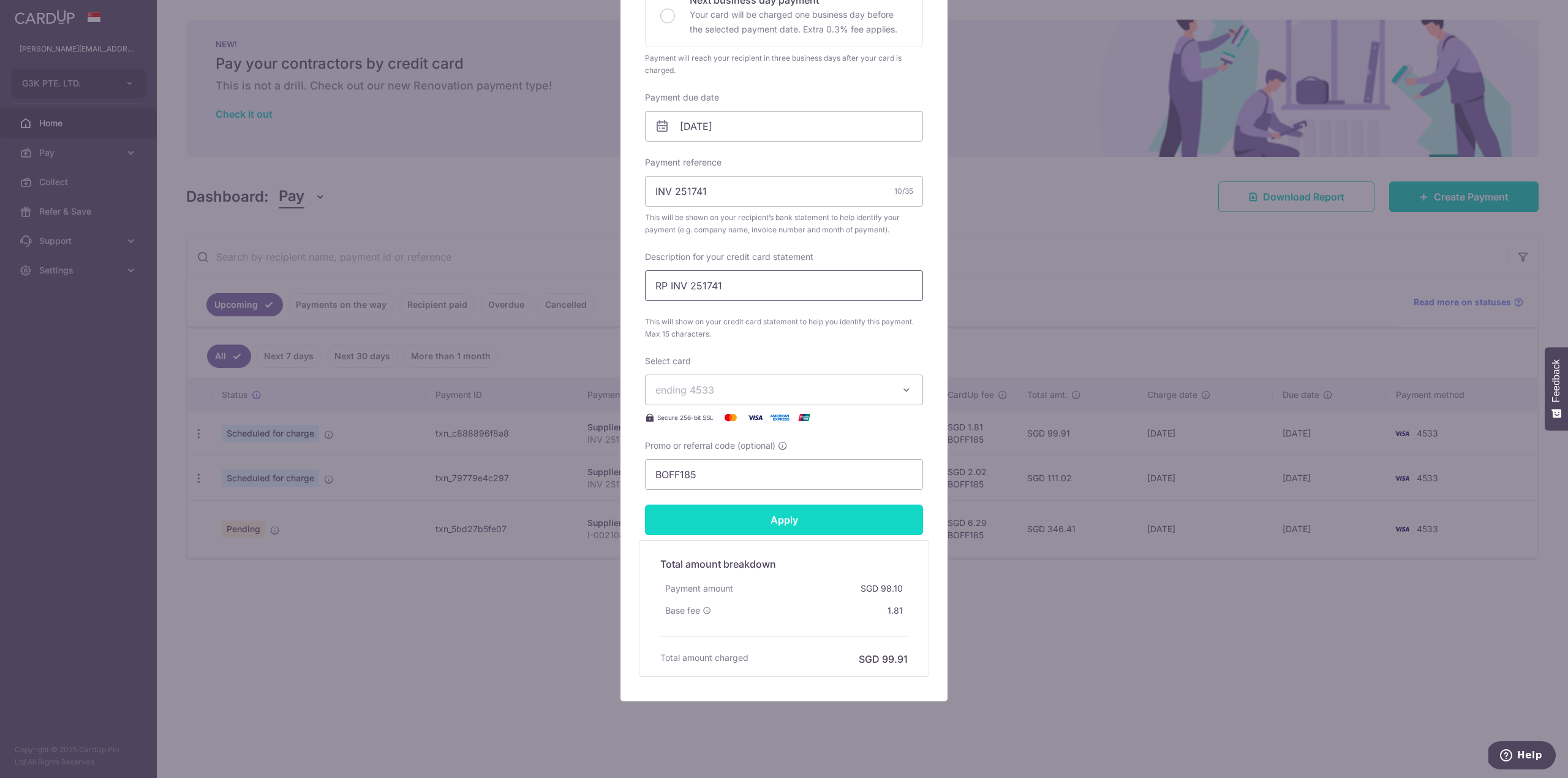
scroll to position [314, 0]
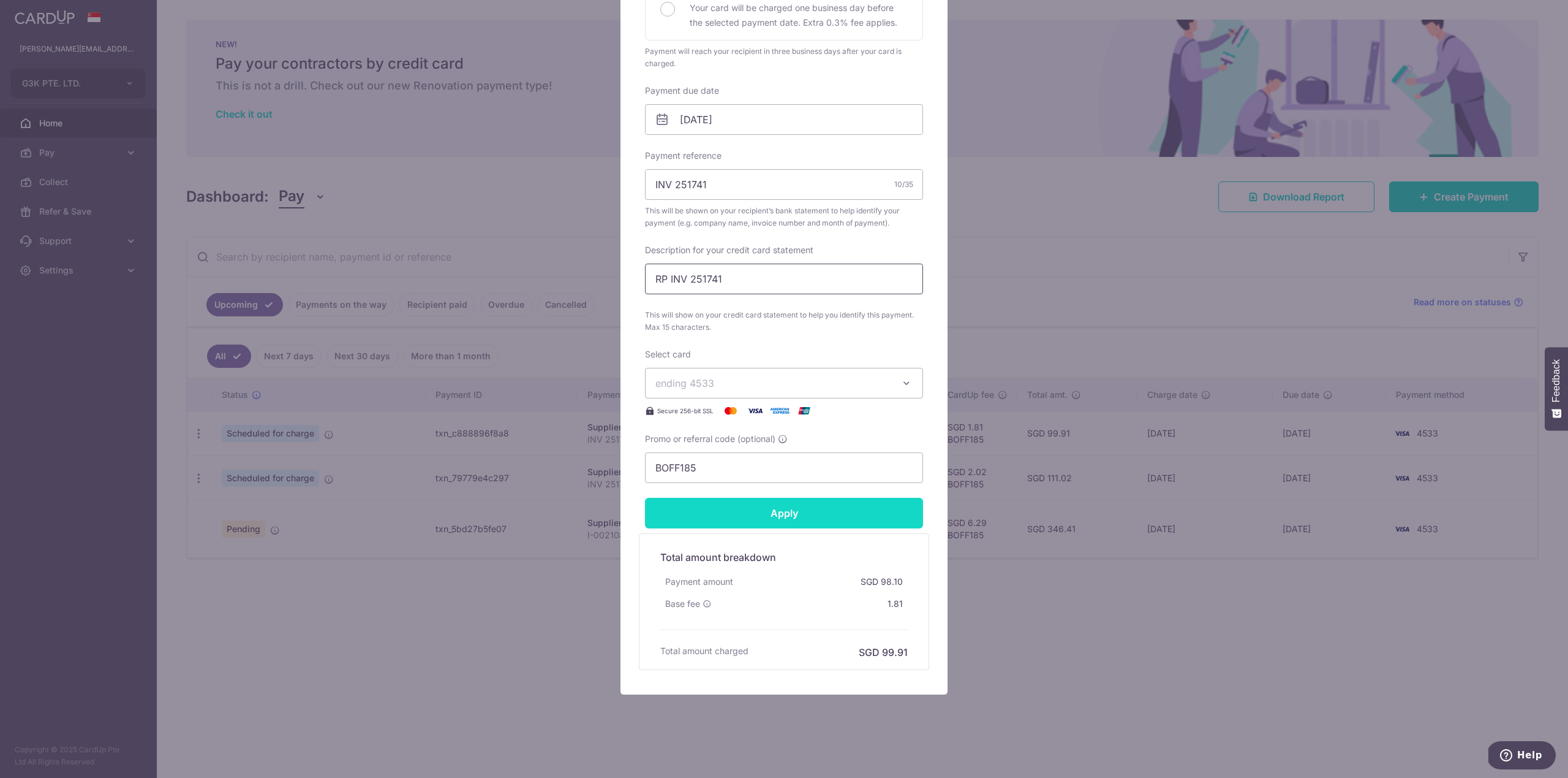
type input "RP INV 251741"
click at [773, 520] on input "Apply" at bounding box center [784, 512] width 278 height 30
type input "Successfully Applied"
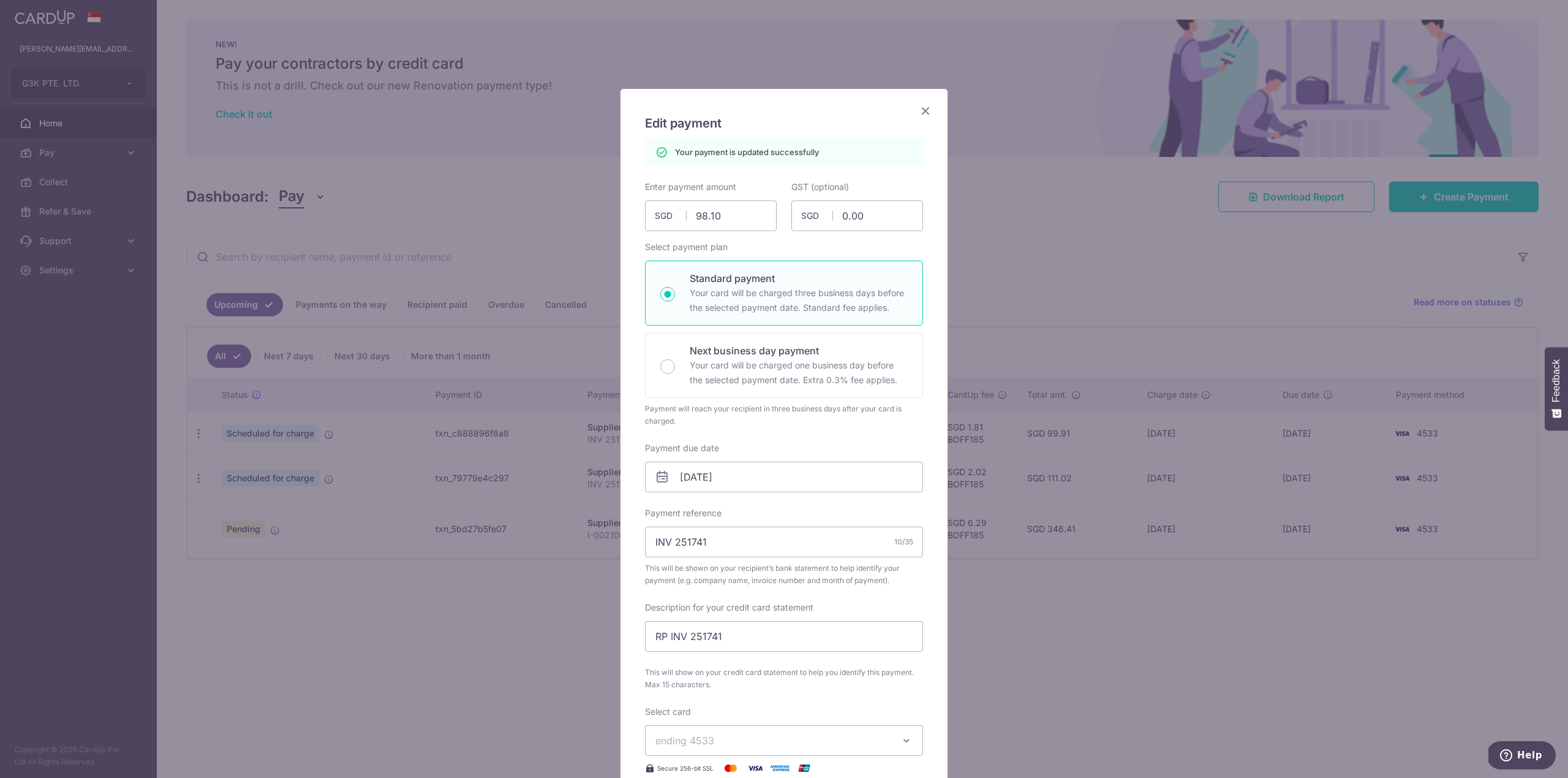
scroll to position [0, 0]
click at [925, 114] on icon "Close" at bounding box center [926, 110] width 15 height 16
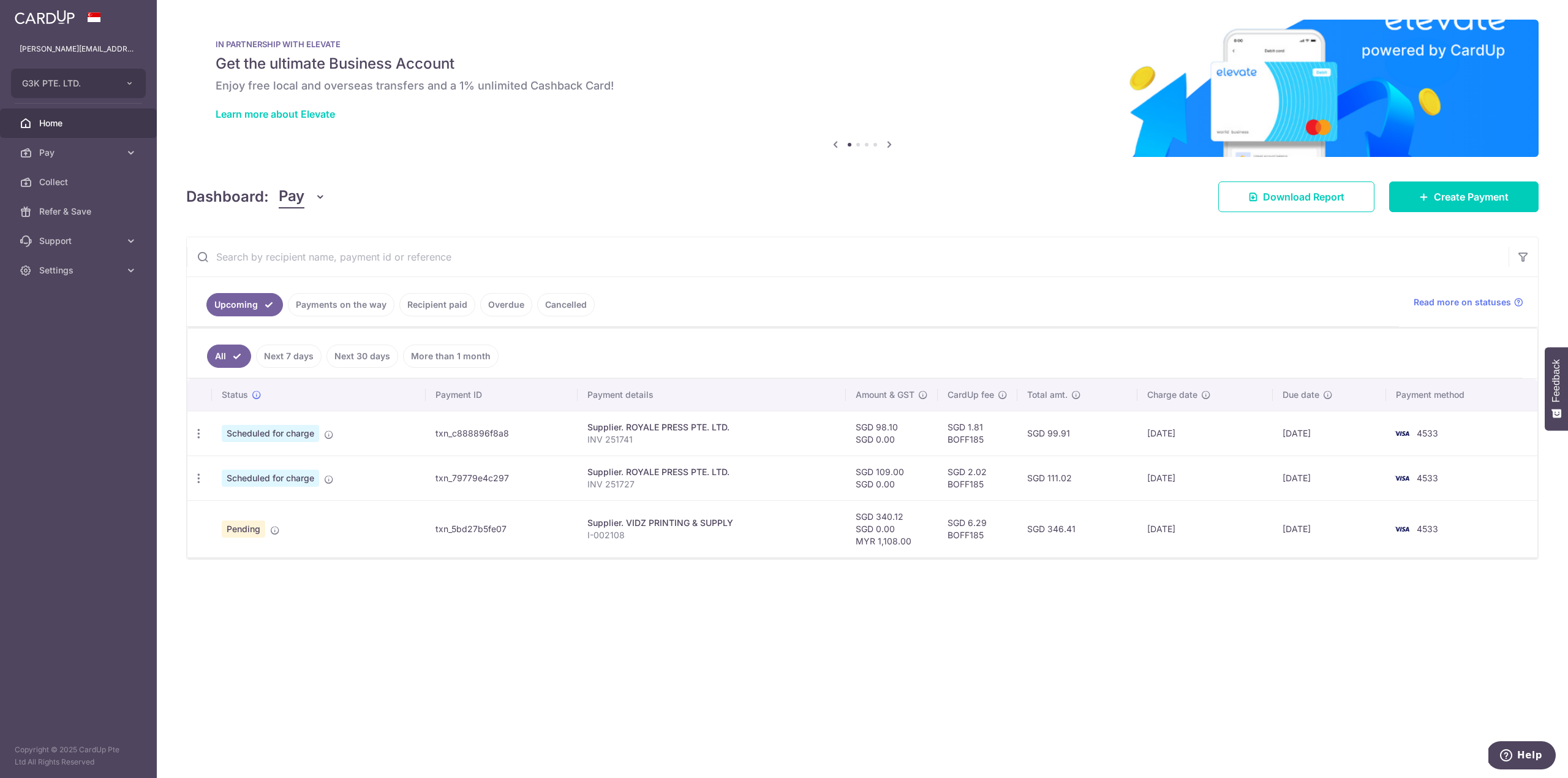
drag, startPoint x: 559, startPoint y: 148, endPoint x: 550, endPoint y: 148, distance: 9.0
click at [559, 148] on img at bounding box center [862, 88] width 1353 height 137
